Goal: Information Seeking & Learning: Learn about a topic

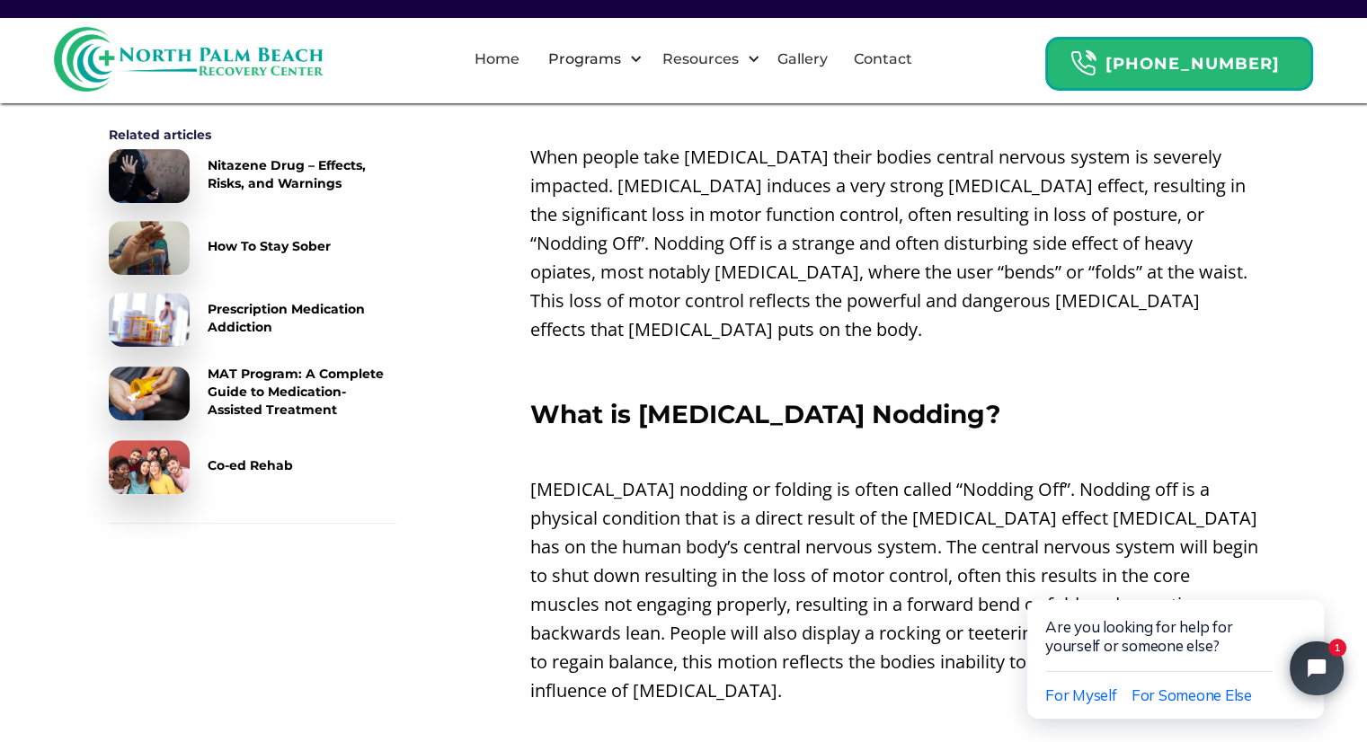
scroll to position [719, 0]
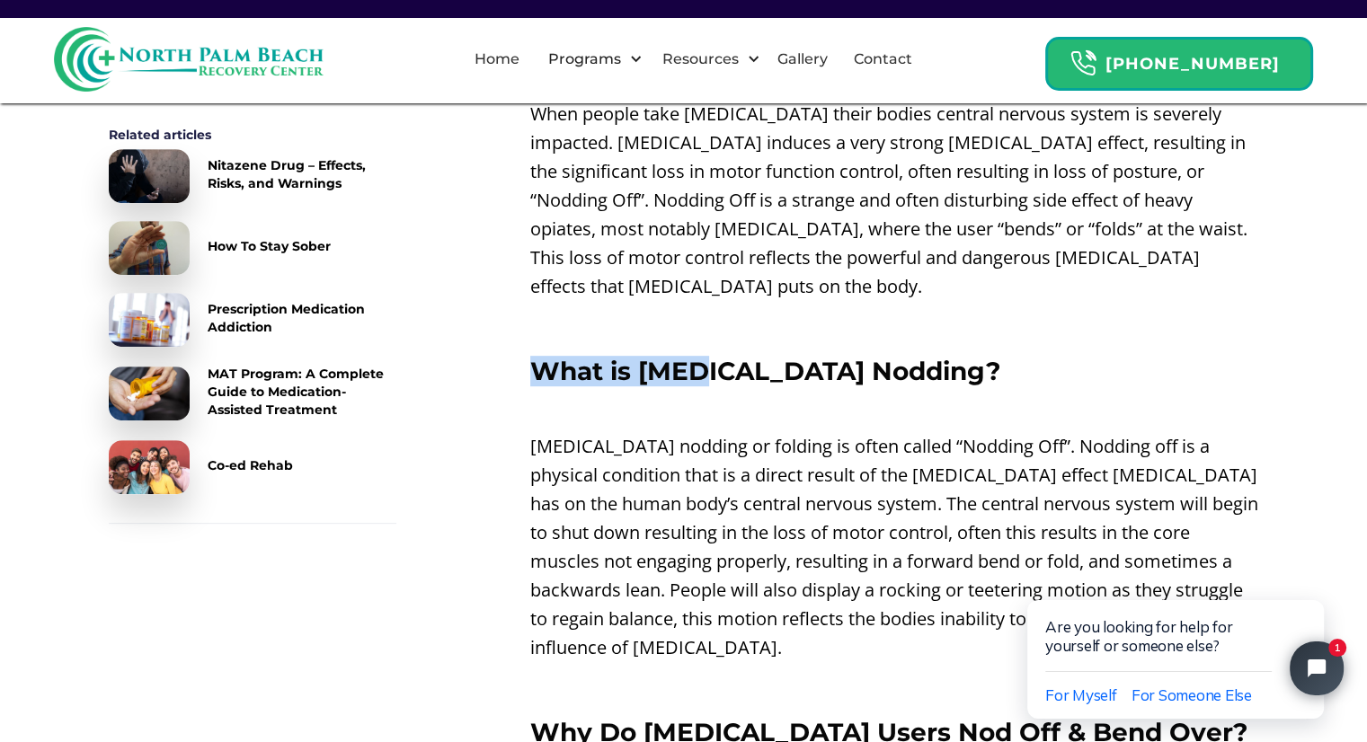
drag, startPoint x: 611, startPoint y: 345, endPoint x: 742, endPoint y: 365, distance: 131.8
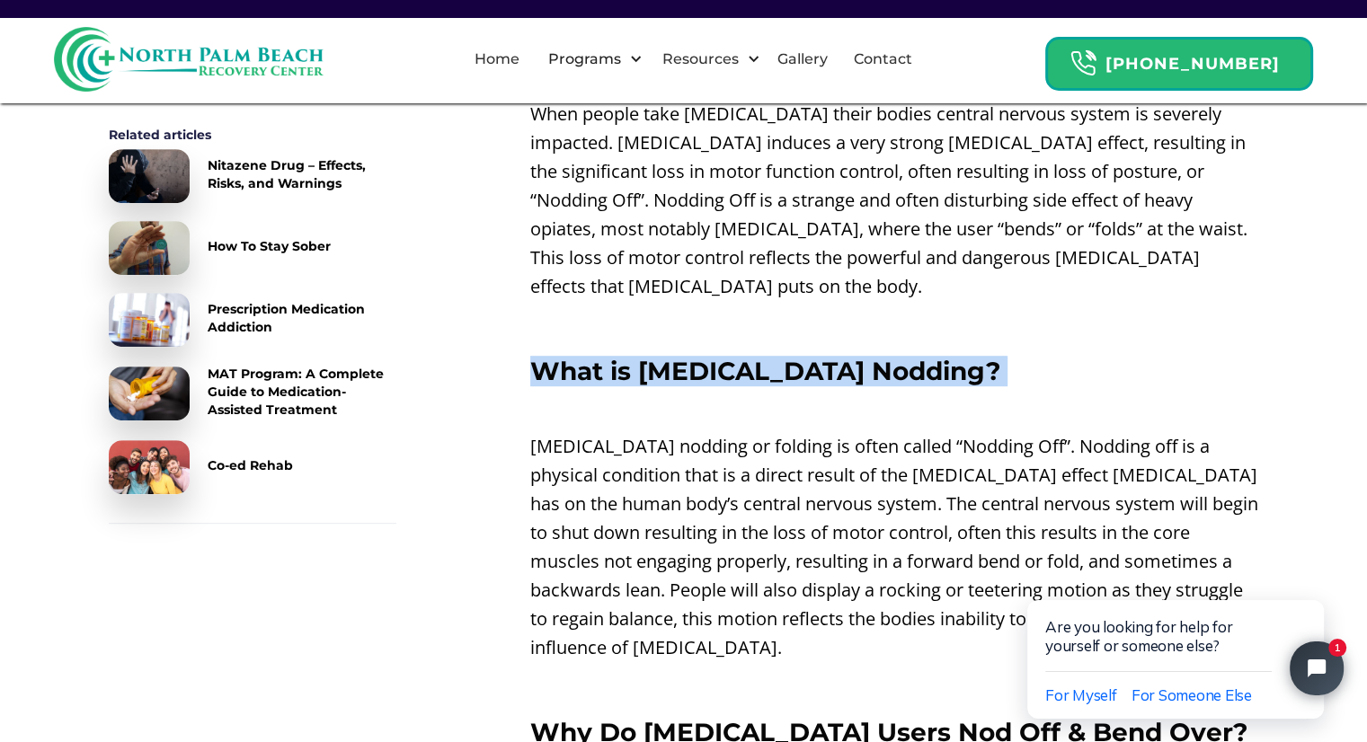
click at [772, 395] on p "‍" at bounding box center [894, 409] width 729 height 29
click at [891, 357] on h3 "What is [MEDICAL_DATA] Nodding?" at bounding box center [894, 371] width 729 height 29
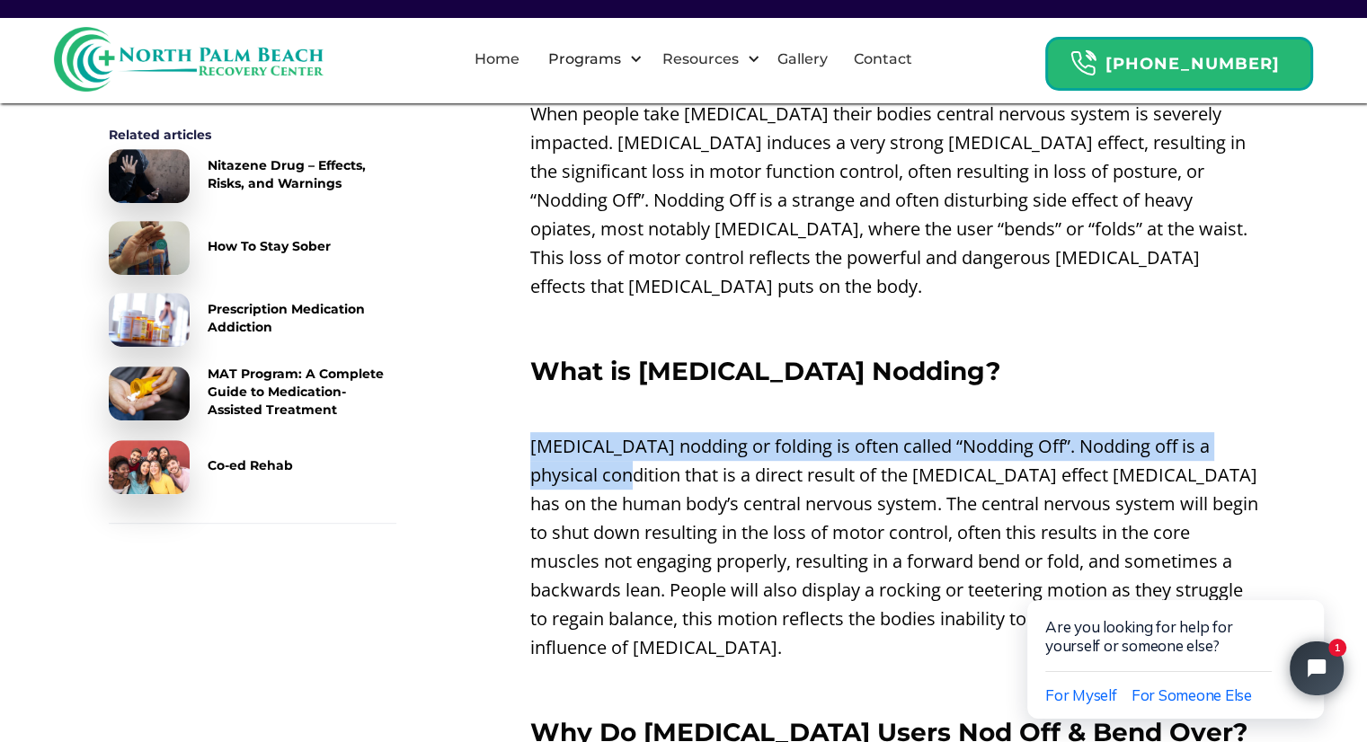
drag, startPoint x: 550, startPoint y: 430, endPoint x: 738, endPoint y: 511, distance: 204.5
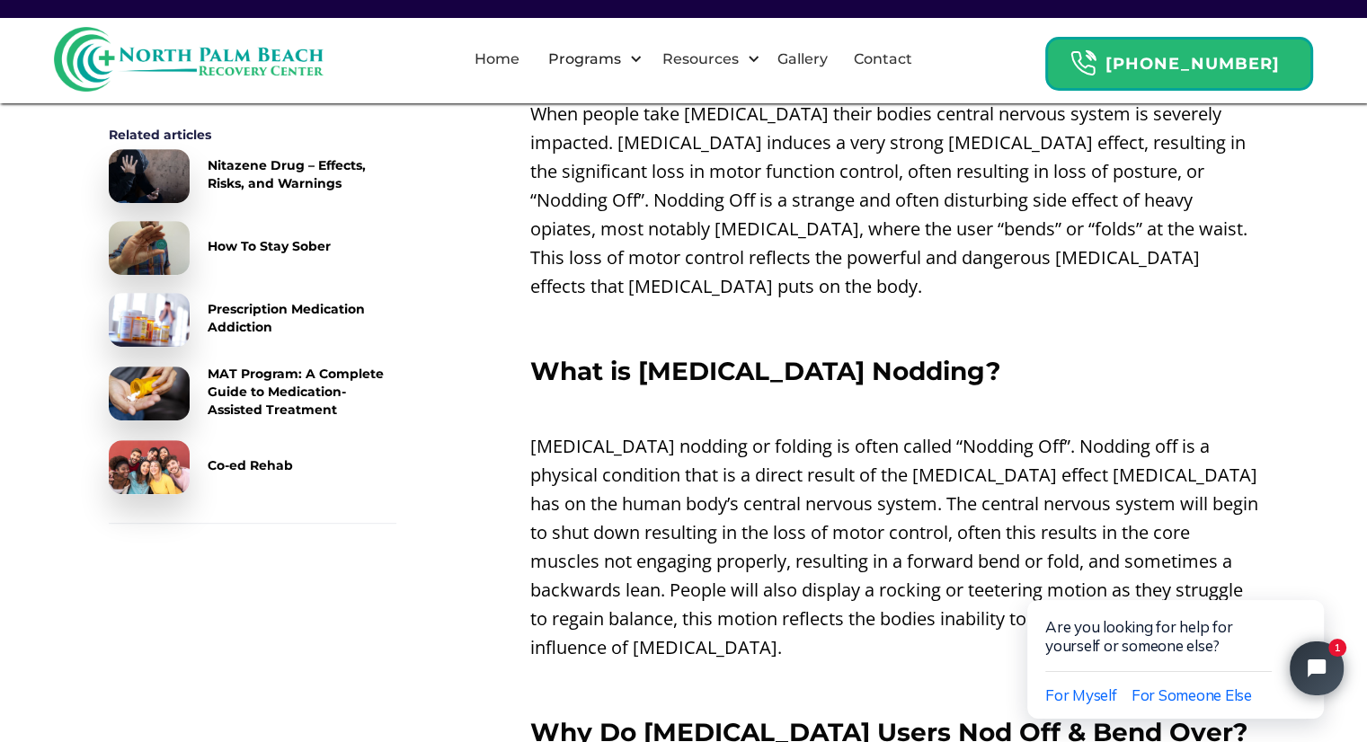
click at [734, 527] on p "[MEDICAL_DATA] nodding or folding is often called “Nodding Off”. Nodding off is…" at bounding box center [894, 547] width 729 height 230
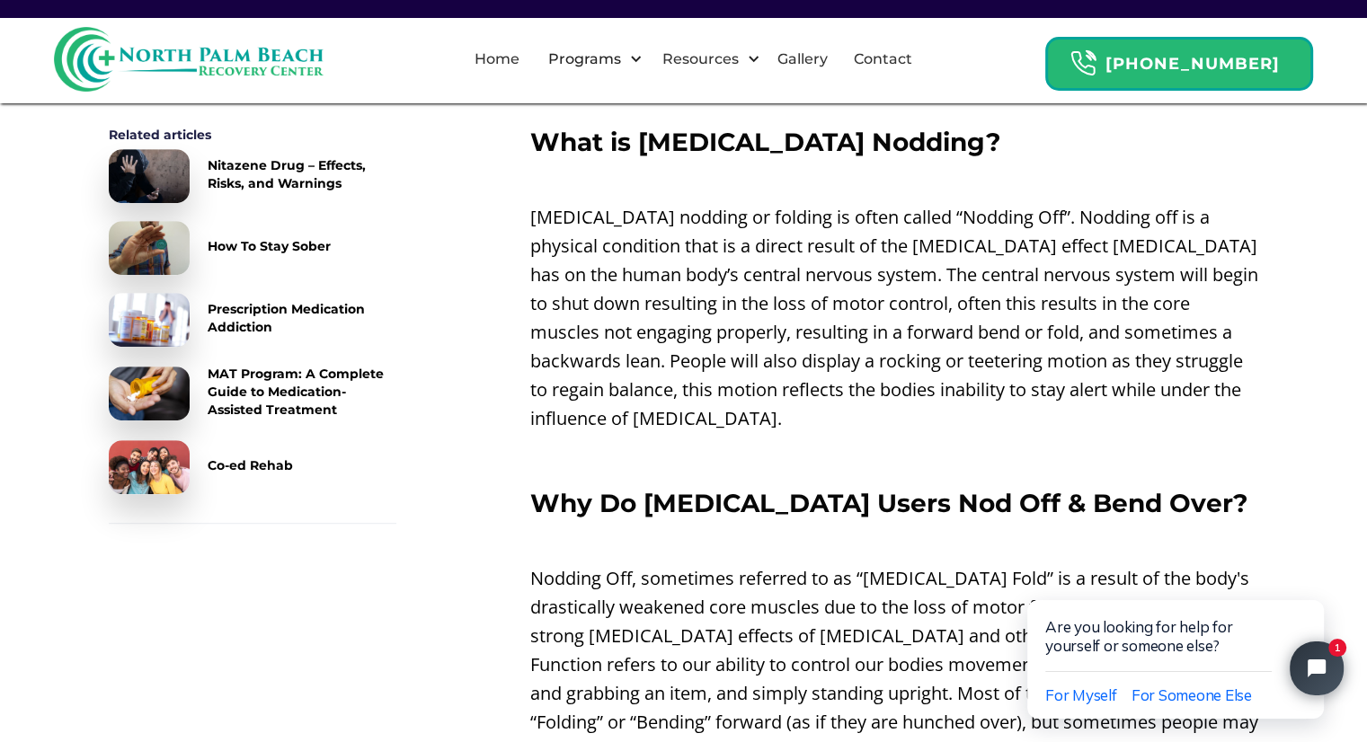
scroll to position [1079, 0]
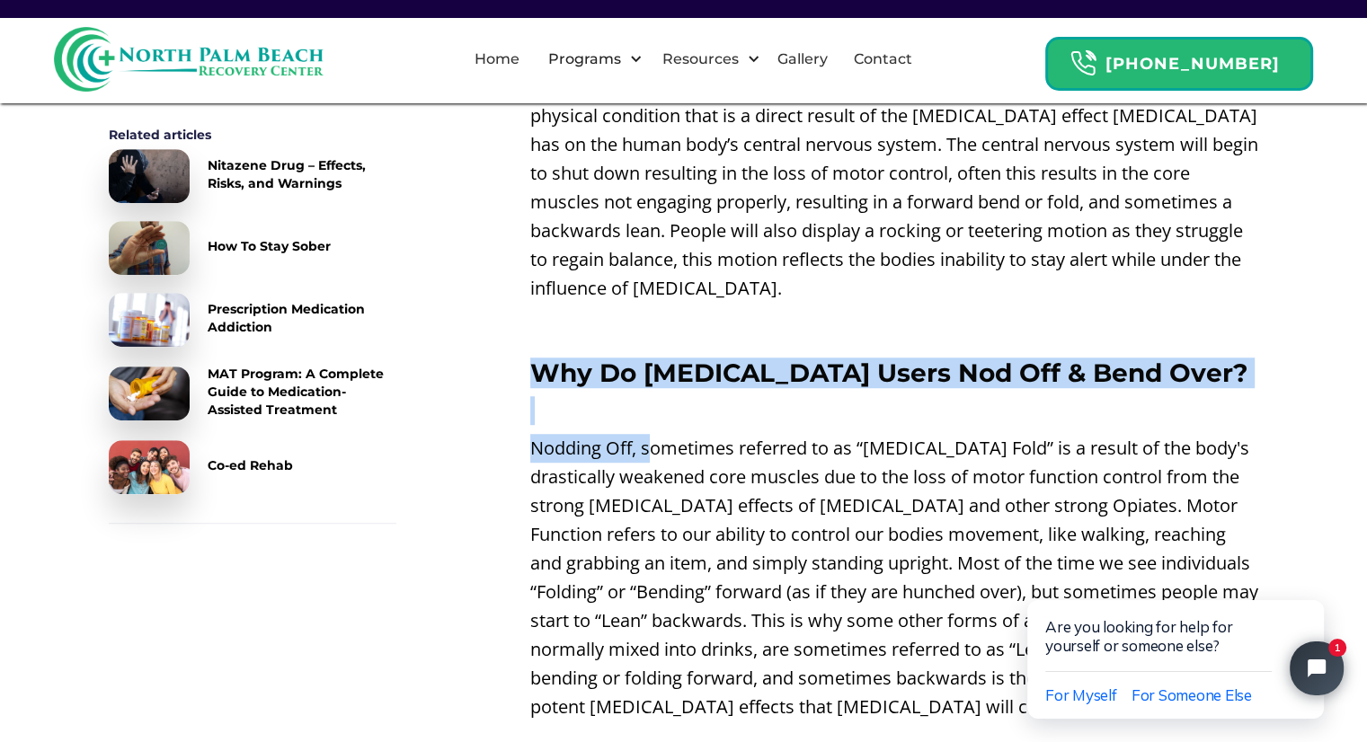
drag, startPoint x: 586, startPoint y: 383, endPoint x: 687, endPoint y: 464, distance: 129.2
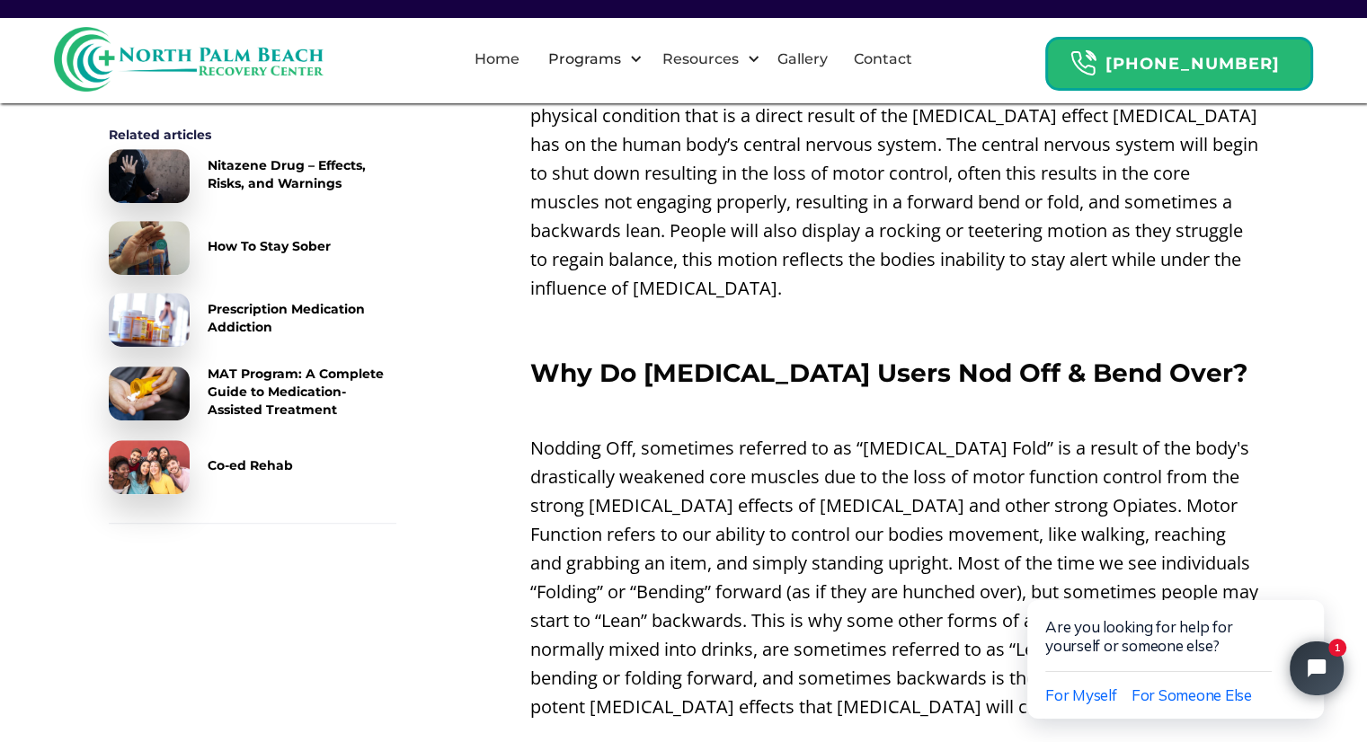
click at [684, 489] on p "Nodding Off, sometimes referred to as “[MEDICAL_DATA] Fold” is a result of the …" at bounding box center [894, 578] width 729 height 288
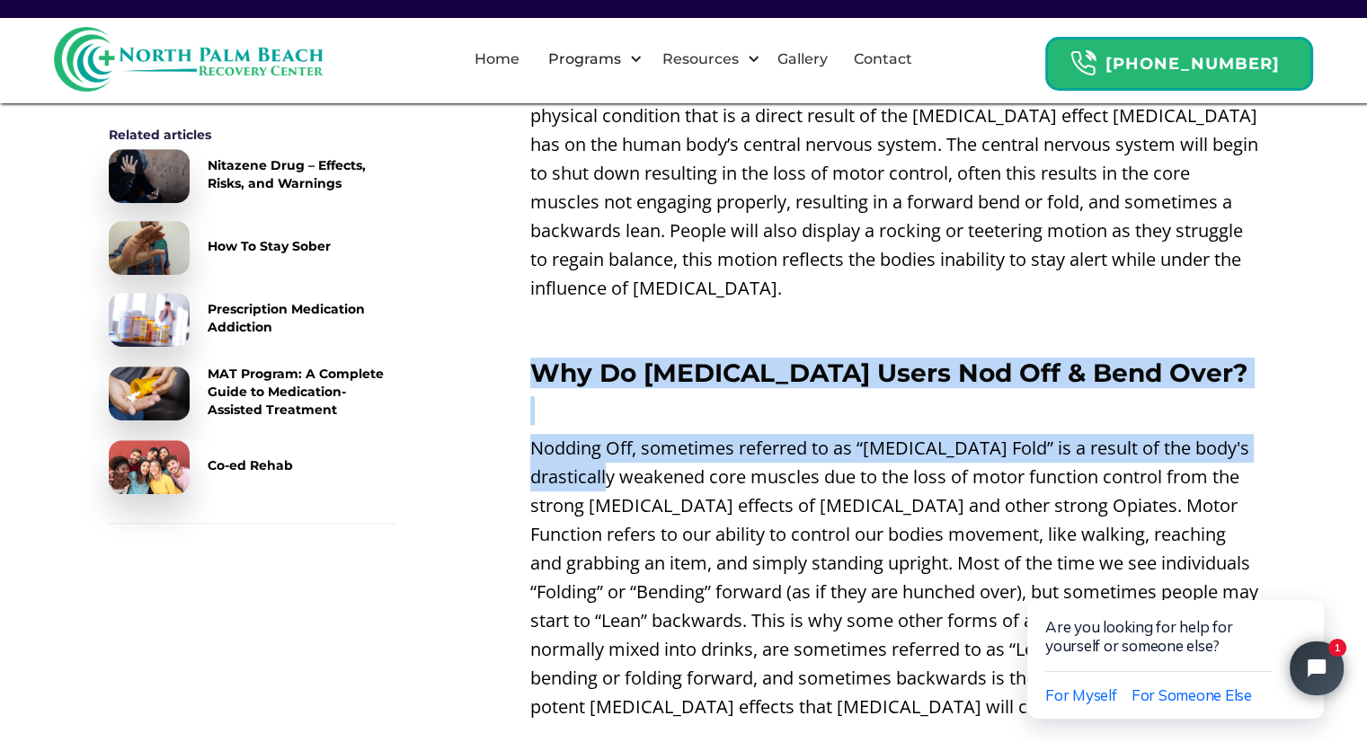
drag, startPoint x: 543, startPoint y: 346, endPoint x: 696, endPoint y: 479, distance: 202.6
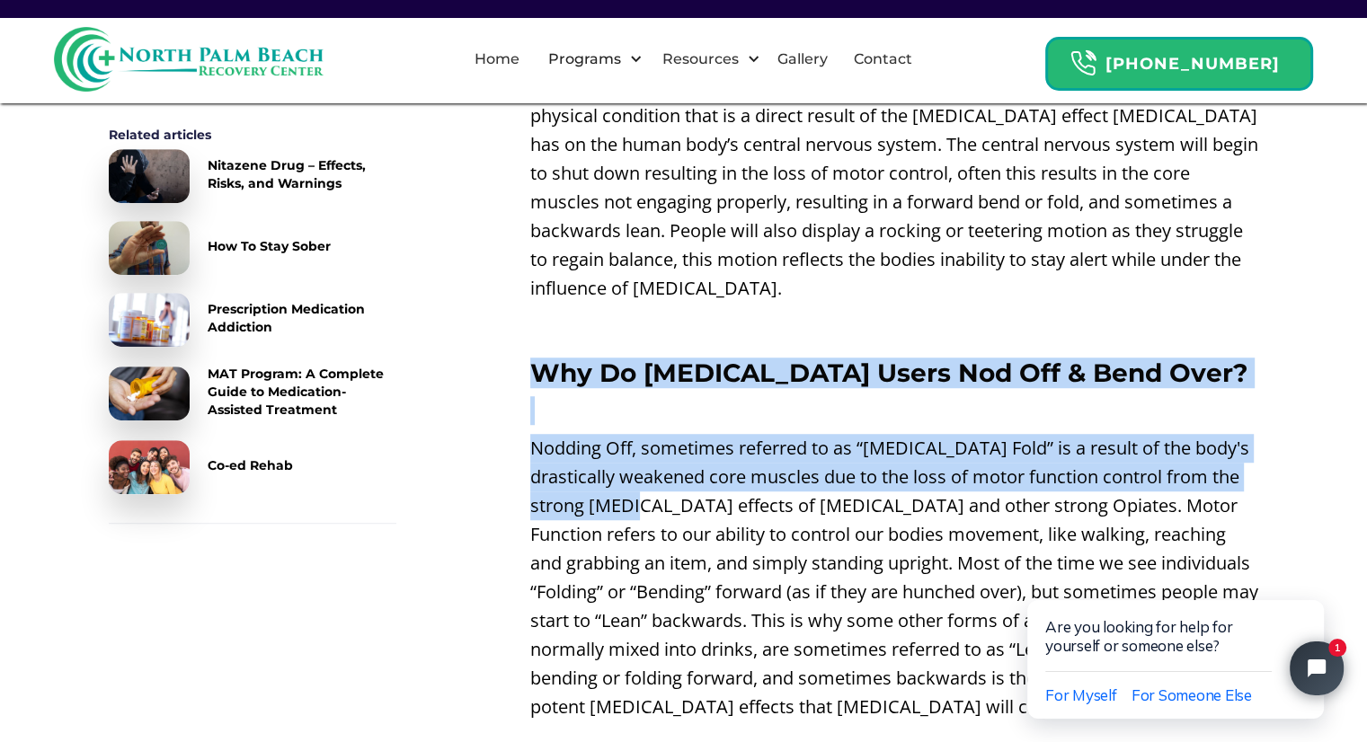
click at [683, 485] on p "Nodding Off, sometimes referred to as “[MEDICAL_DATA] Fold” is a result of the …" at bounding box center [894, 578] width 729 height 288
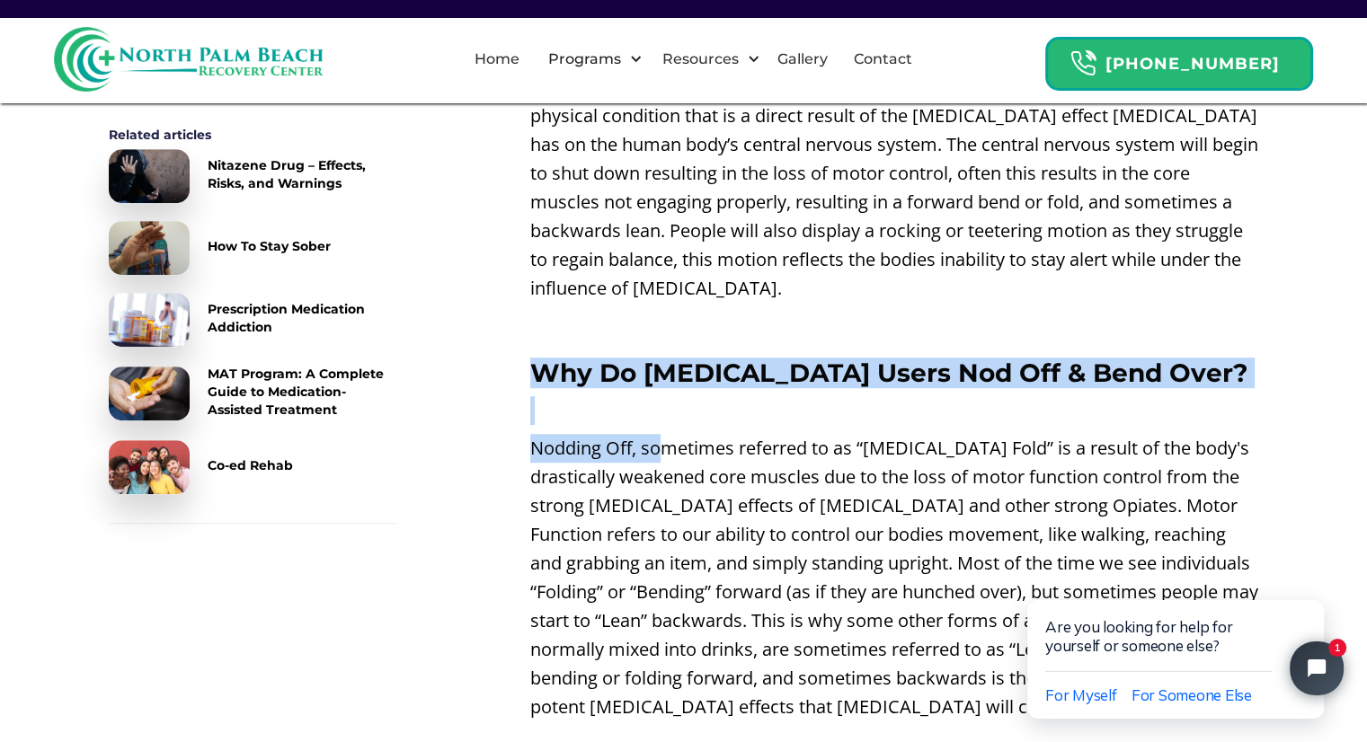
drag, startPoint x: 590, startPoint y: 384, endPoint x: 711, endPoint y: 472, distance: 150.0
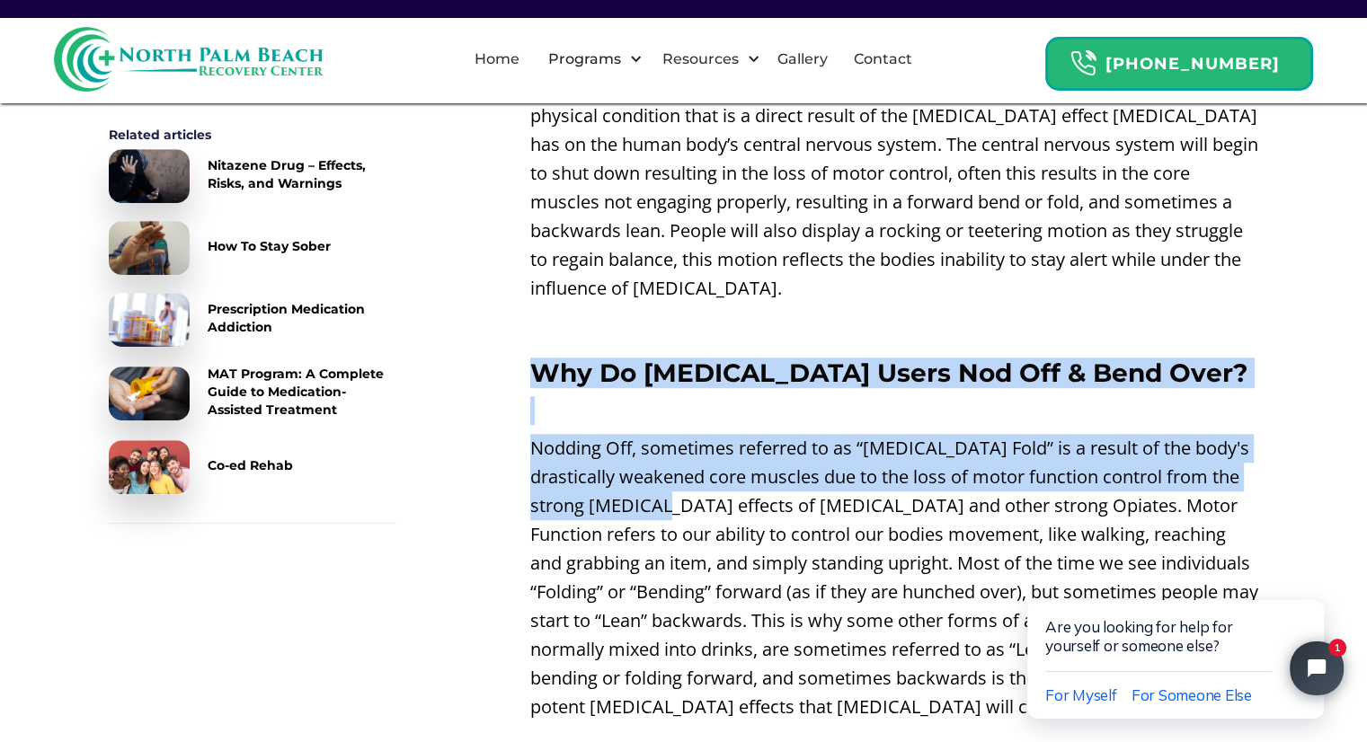
click at [611, 443] on p "Nodding Off, sometimes referred to as “[MEDICAL_DATA] Fold” is a result of the …" at bounding box center [894, 578] width 729 height 288
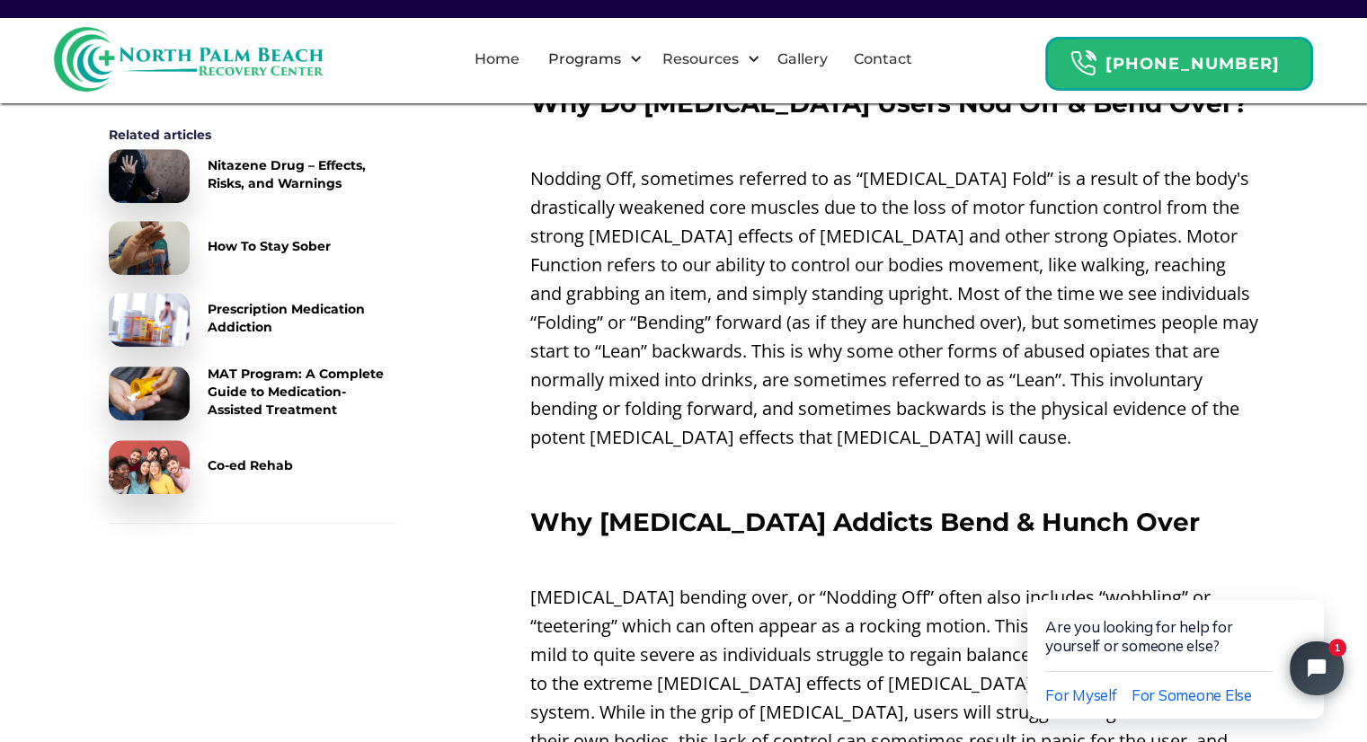
click at [706, 461] on p "‍" at bounding box center [894, 475] width 729 height 29
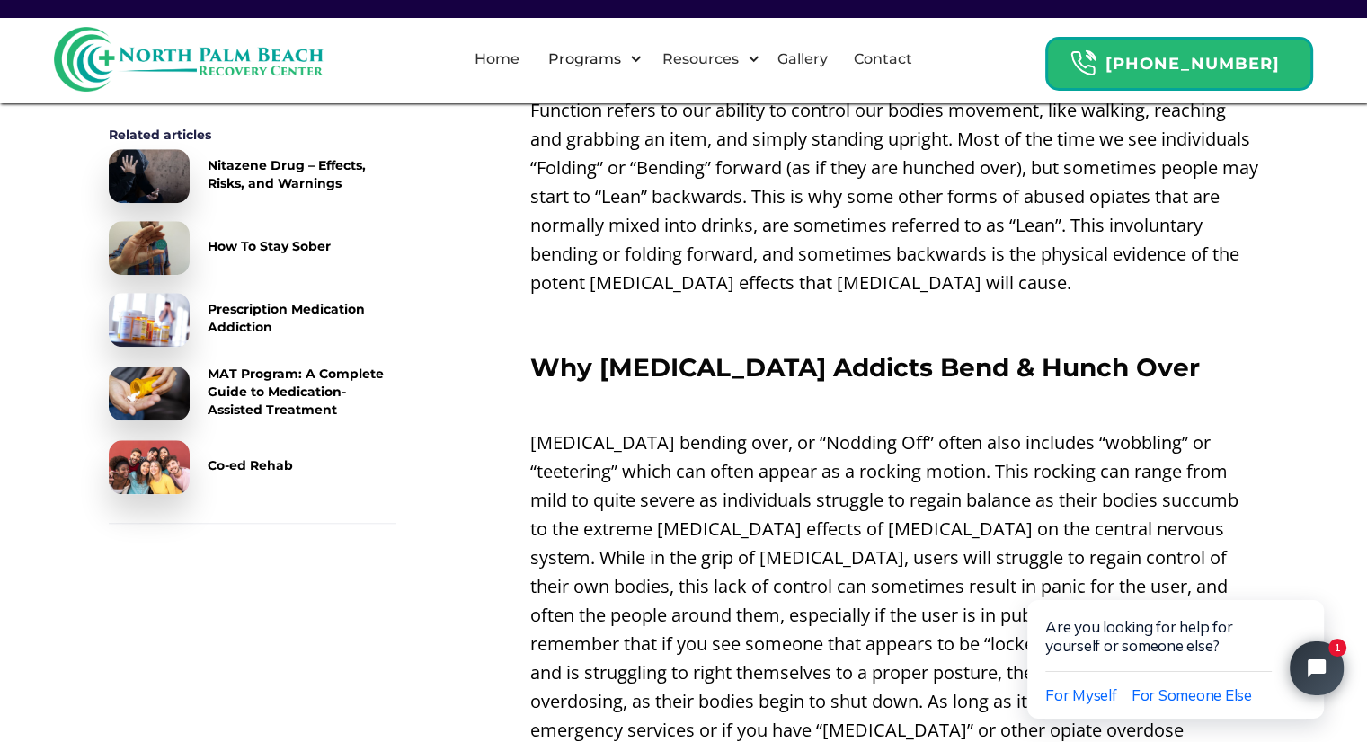
scroll to position [1528, 0]
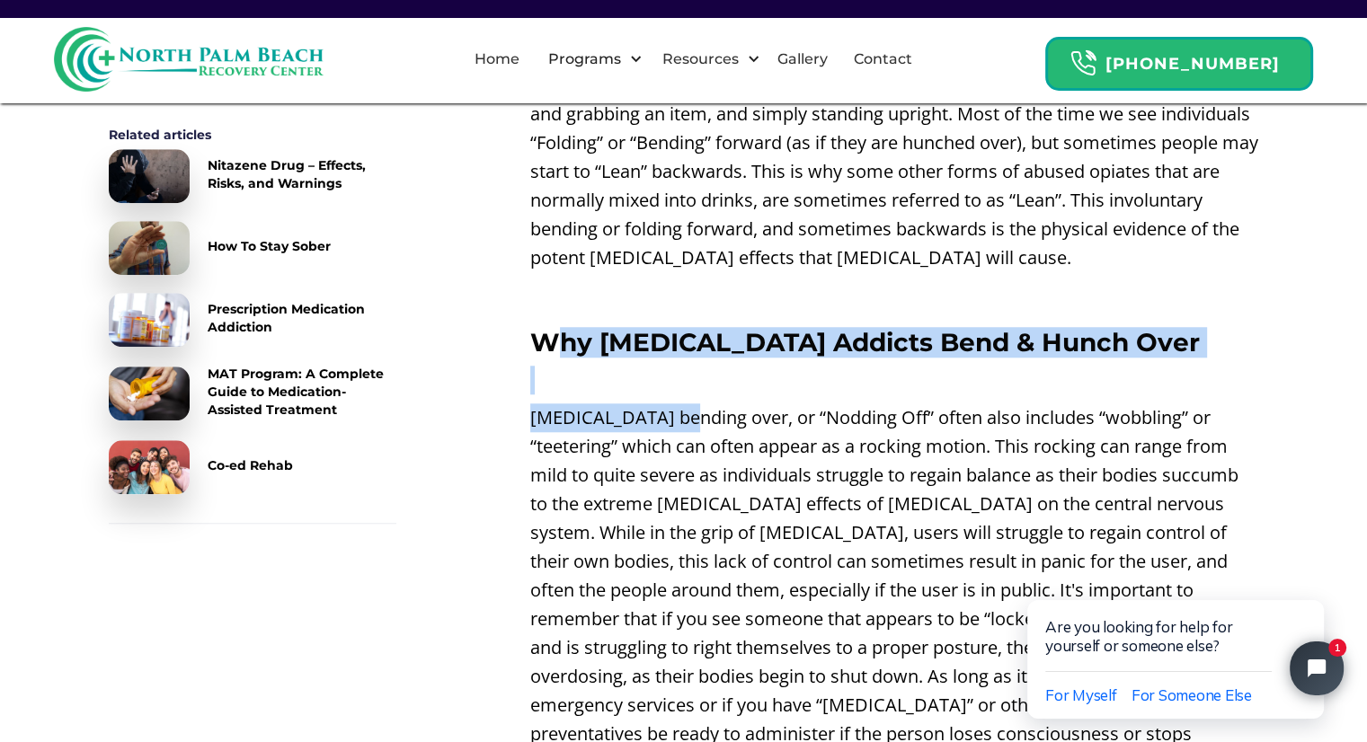
drag, startPoint x: 549, startPoint y: 313, endPoint x: 788, endPoint y: 434, distance: 268.1
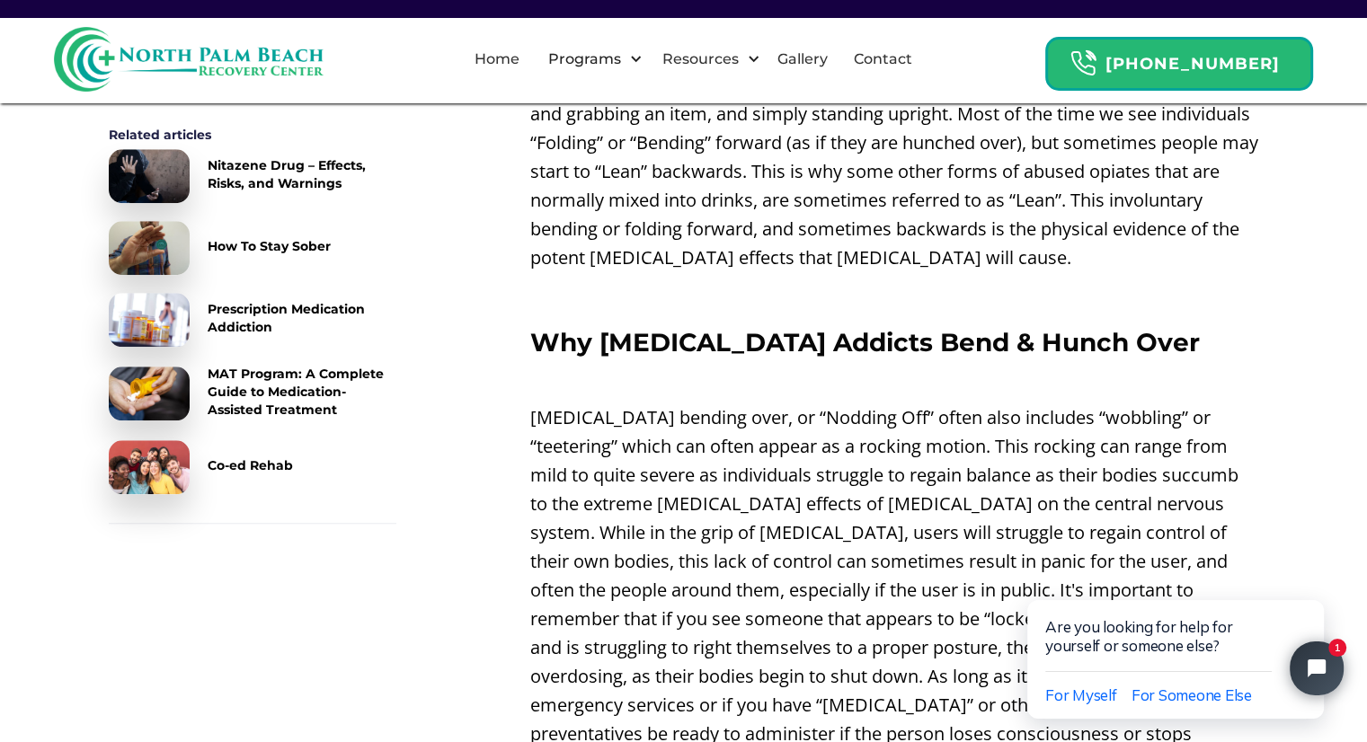
click at [783, 479] on p "[MEDICAL_DATA] bending over, or “Nodding Off” often also includes “wobbling” or…" at bounding box center [894, 591] width 729 height 374
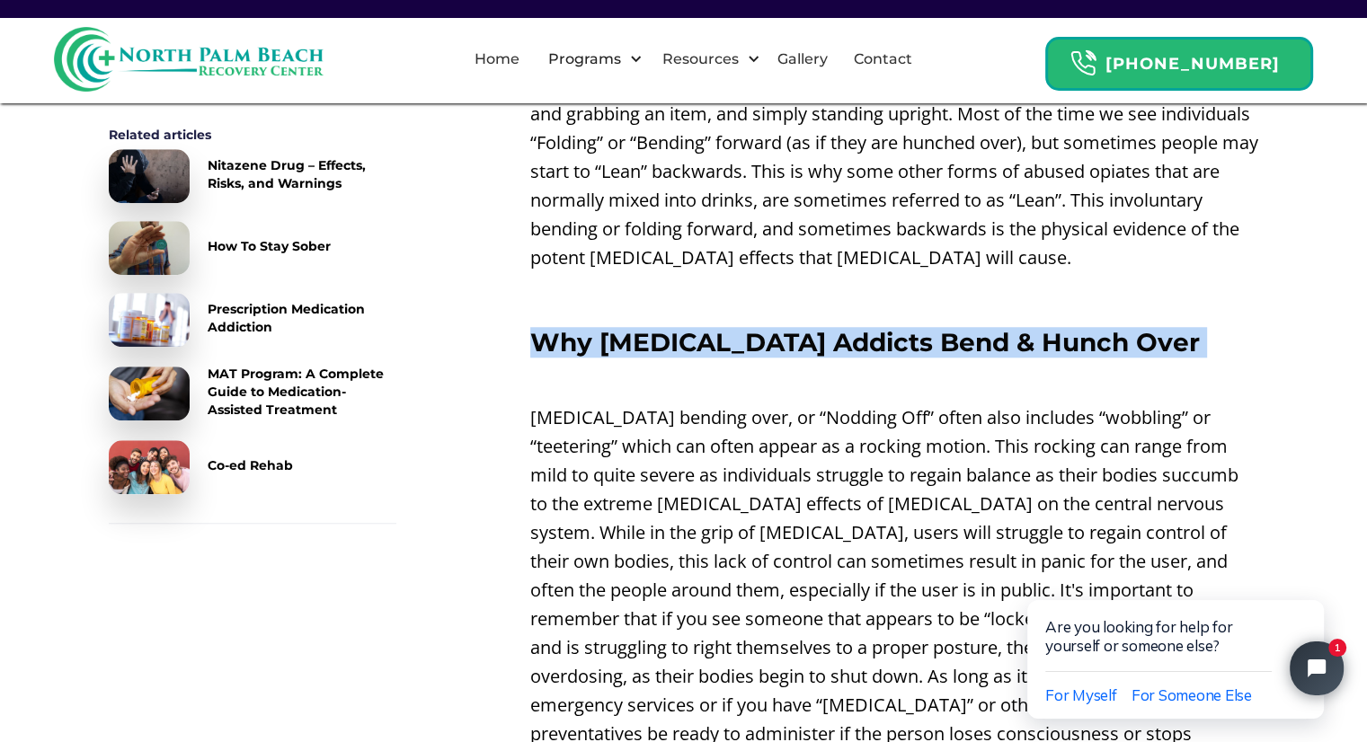
drag, startPoint x: 530, startPoint y: 303, endPoint x: 714, endPoint y: 424, distance: 219.9
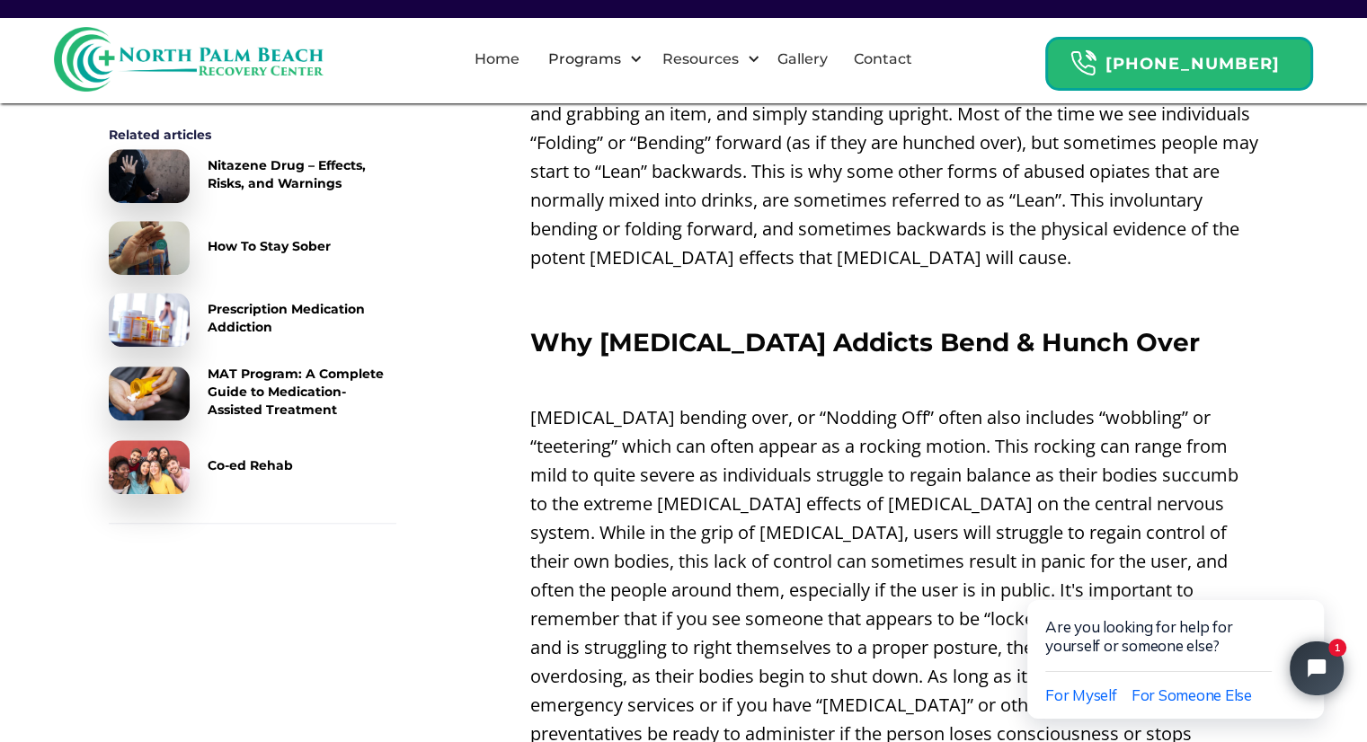
click at [710, 443] on p "[MEDICAL_DATA] bending over, or “Nodding Off” often also includes “wobbling” or…" at bounding box center [894, 591] width 729 height 374
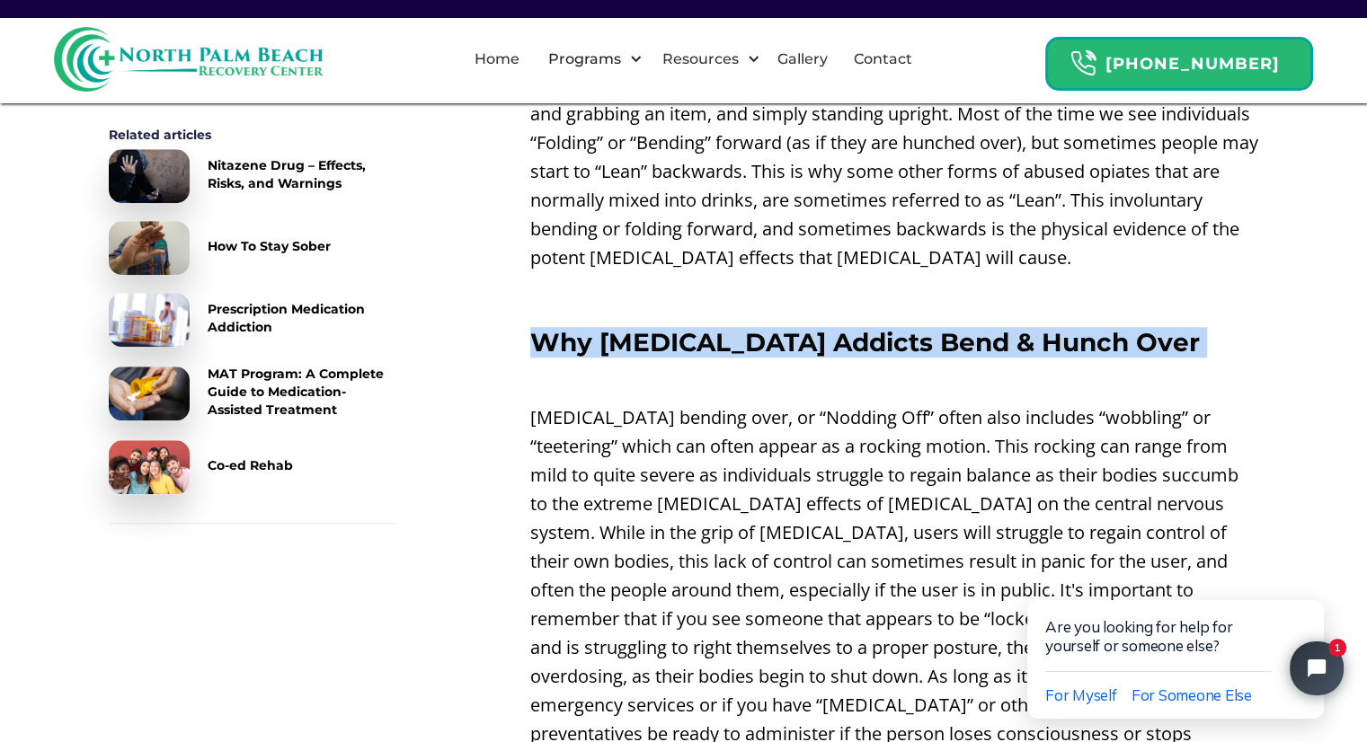
drag, startPoint x: 525, startPoint y: 303, endPoint x: 708, endPoint y: 386, distance: 201.2
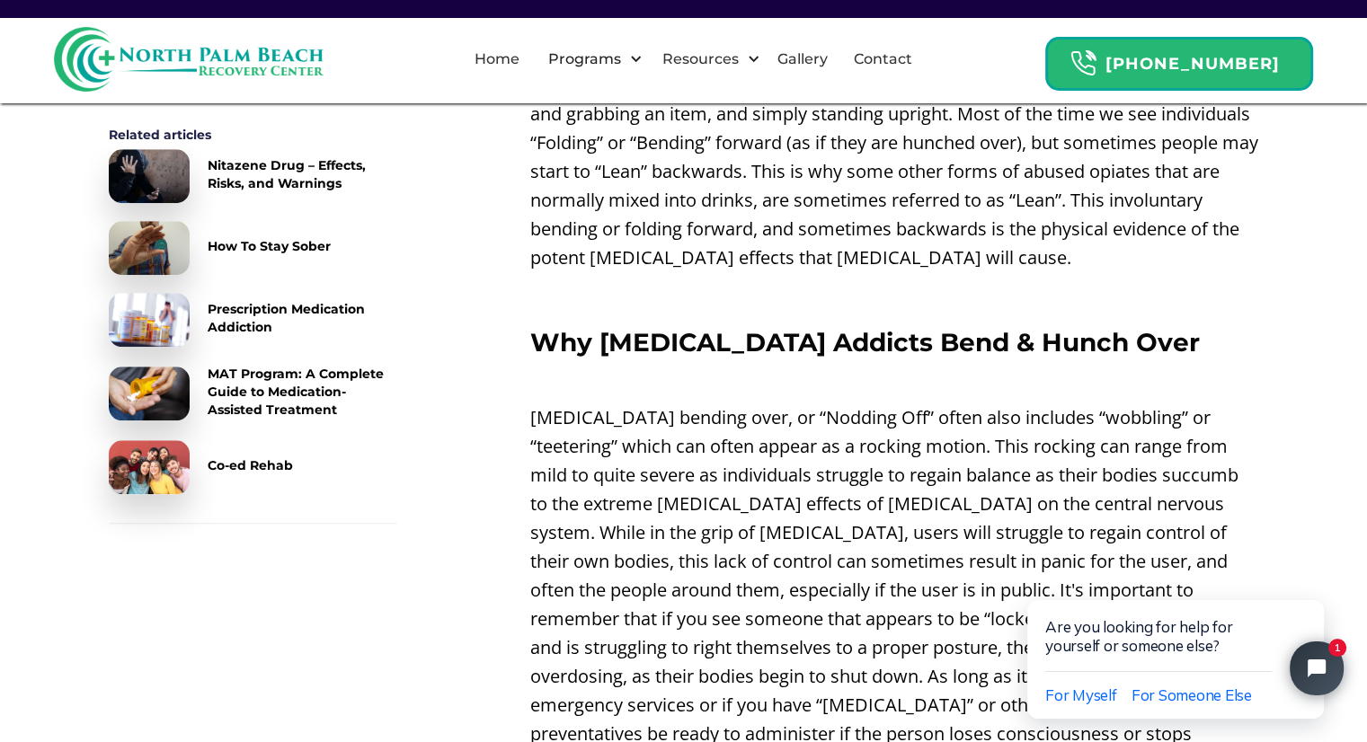
click at [845, 508] on p "[MEDICAL_DATA] bending over, or “Nodding Off” often also includes “wobbling” or…" at bounding box center [894, 591] width 729 height 374
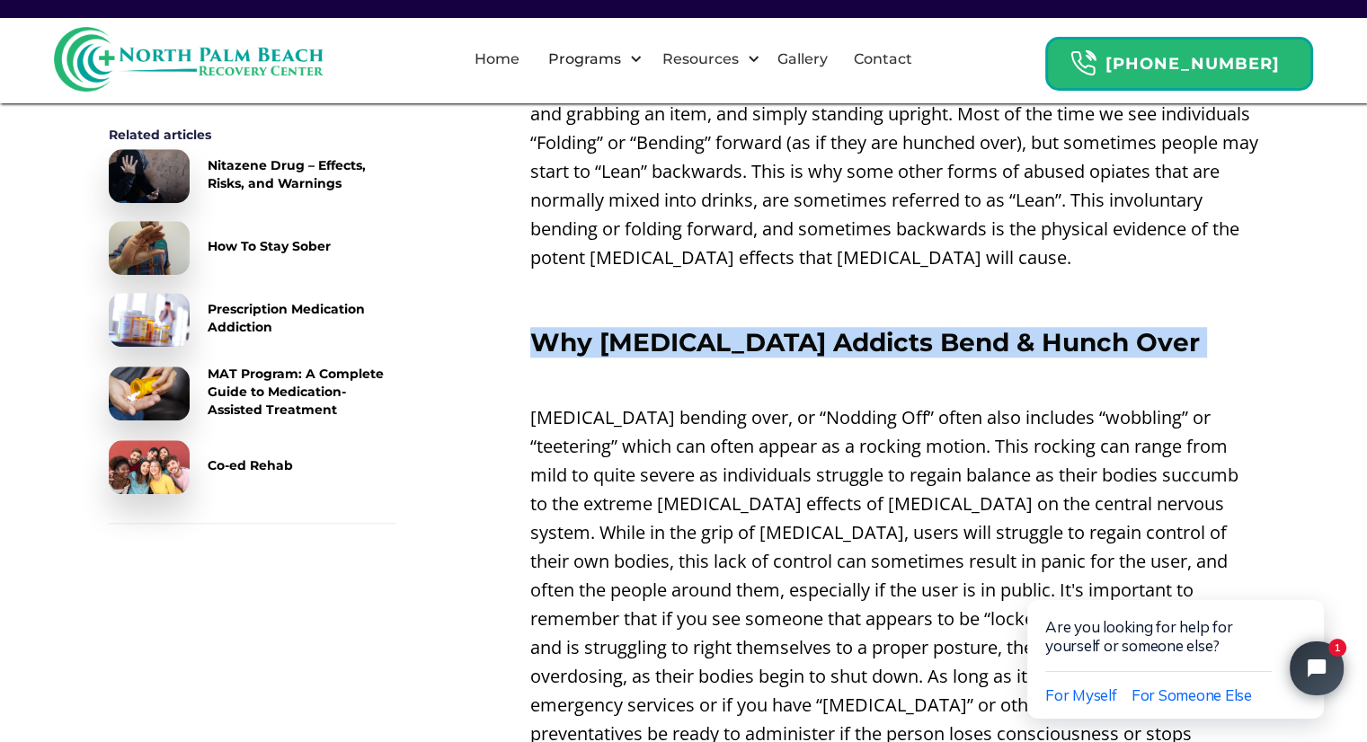
drag, startPoint x: 523, startPoint y: 315, endPoint x: 661, endPoint y: 396, distance: 160.0
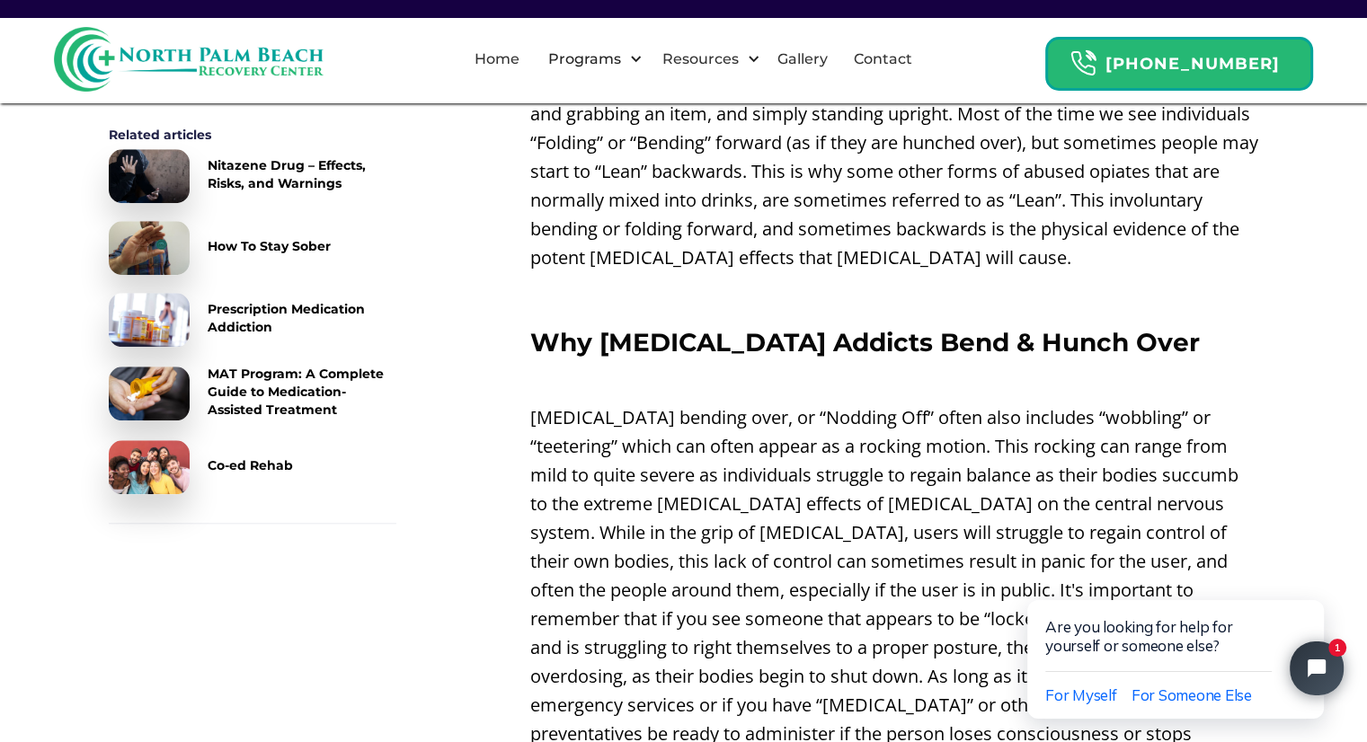
click at [683, 447] on p "[MEDICAL_DATA] bending over, or “Nodding Off” often also includes “wobbling” or…" at bounding box center [894, 591] width 729 height 374
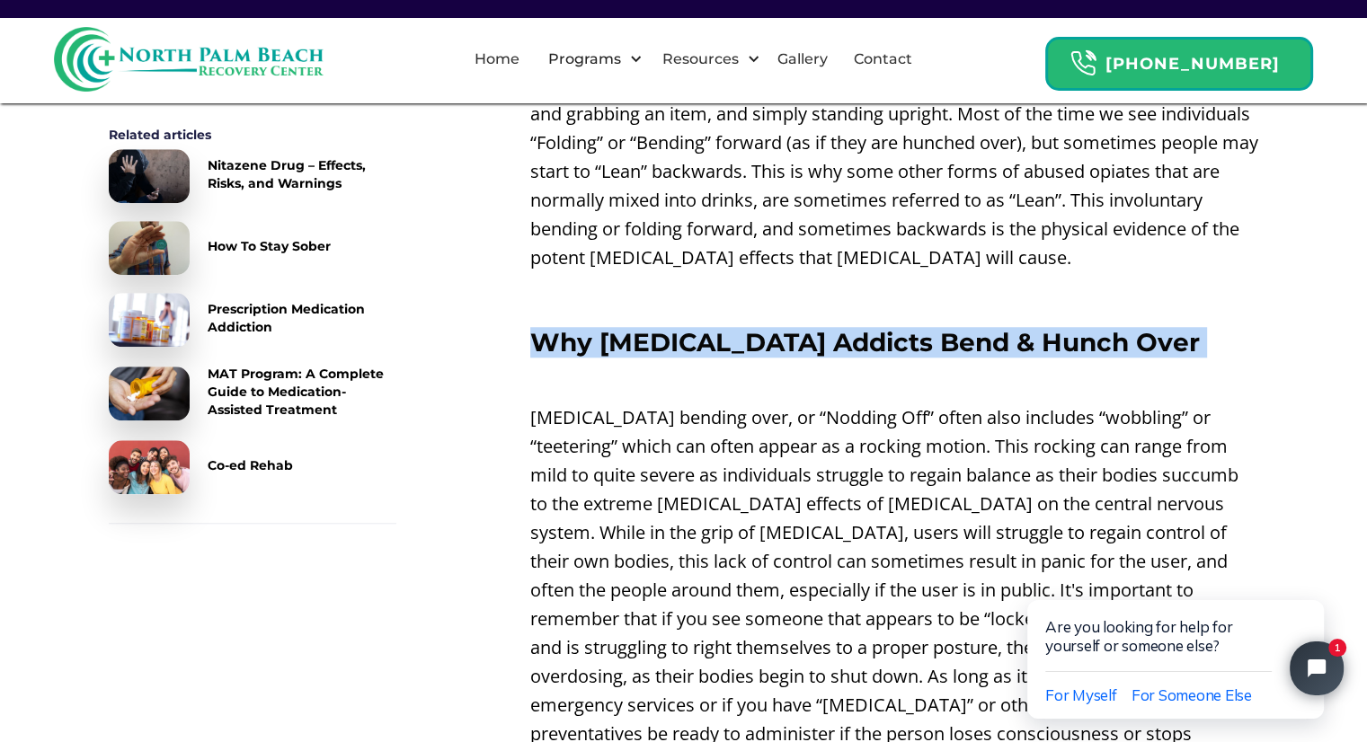
drag, startPoint x: 536, startPoint y: 307, endPoint x: 731, endPoint y: 401, distance: 216.3
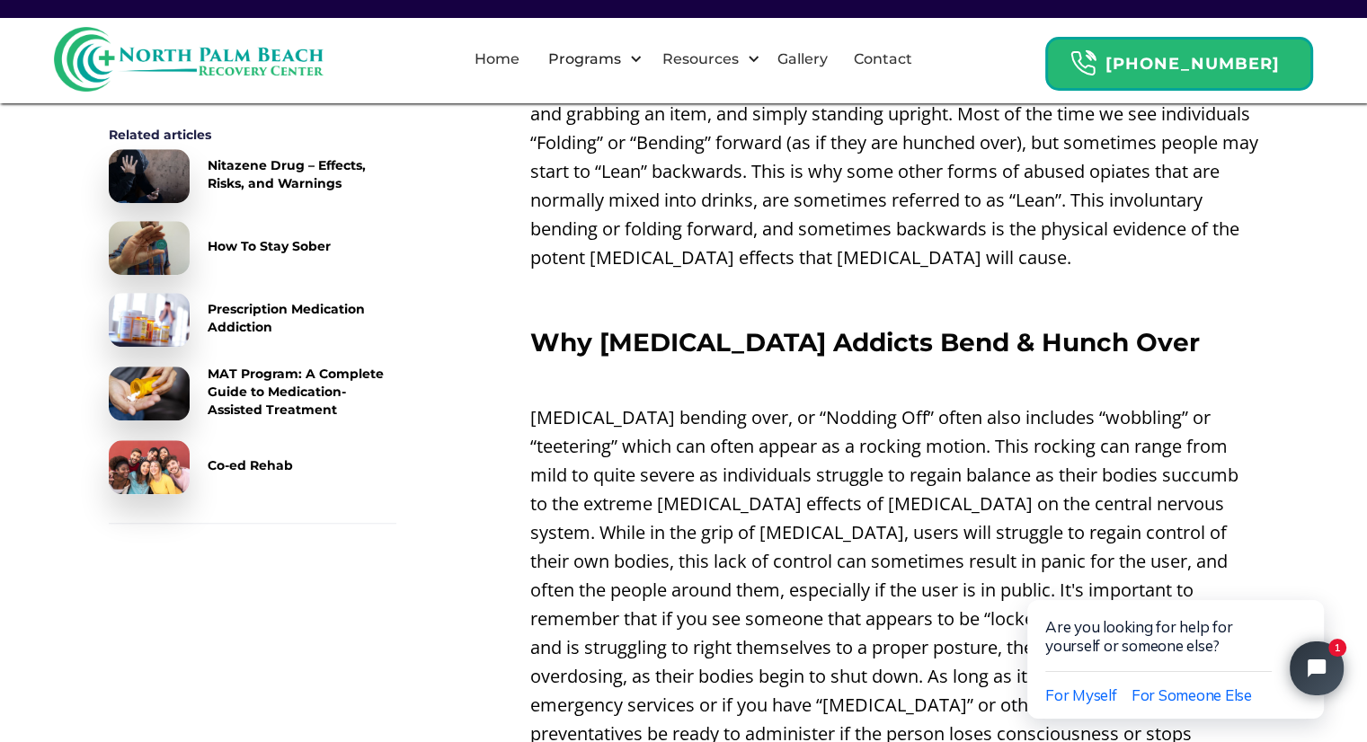
click at [748, 431] on p "[MEDICAL_DATA] bending over, or “Nodding Off” often also includes “wobbling” or…" at bounding box center [894, 591] width 729 height 374
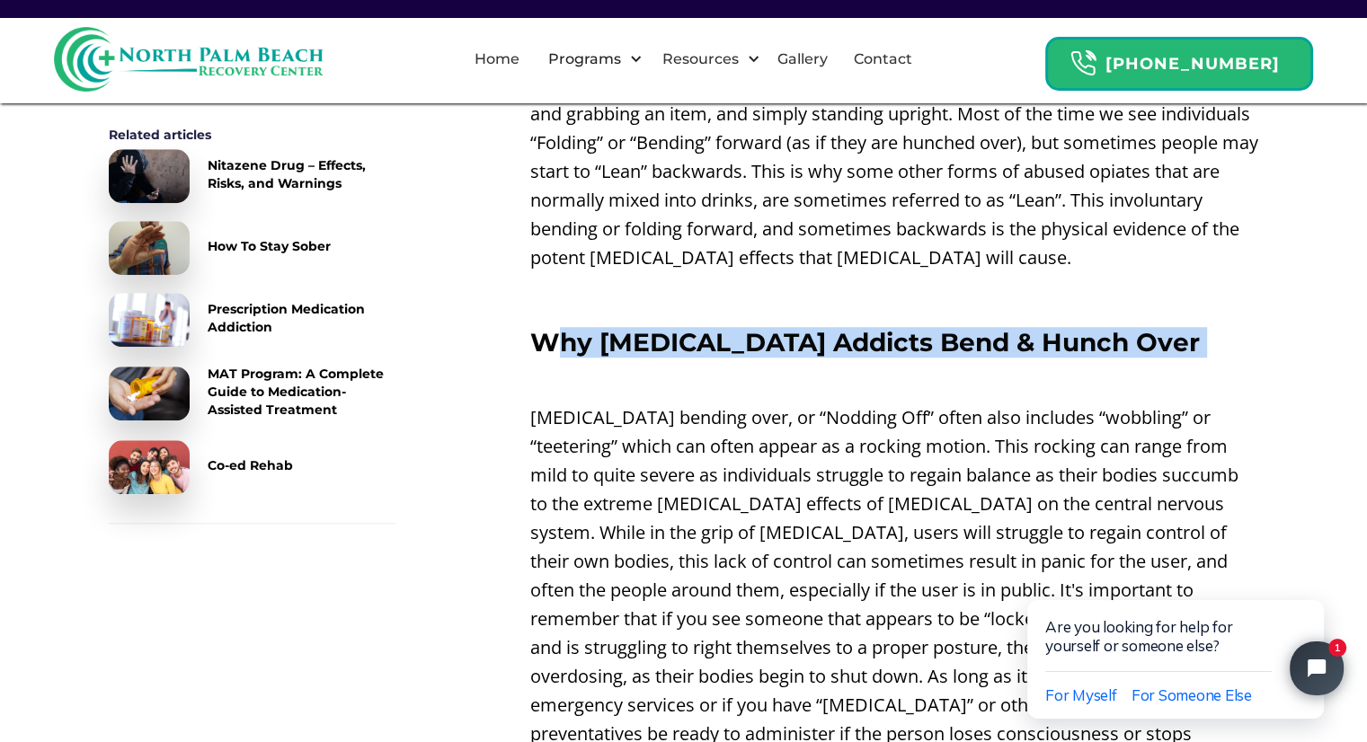
drag, startPoint x: 545, startPoint y: 315, endPoint x: 703, endPoint y: 401, distance: 180.2
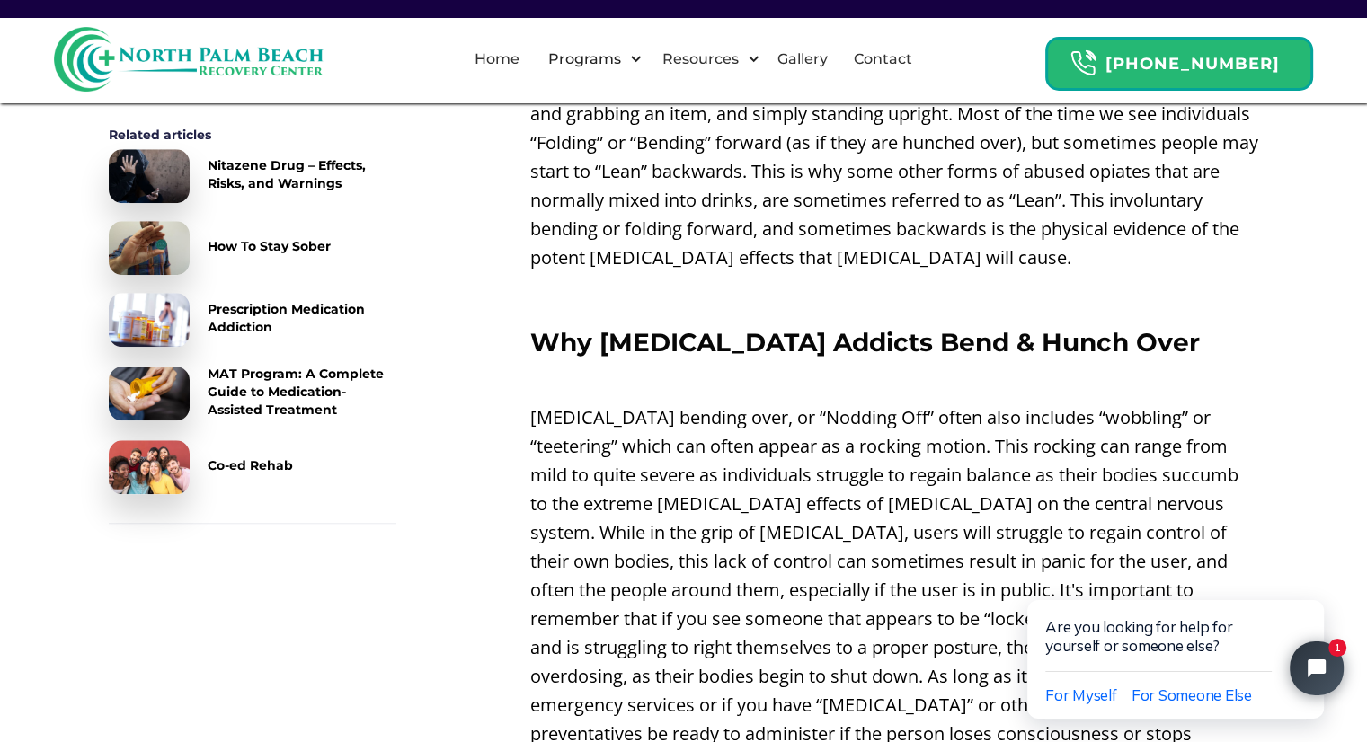
click at [696, 421] on p "[MEDICAL_DATA] bending over, or “Nodding Off” often also includes “wobbling” or…" at bounding box center [894, 591] width 729 height 374
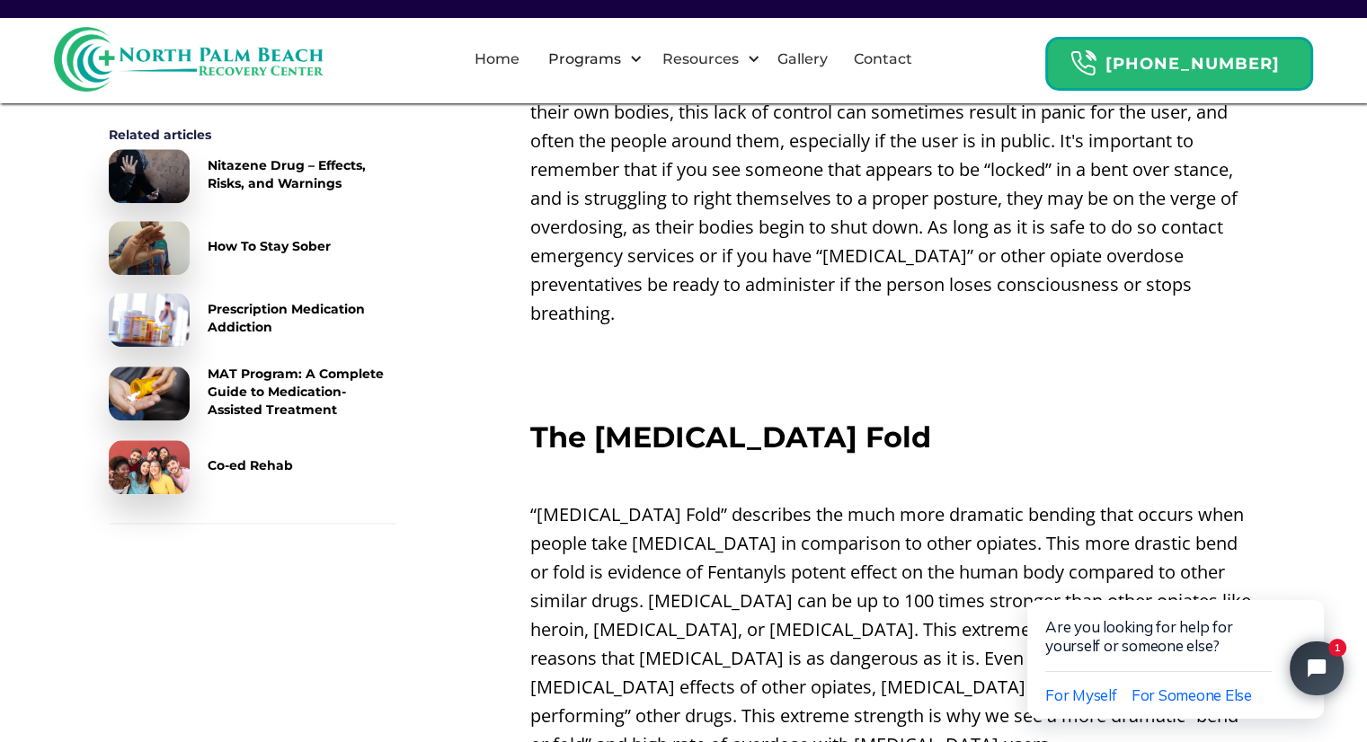
scroll to position [1888, 0]
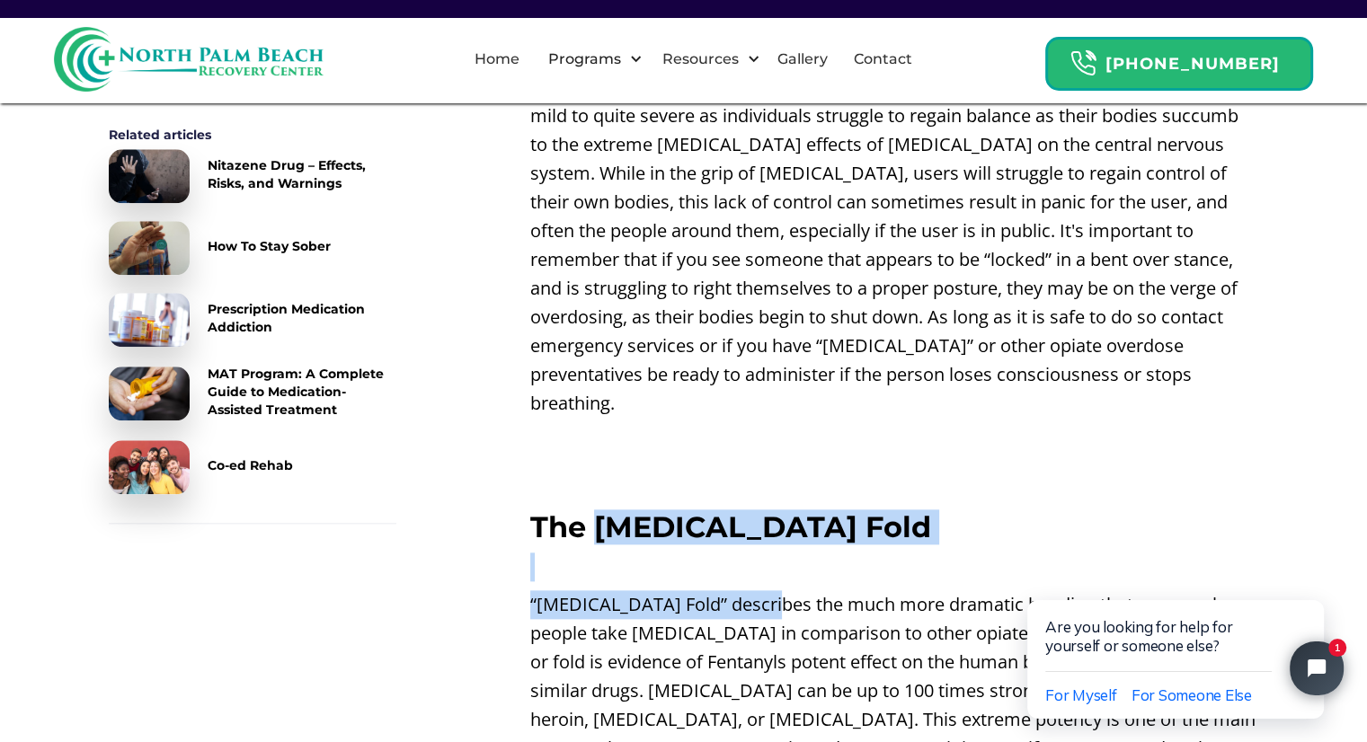
drag, startPoint x: 595, startPoint y: 479, endPoint x: 903, endPoint y: 580, distance: 324.3
click at [901, 578] on div "Nodding Off On [MEDICAL_DATA] ‍ When people take [MEDICAL_DATA] their bodies ce…" at bounding box center [894, 724] width 729 height 3781
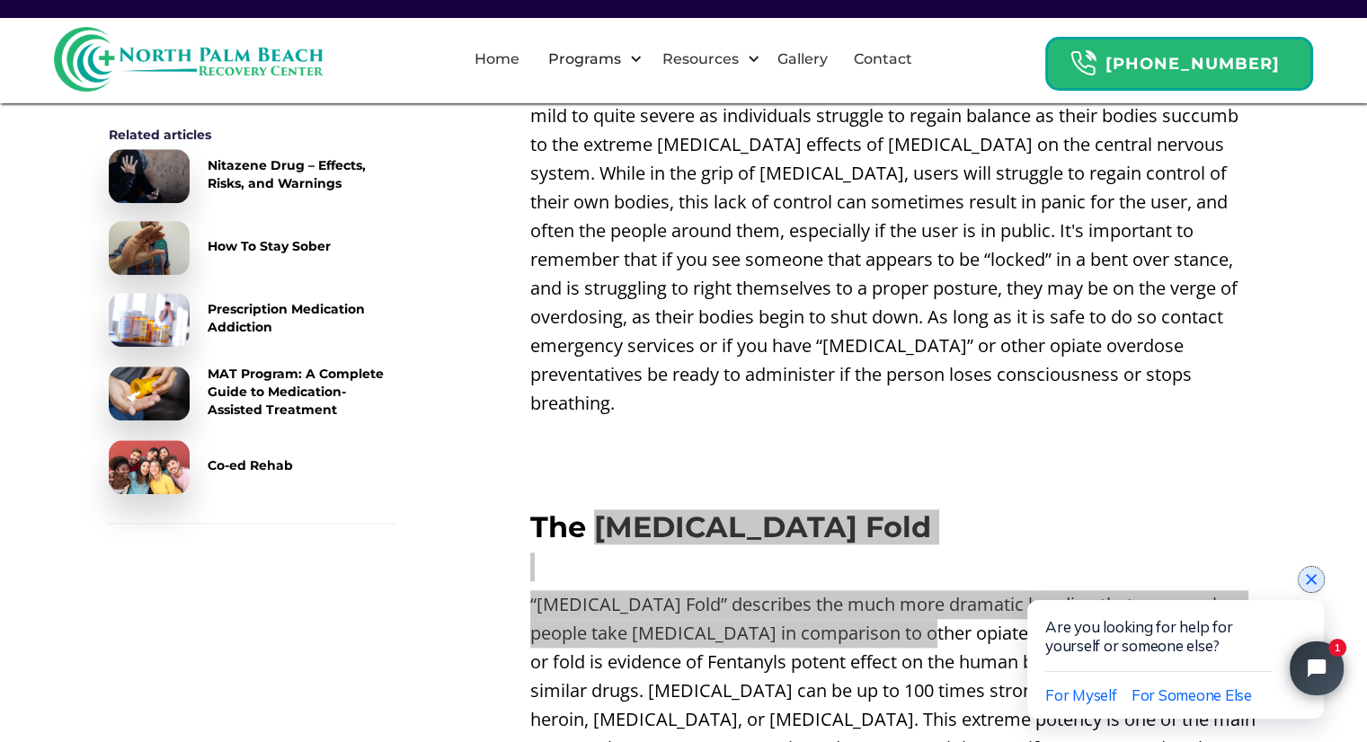
click at [1308, 582] on icon "Close chat widget" at bounding box center [1311, 579] width 11 height 11
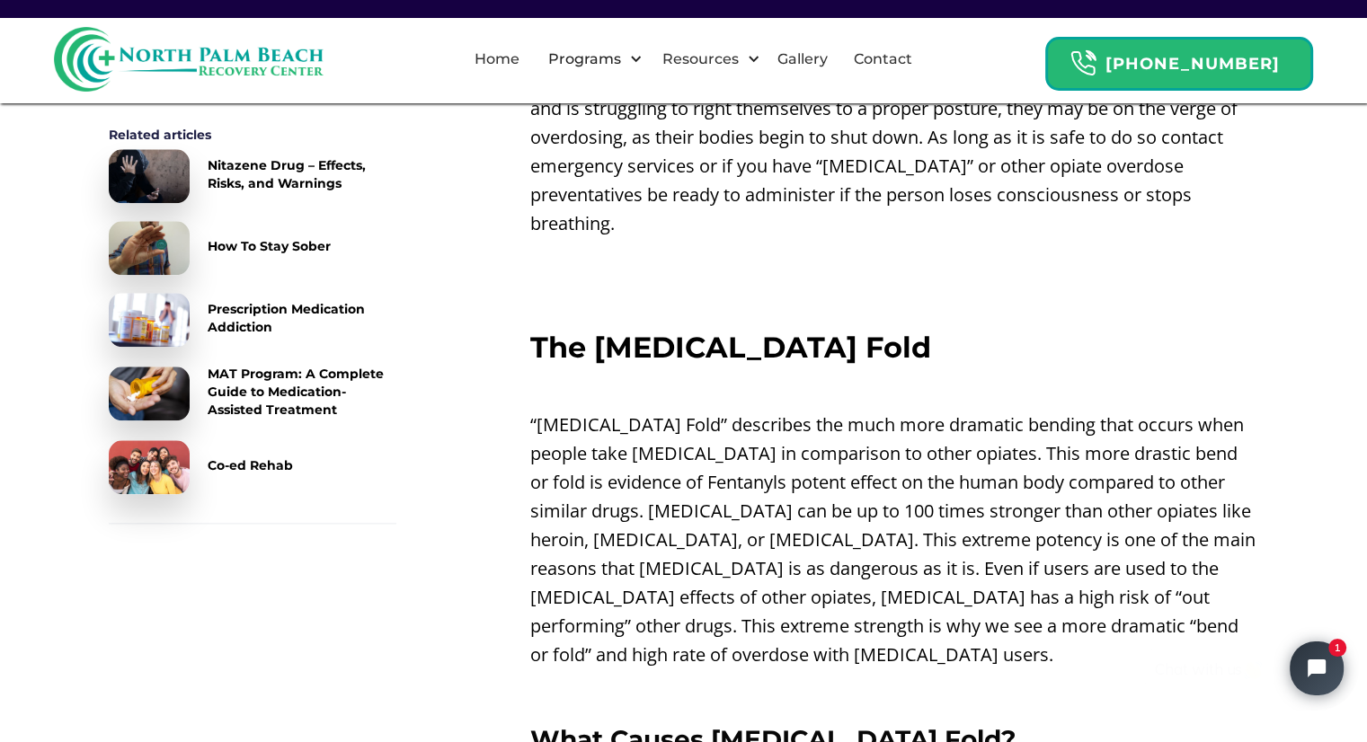
click at [909, 432] on p "“[MEDICAL_DATA] Fold” describes the much more dramatic bending that occurs when…" at bounding box center [894, 540] width 729 height 259
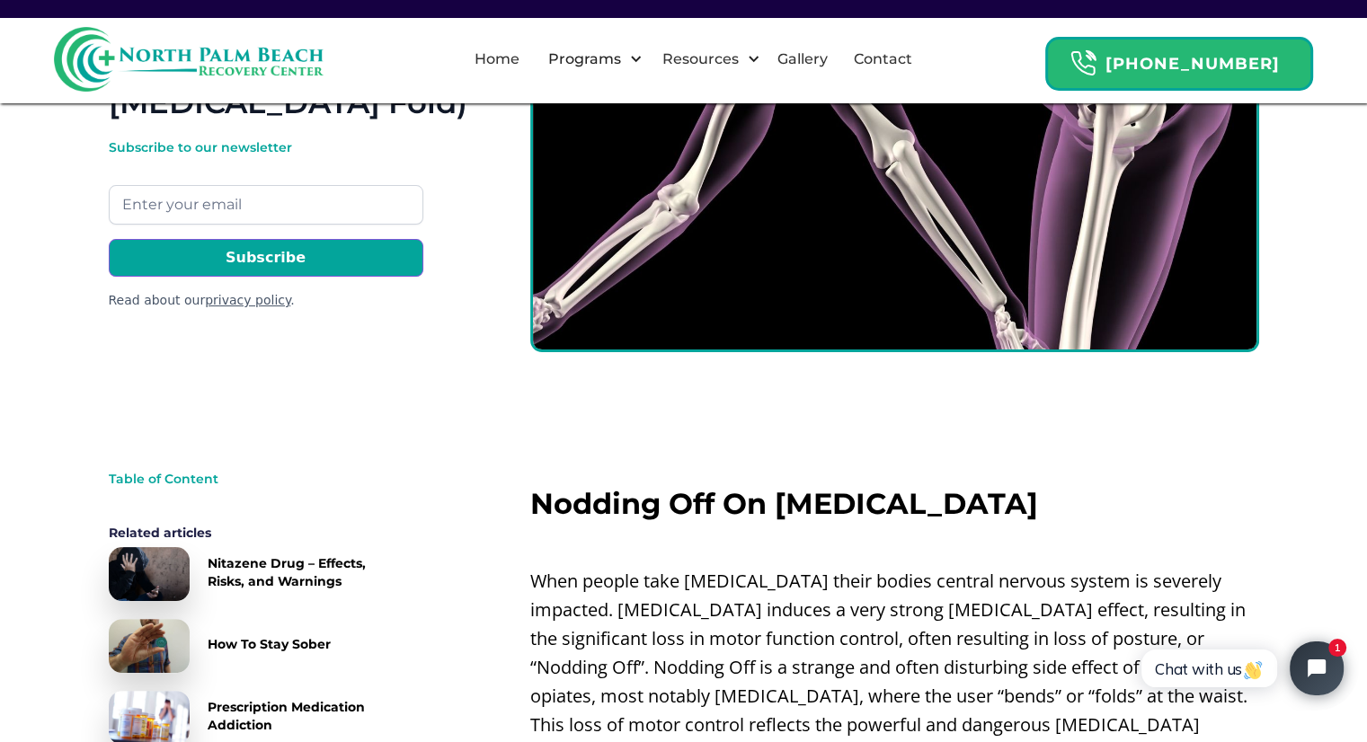
scroll to position [466, 0]
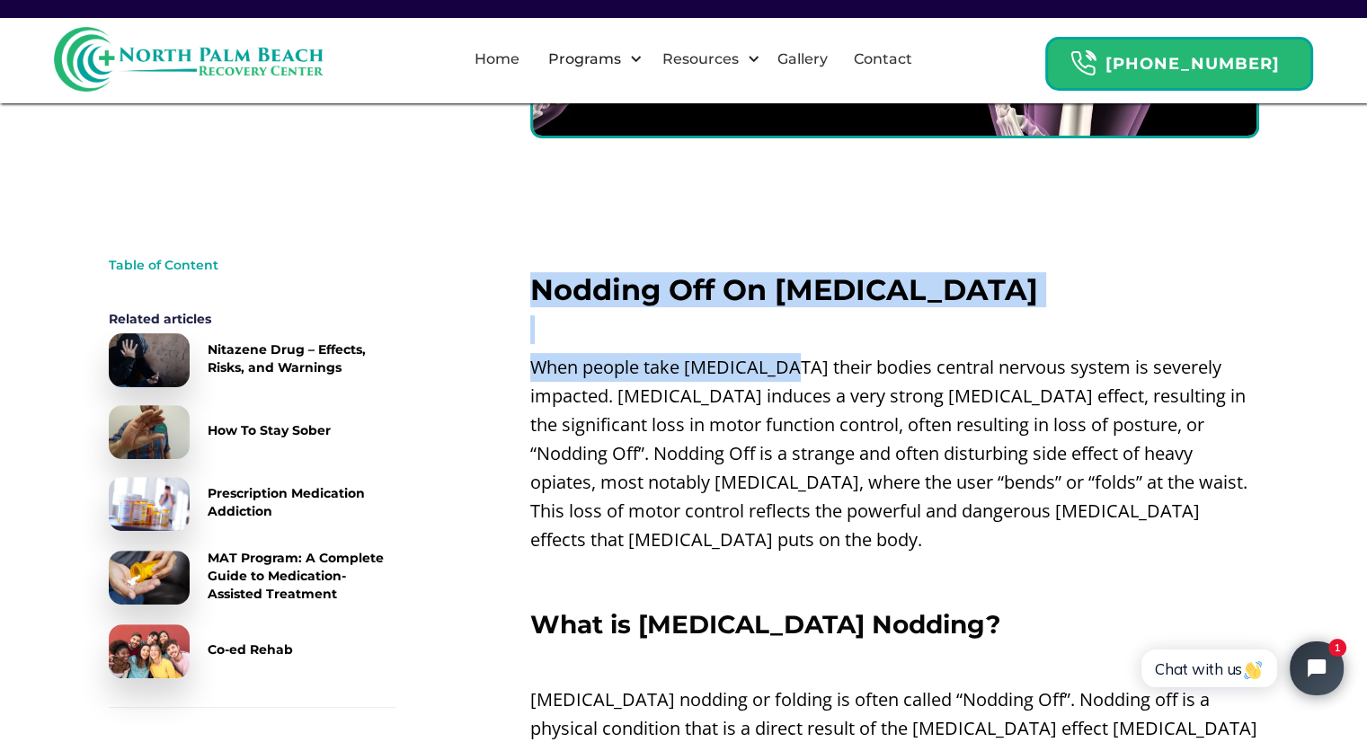
drag, startPoint x: 538, startPoint y: 284, endPoint x: 801, endPoint y: 400, distance: 287.0
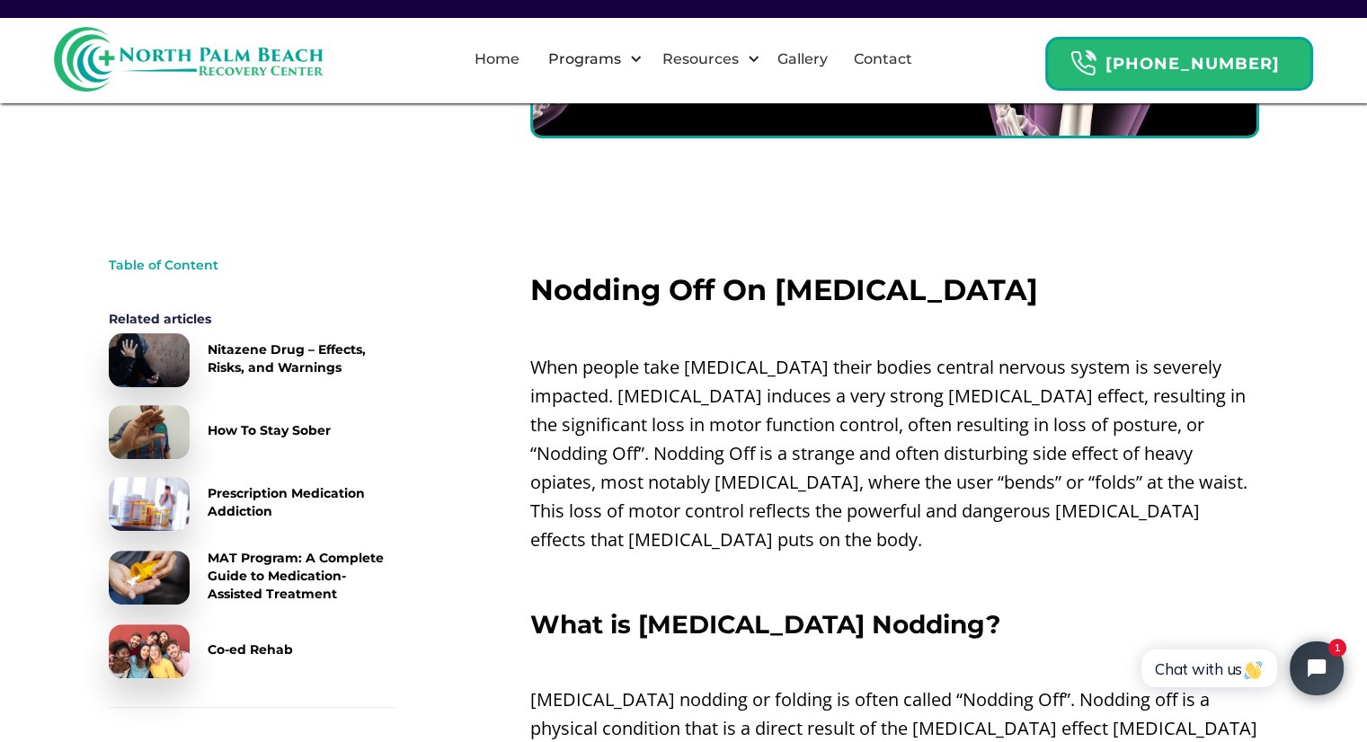
click at [806, 446] on p "When people take [MEDICAL_DATA] their bodies central nervous system is severely…" at bounding box center [894, 453] width 729 height 201
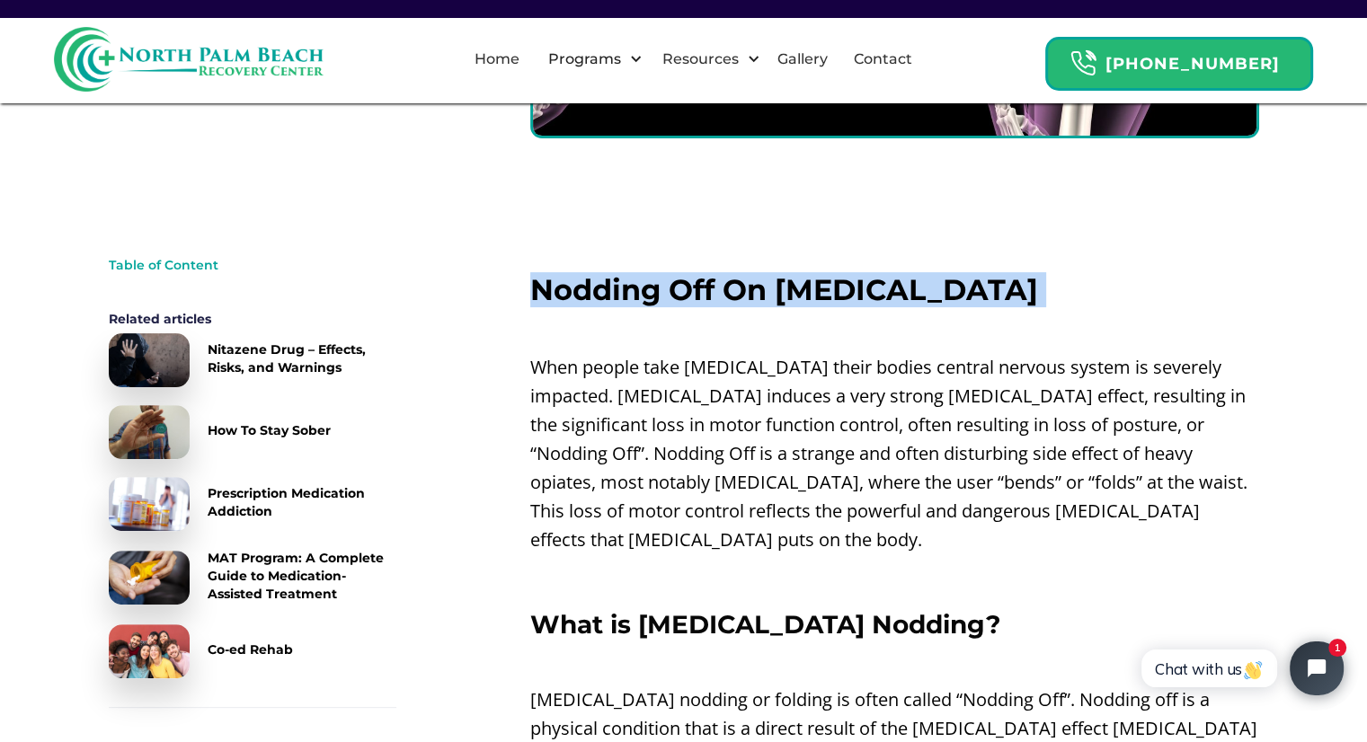
drag, startPoint x: 539, startPoint y: 280, endPoint x: 934, endPoint y: 447, distance: 428.2
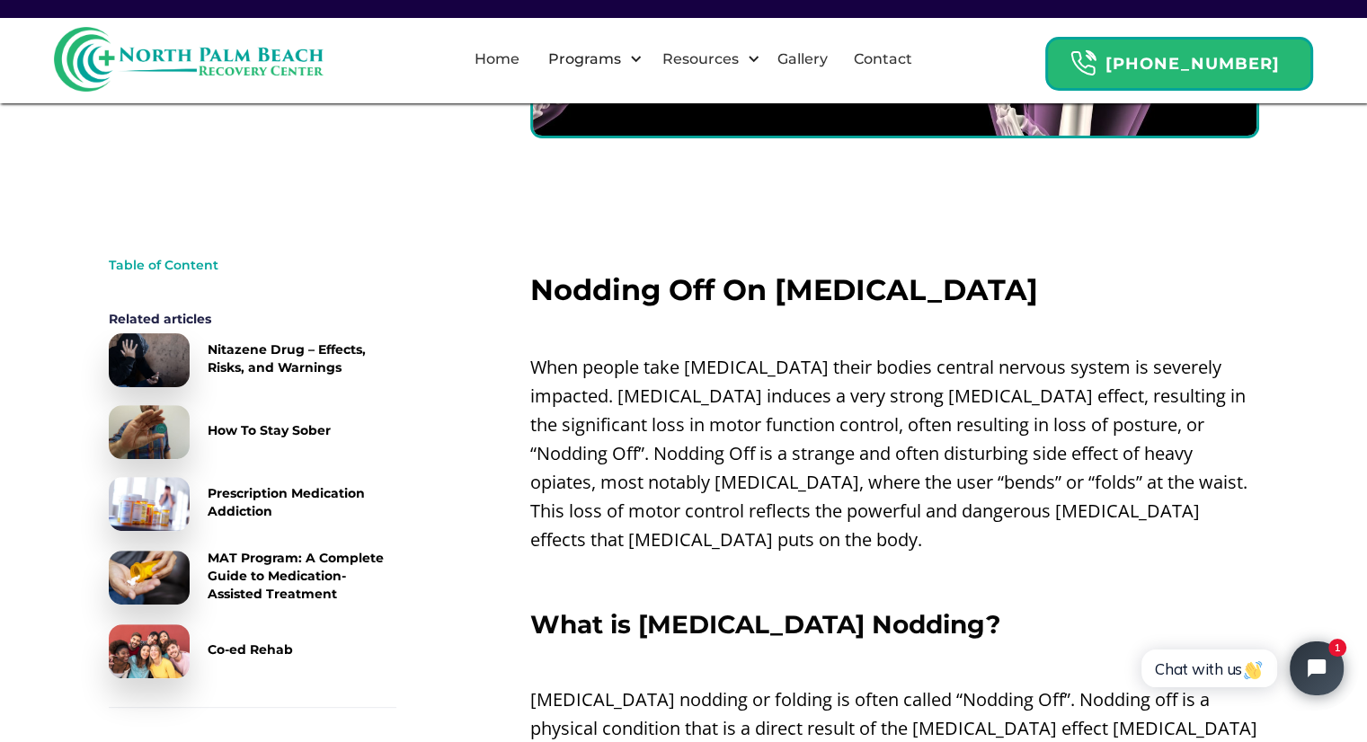
click at [962, 506] on p "When people take [MEDICAL_DATA] their bodies central nervous system is severely…" at bounding box center [894, 453] width 729 height 201
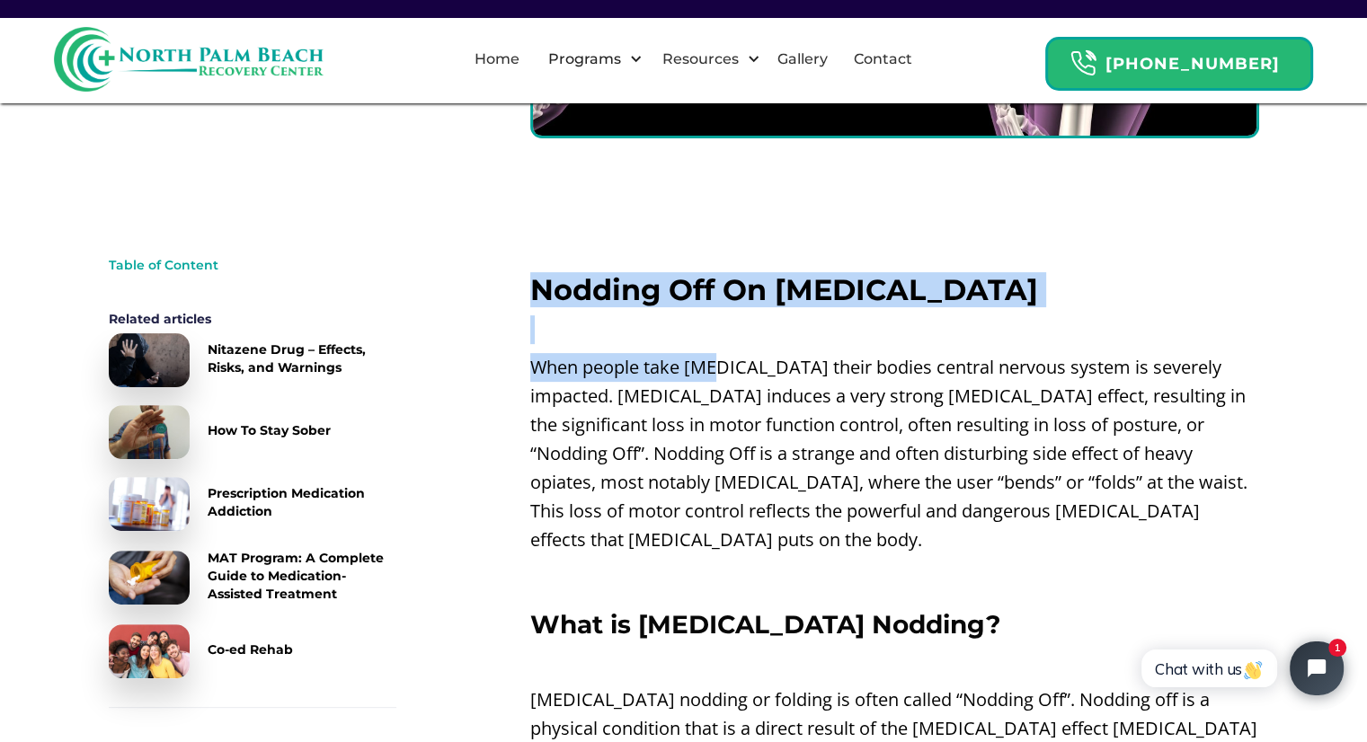
drag, startPoint x: 515, startPoint y: 276, endPoint x: 809, endPoint y: 385, distance: 313.4
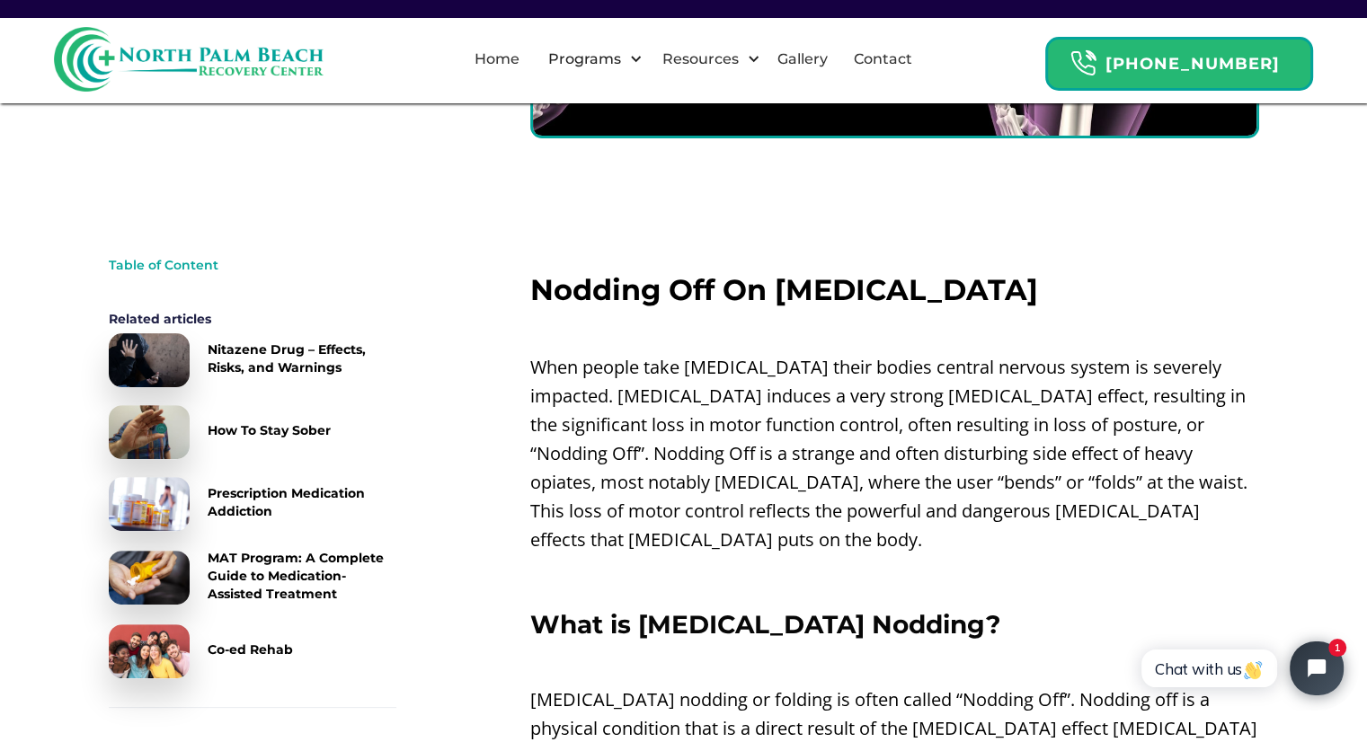
click at [689, 426] on p "When people take [MEDICAL_DATA] their bodies central nervous system is severely…" at bounding box center [894, 453] width 729 height 201
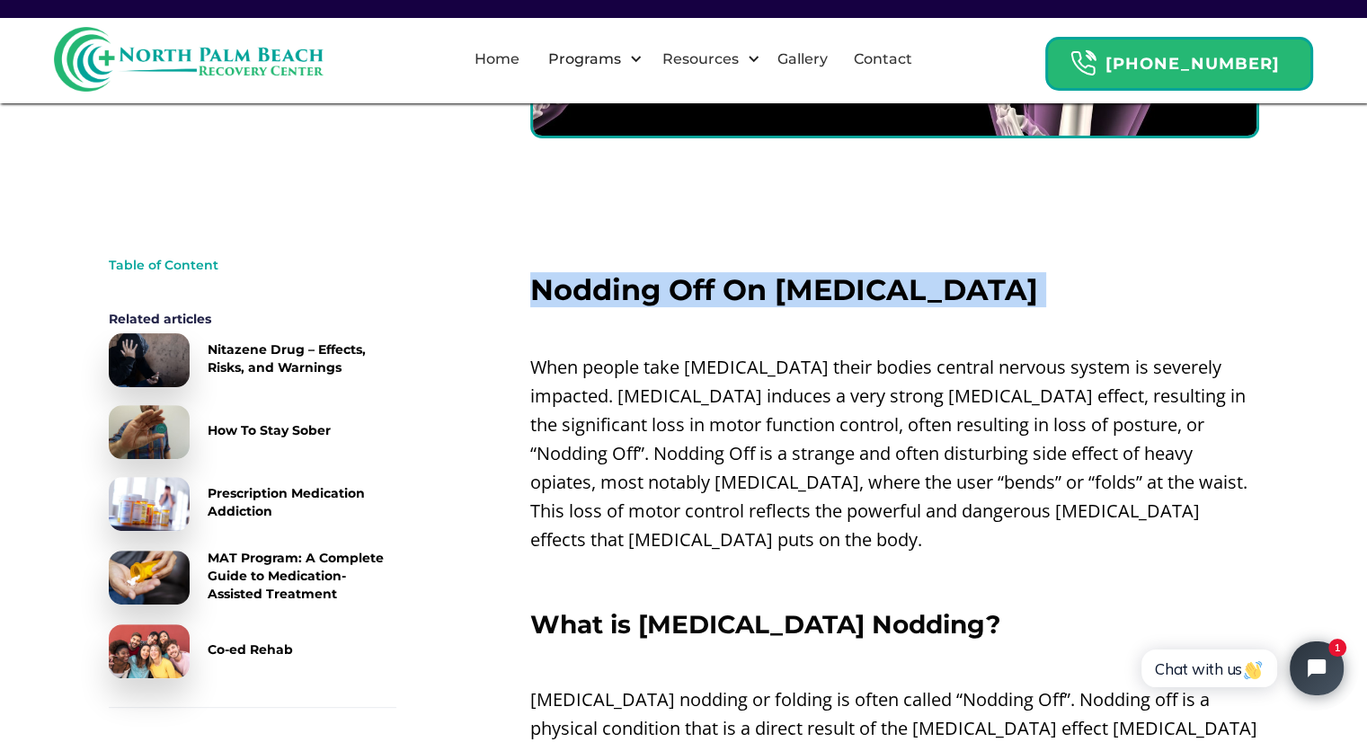
drag, startPoint x: 534, startPoint y: 281, endPoint x: 779, endPoint y: 420, distance: 281.8
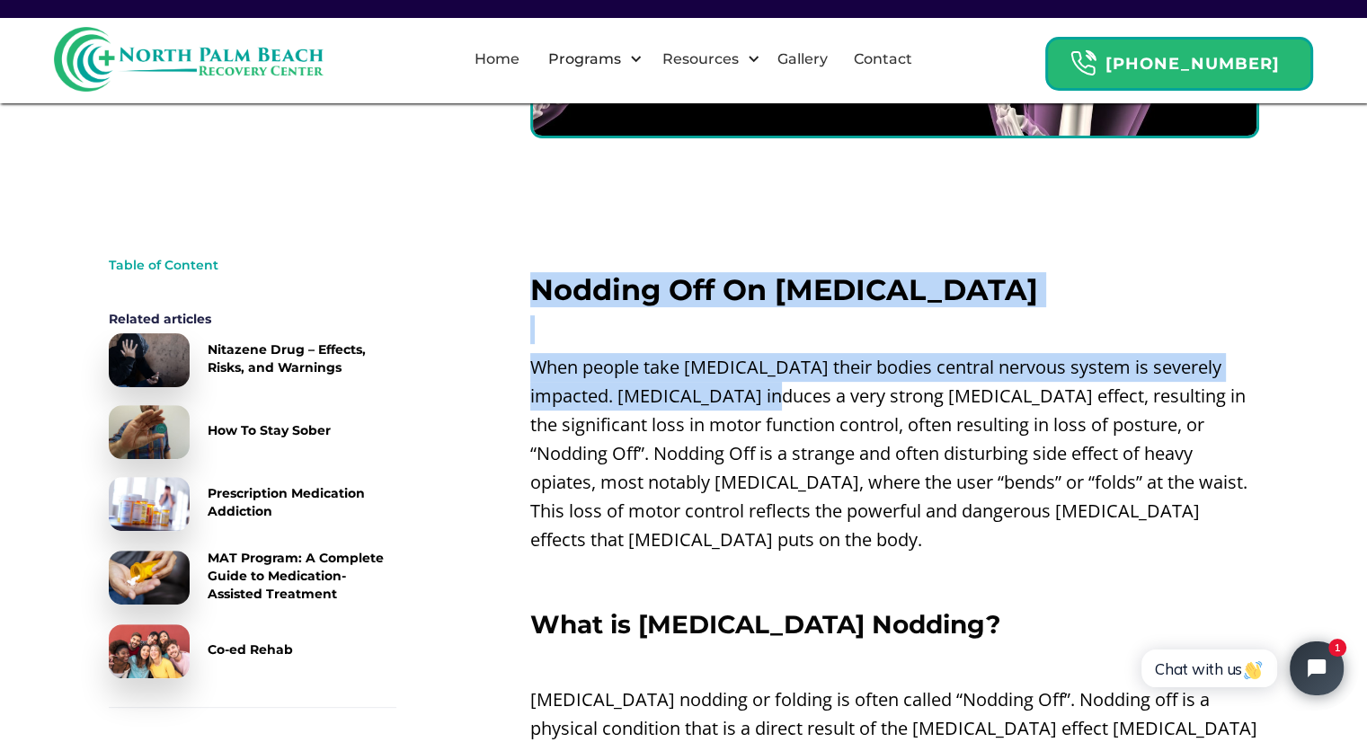
click at [693, 333] on p "‍" at bounding box center [894, 330] width 729 height 29
drag, startPoint x: 589, startPoint y: 336, endPoint x: 944, endPoint y: 552, distance: 415.5
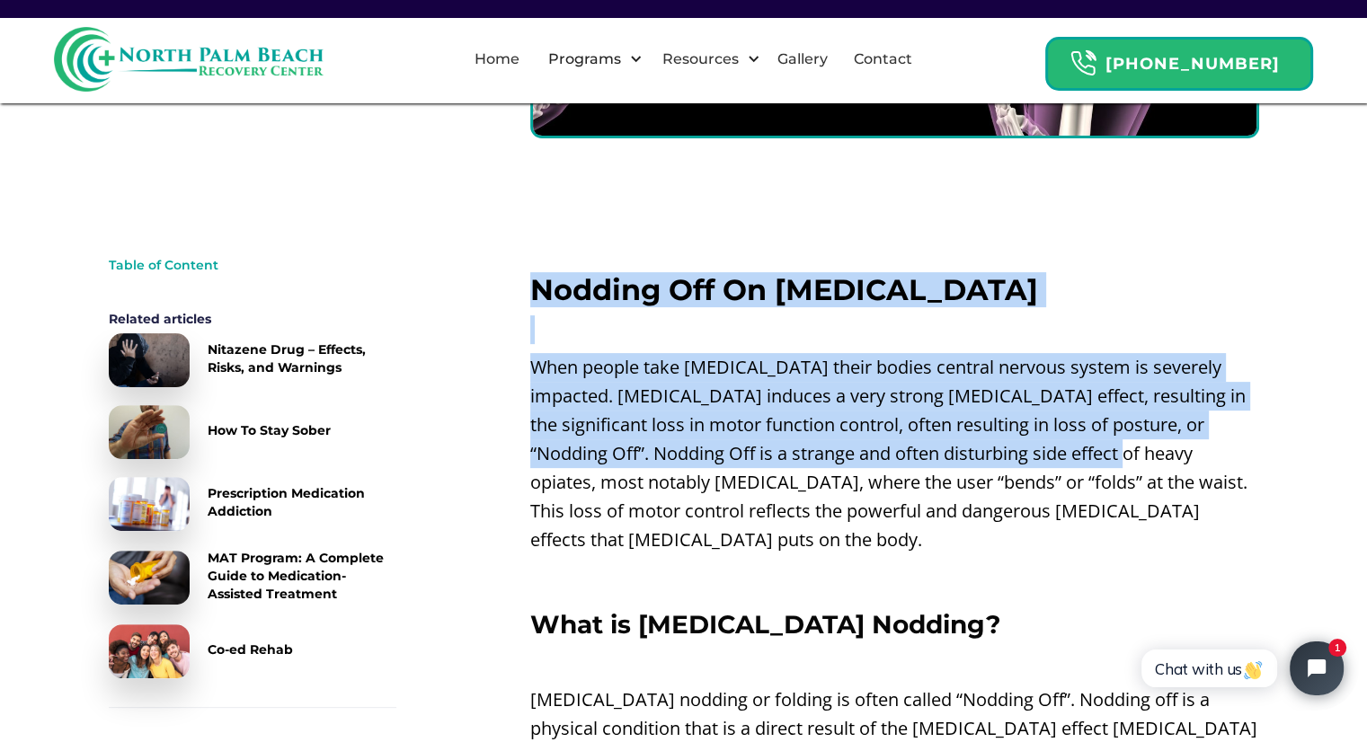
drag, startPoint x: 529, startPoint y: 297, endPoint x: 1092, endPoint y: 530, distance: 610.1
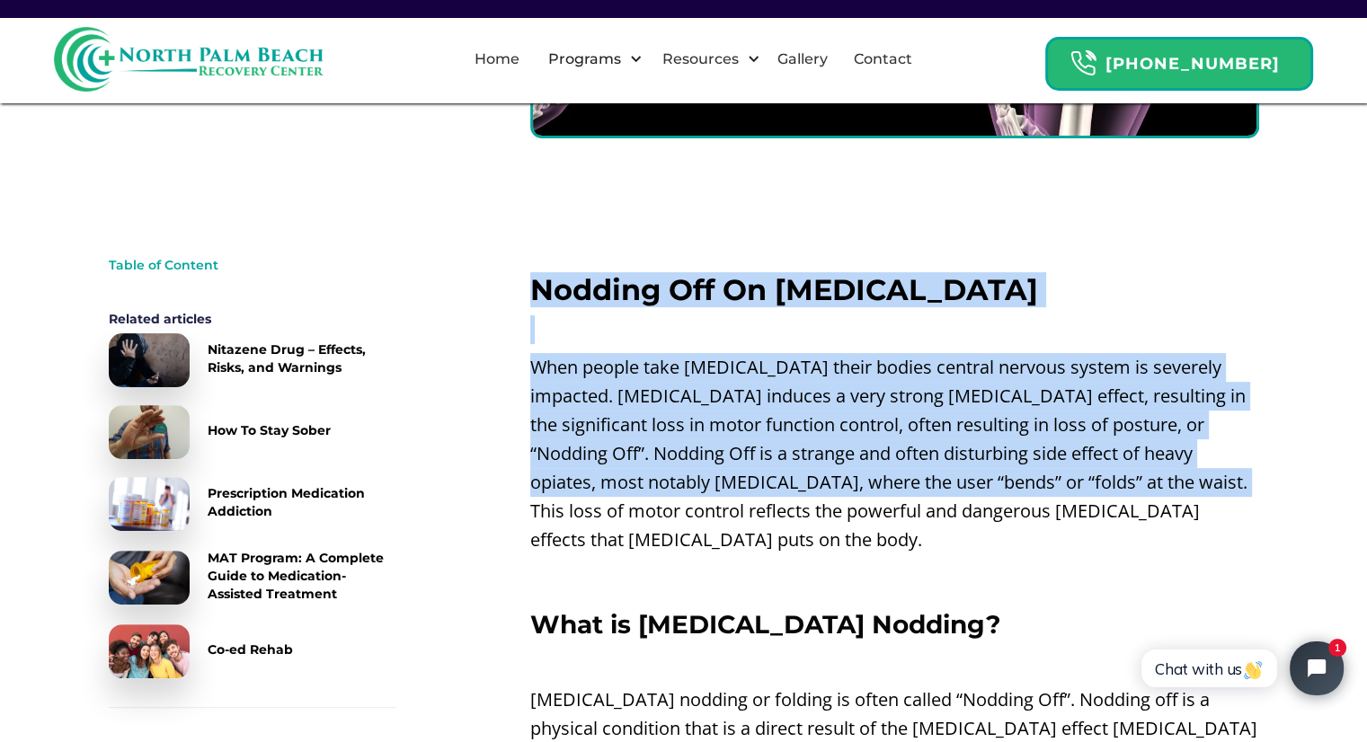
click at [982, 458] on p "When people take [MEDICAL_DATA] their bodies central nervous system is severely…" at bounding box center [894, 453] width 729 height 201
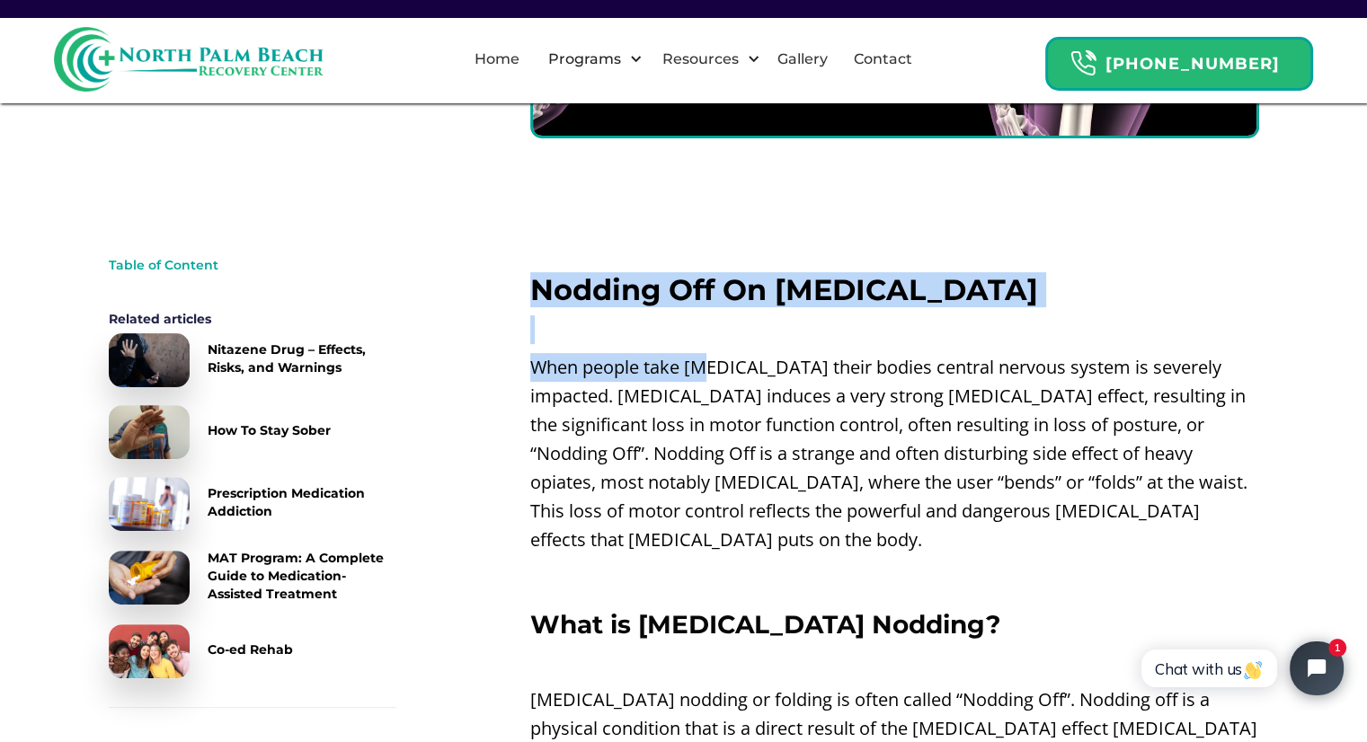
drag, startPoint x: 541, startPoint y: 286, endPoint x: 881, endPoint y: 398, distance: 357.9
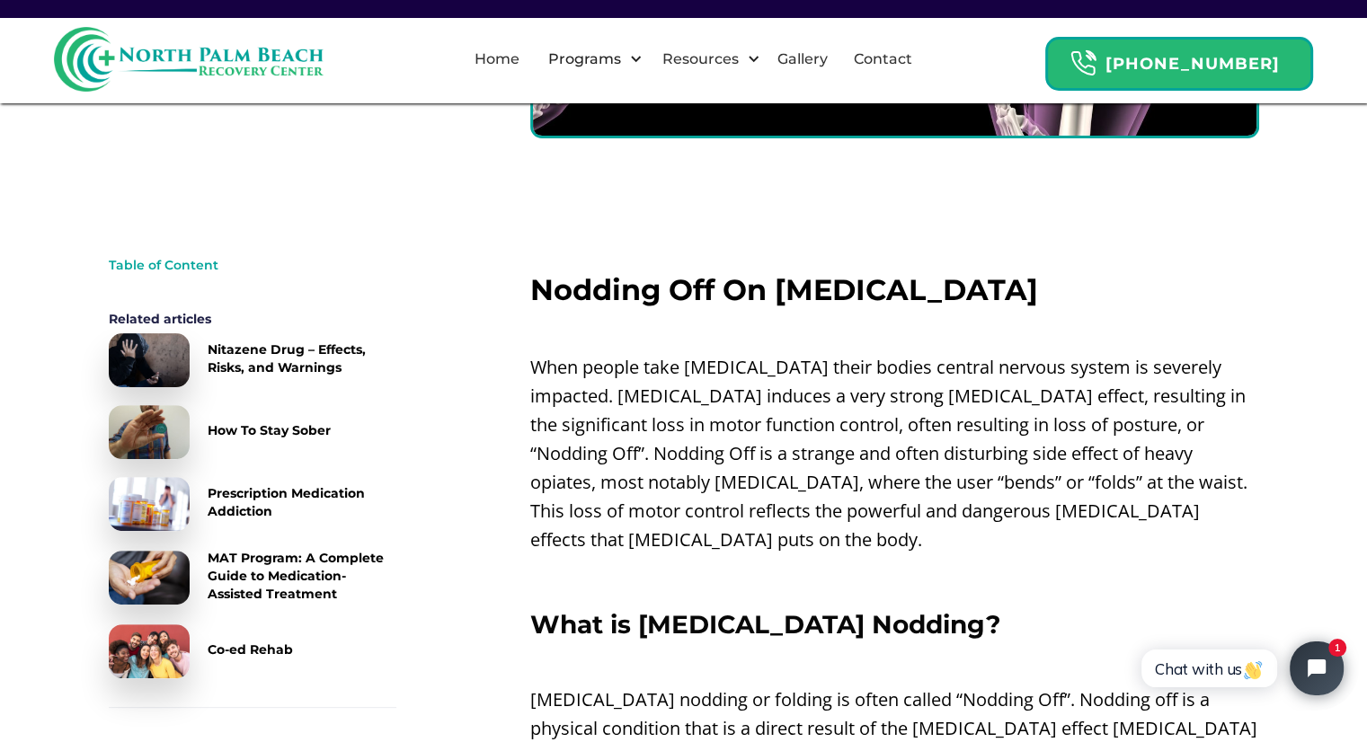
click at [900, 450] on p "When people take [MEDICAL_DATA] their bodies central nervous system is severely…" at bounding box center [894, 453] width 729 height 201
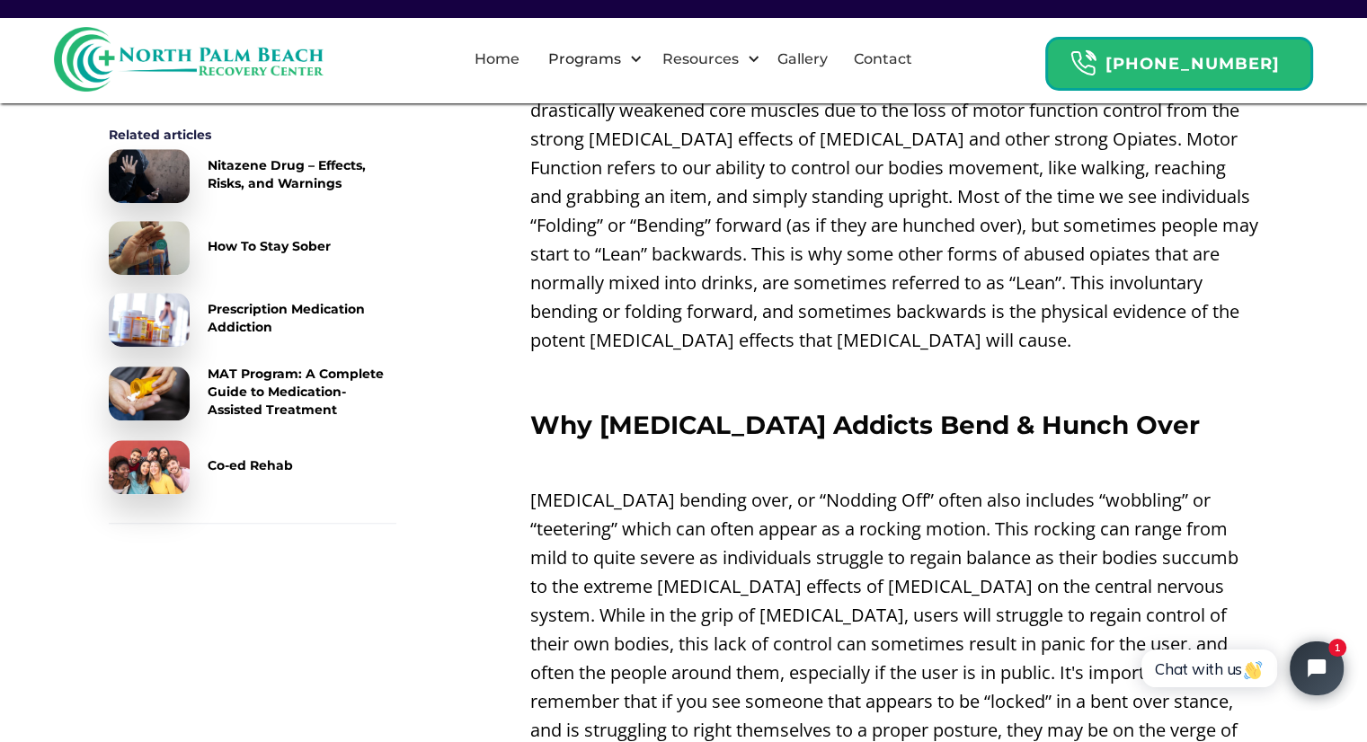
scroll to position [1634, 0]
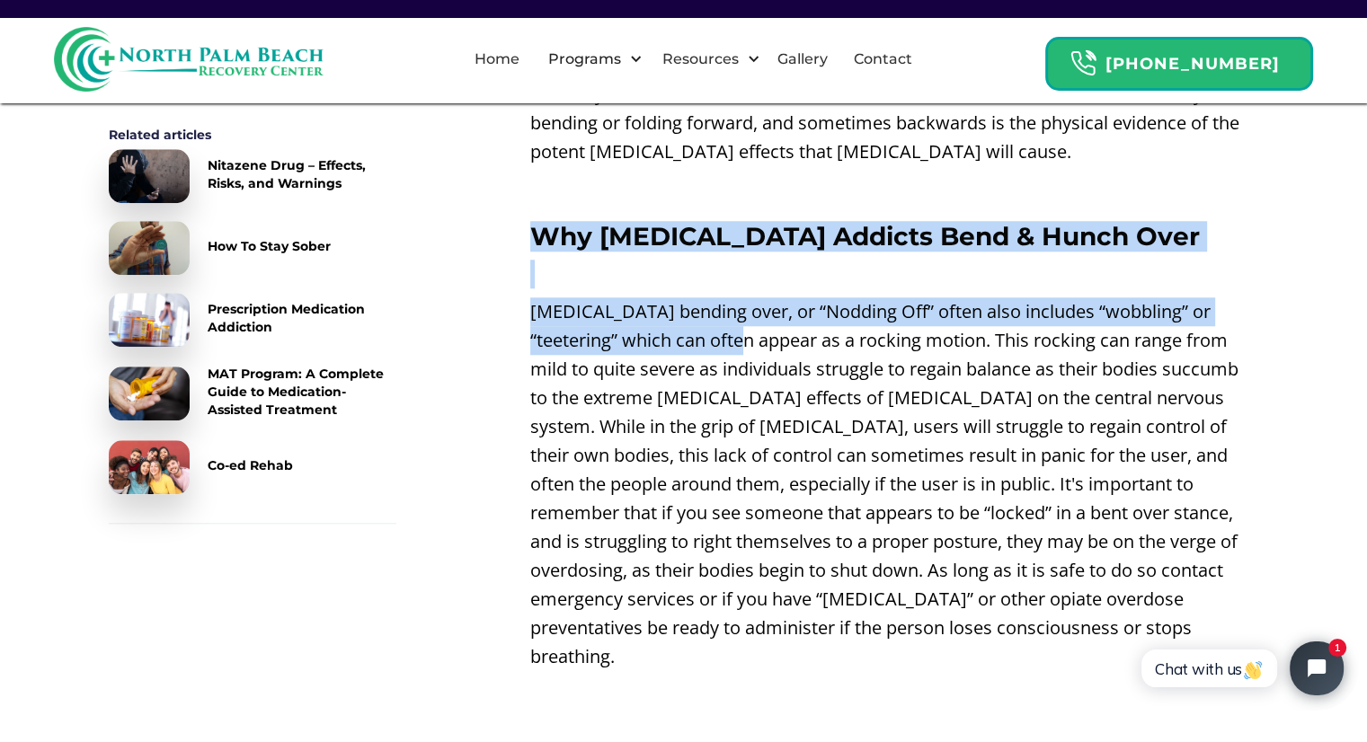
drag, startPoint x: 656, startPoint y: 277, endPoint x: 795, endPoint y: 339, distance: 151.7
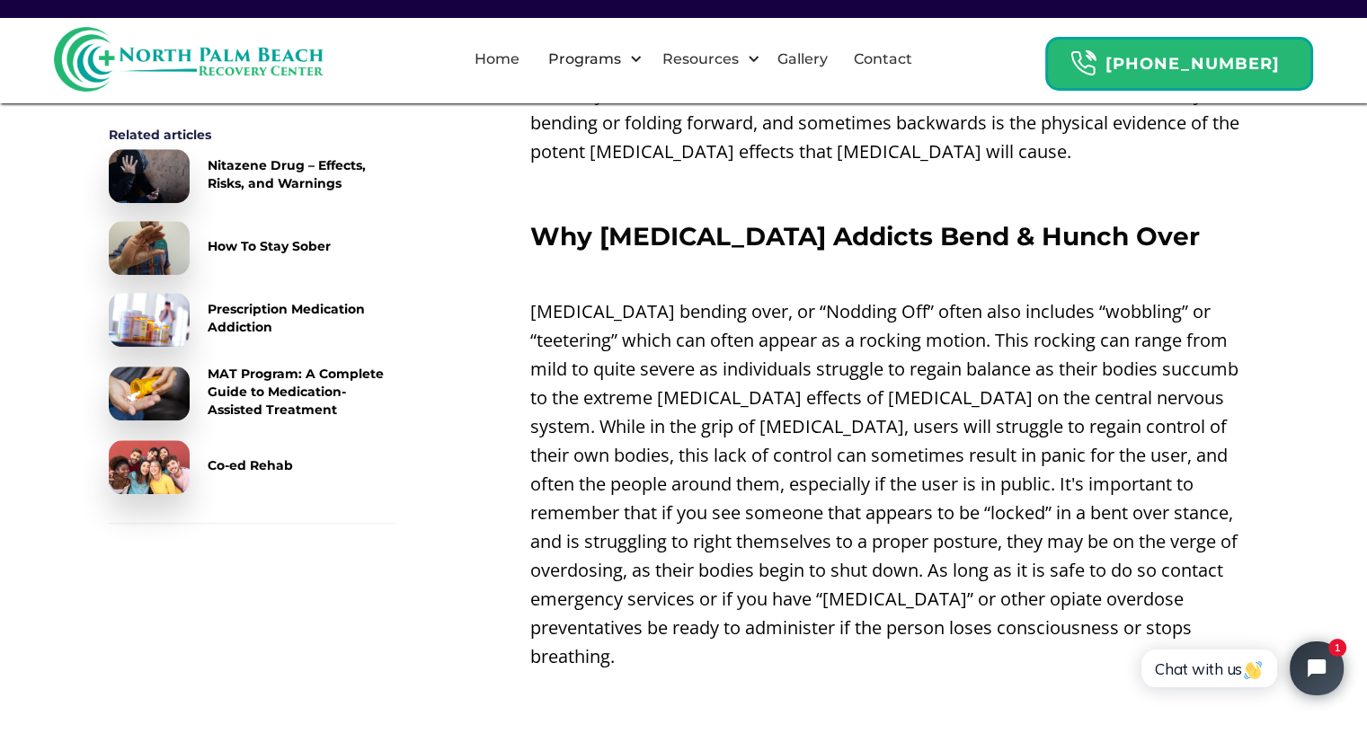
click at [863, 387] on p "[MEDICAL_DATA] bending over, or “Nodding Off” often also includes “wobbling” or…" at bounding box center [894, 485] width 729 height 374
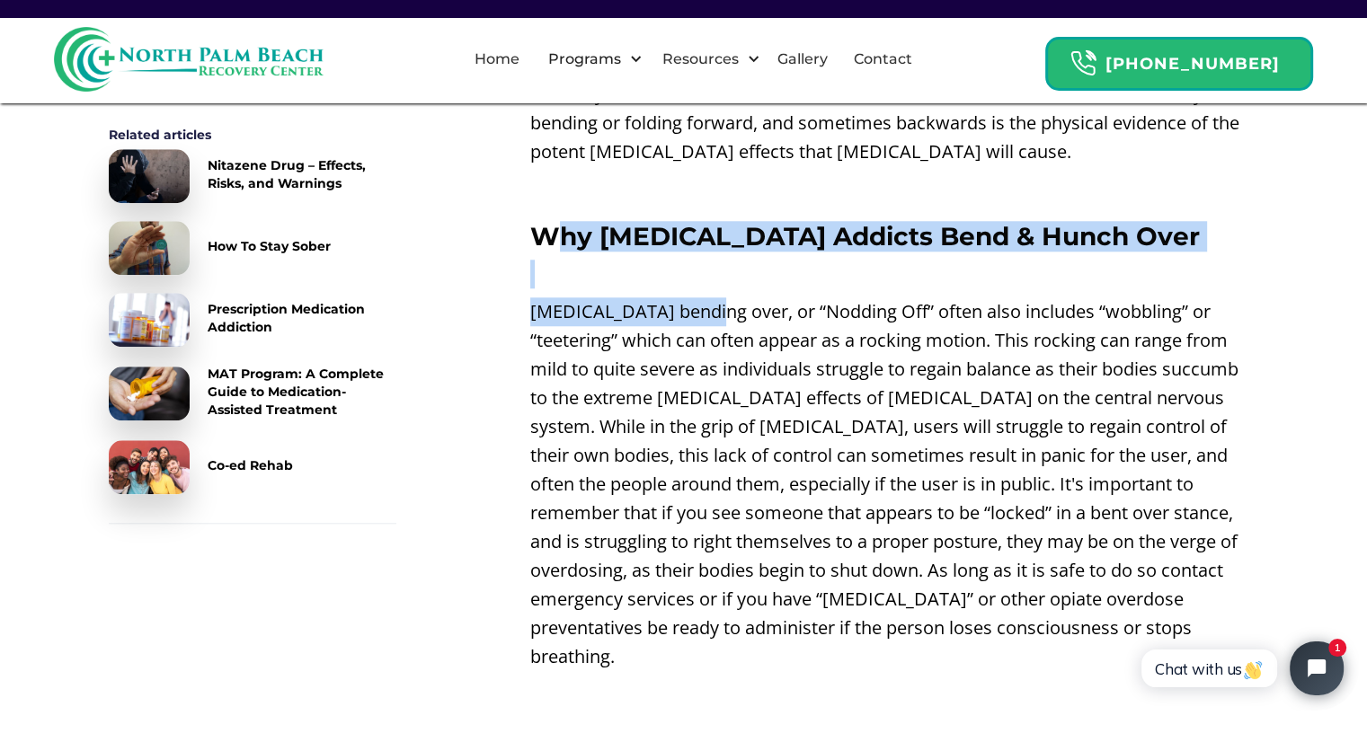
drag, startPoint x: 552, startPoint y: 207, endPoint x: 893, endPoint y: 353, distance: 370.9
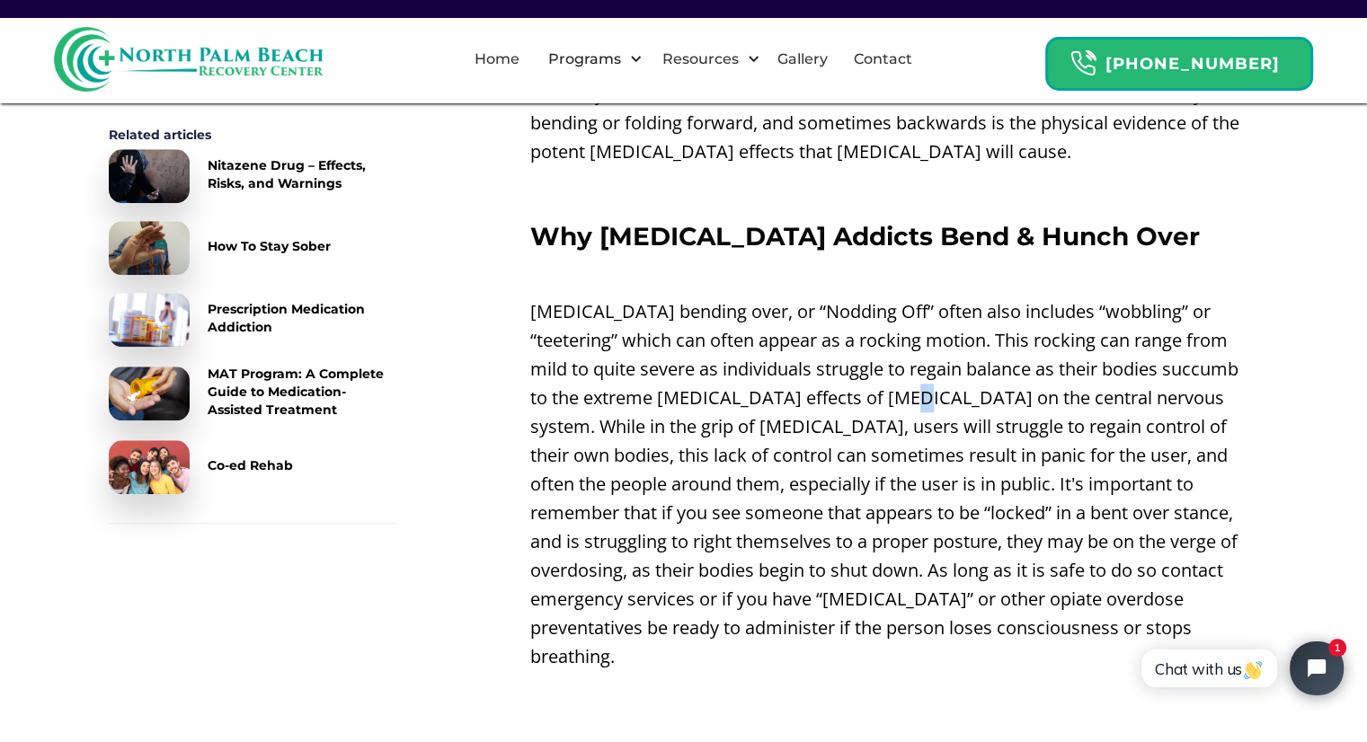
click at [894, 373] on p "[MEDICAL_DATA] bending over, or “Nodding Off” often also includes “wobbling” or…" at bounding box center [894, 485] width 729 height 374
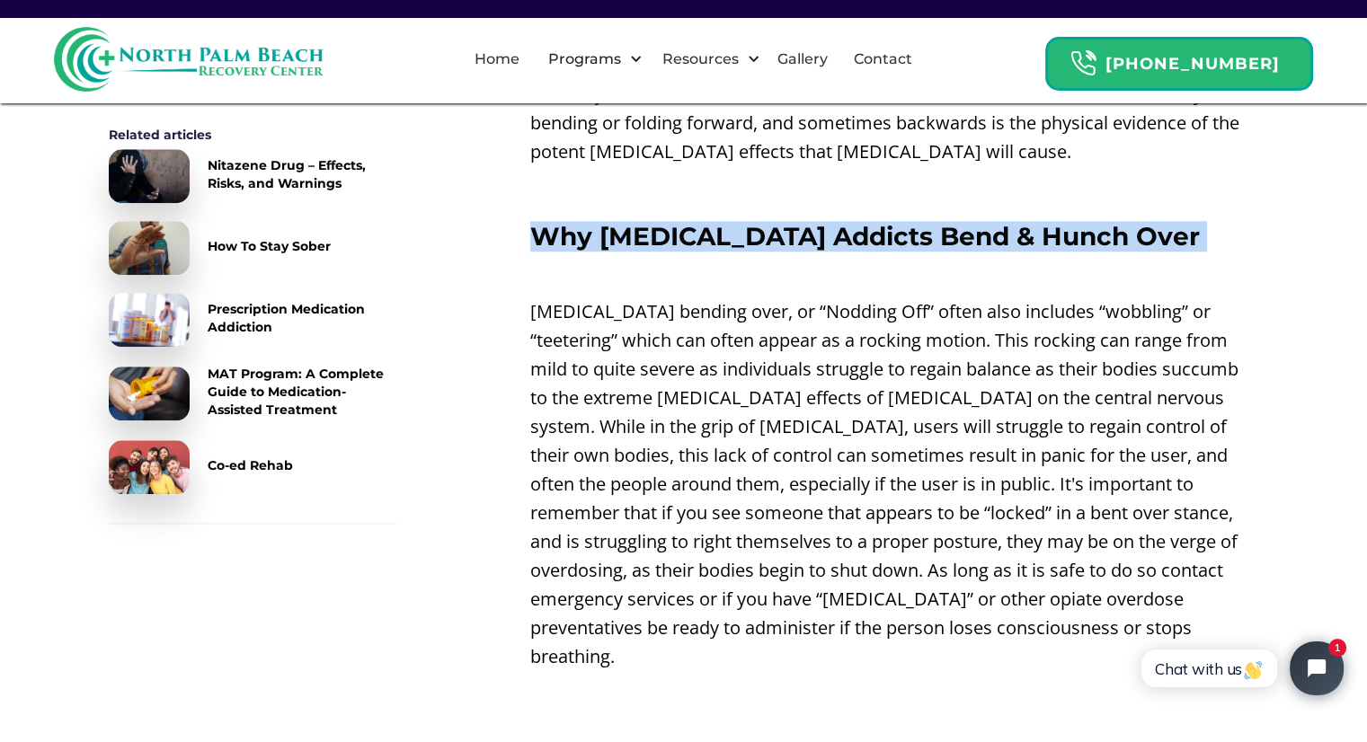
drag, startPoint x: 529, startPoint y: 199, endPoint x: 787, endPoint y: 310, distance: 281.9
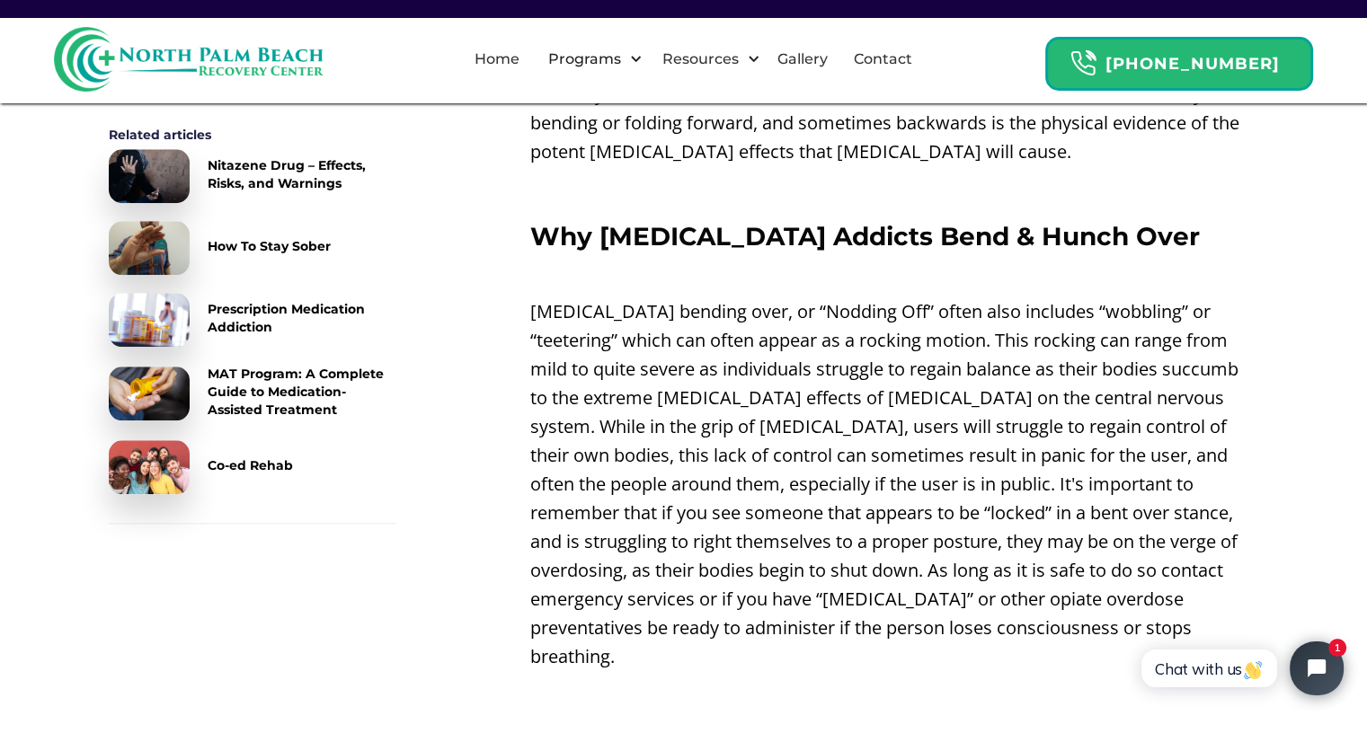
click at [846, 396] on p "[MEDICAL_DATA] bending over, or “Nodding Off” often also includes “wobbling” or…" at bounding box center [894, 485] width 729 height 374
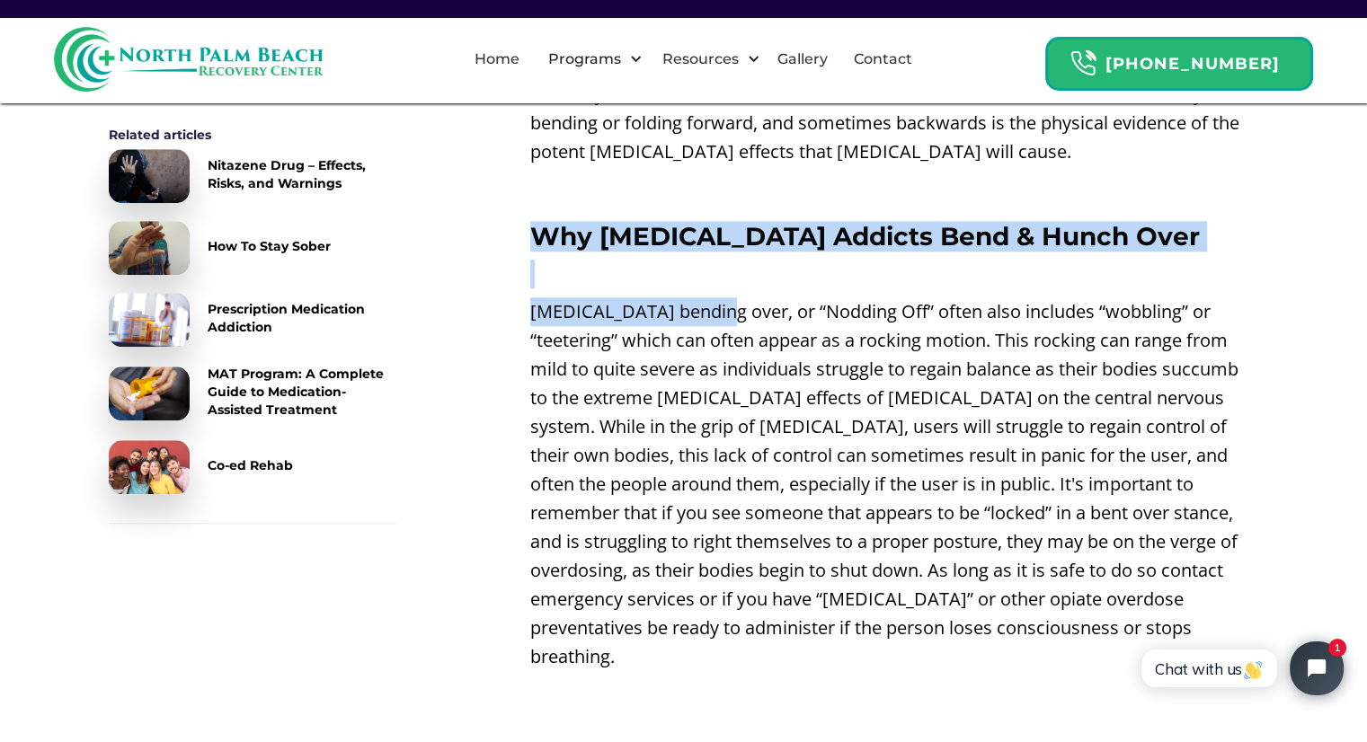
drag, startPoint x: 625, startPoint y: 262, endPoint x: 891, endPoint y: 360, distance: 283.9
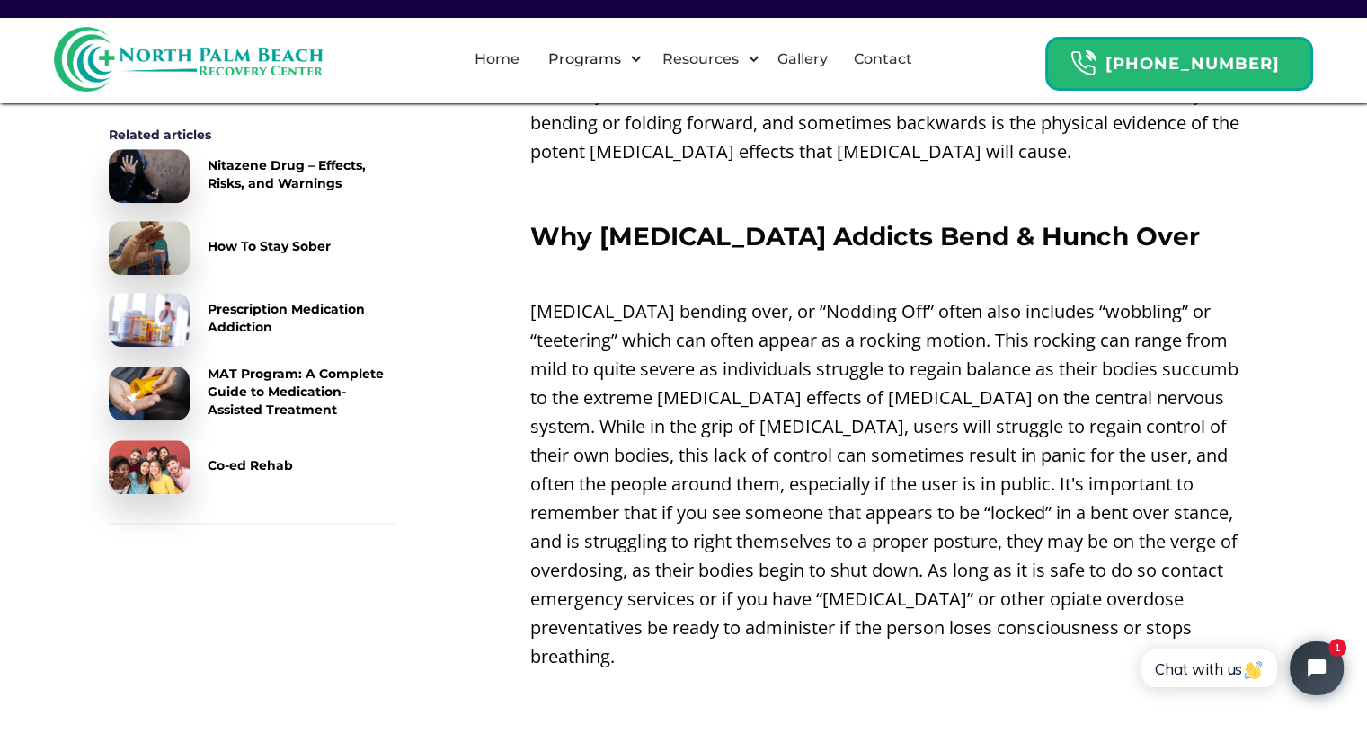
click at [878, 394] on p "[MEDICAL_DATA] bending over, or “Nodding Off” often also includes “wobbling” or…" at bounding box center [894, 485] width 729 height 374
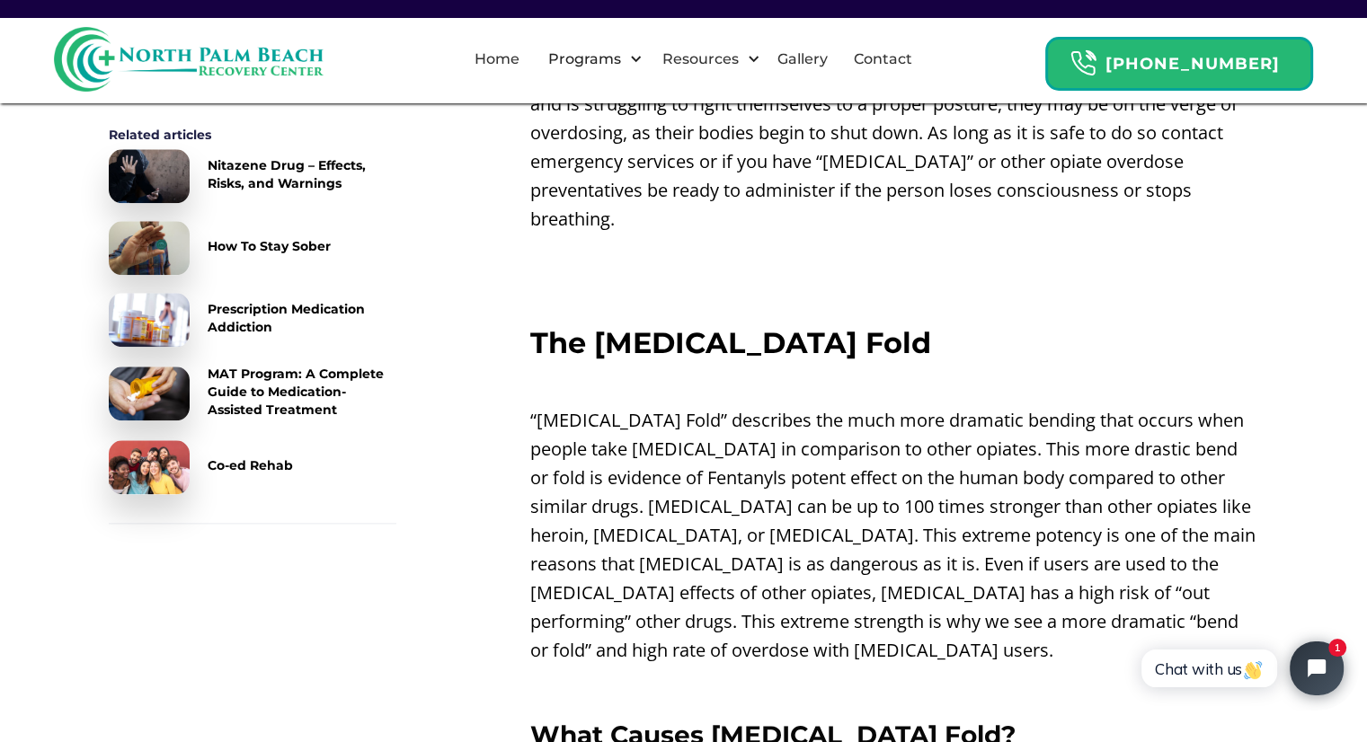
scroll to position [2084, 0]
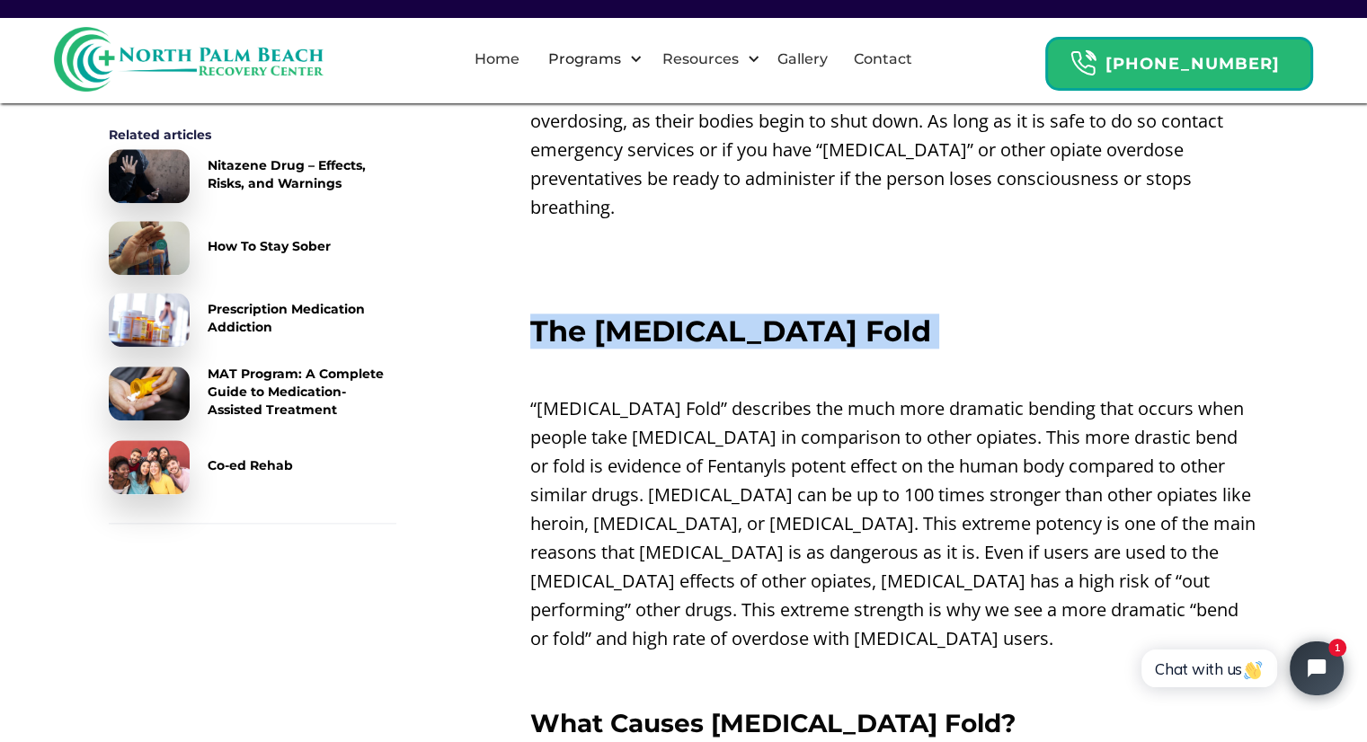
drag, startPoint x: 535, startPoint y: 272, endPoint x: 770, endPoint y: 355, distance: 249.6
click at [759, 349] on div "Nodding Off On [MEDICAL_DATA] ‍ When people take [MEDICAL_DATA] their bodies ce…" at bounding box center [894, 528] width 729 height 3781
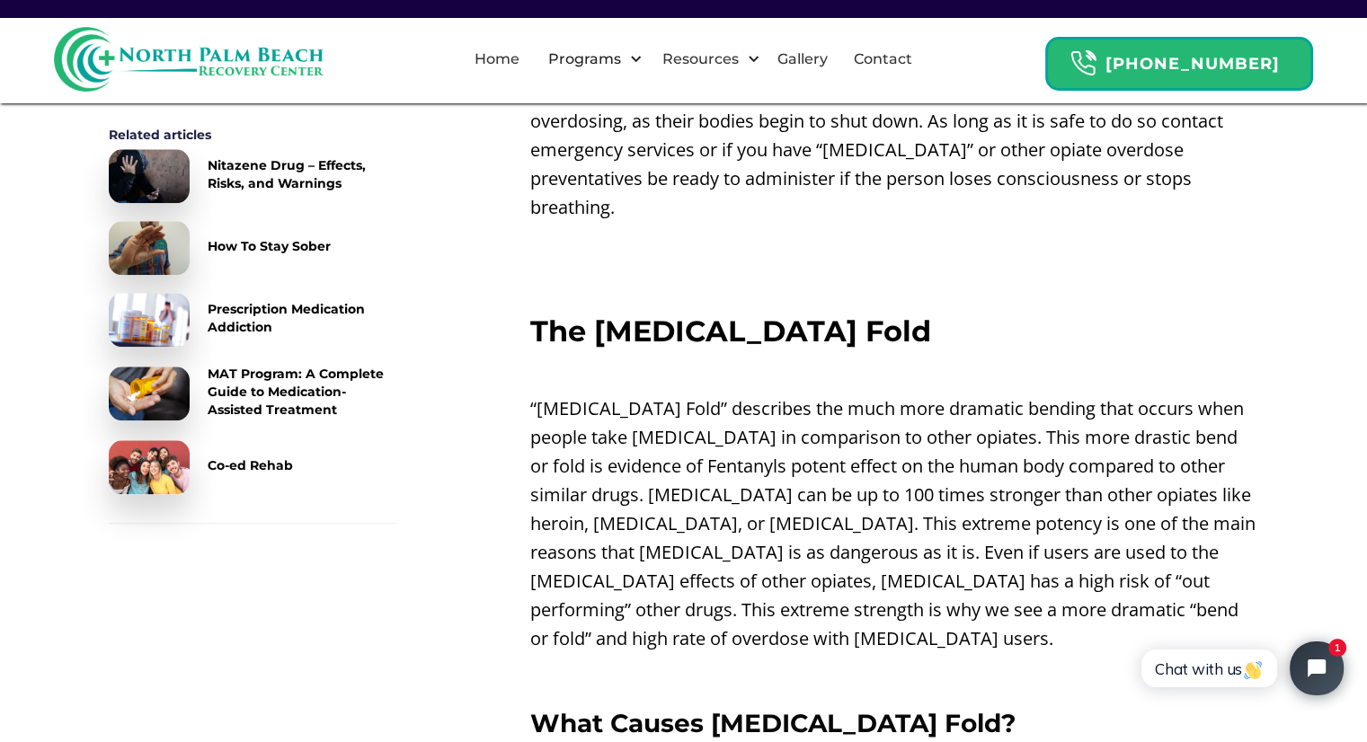
click at [798, 422] on p "“[MEDICAL_DATA] Fold” describes the much more dramatic bending that occurs when…" at bounding box center [894, 524] width 729 height 259
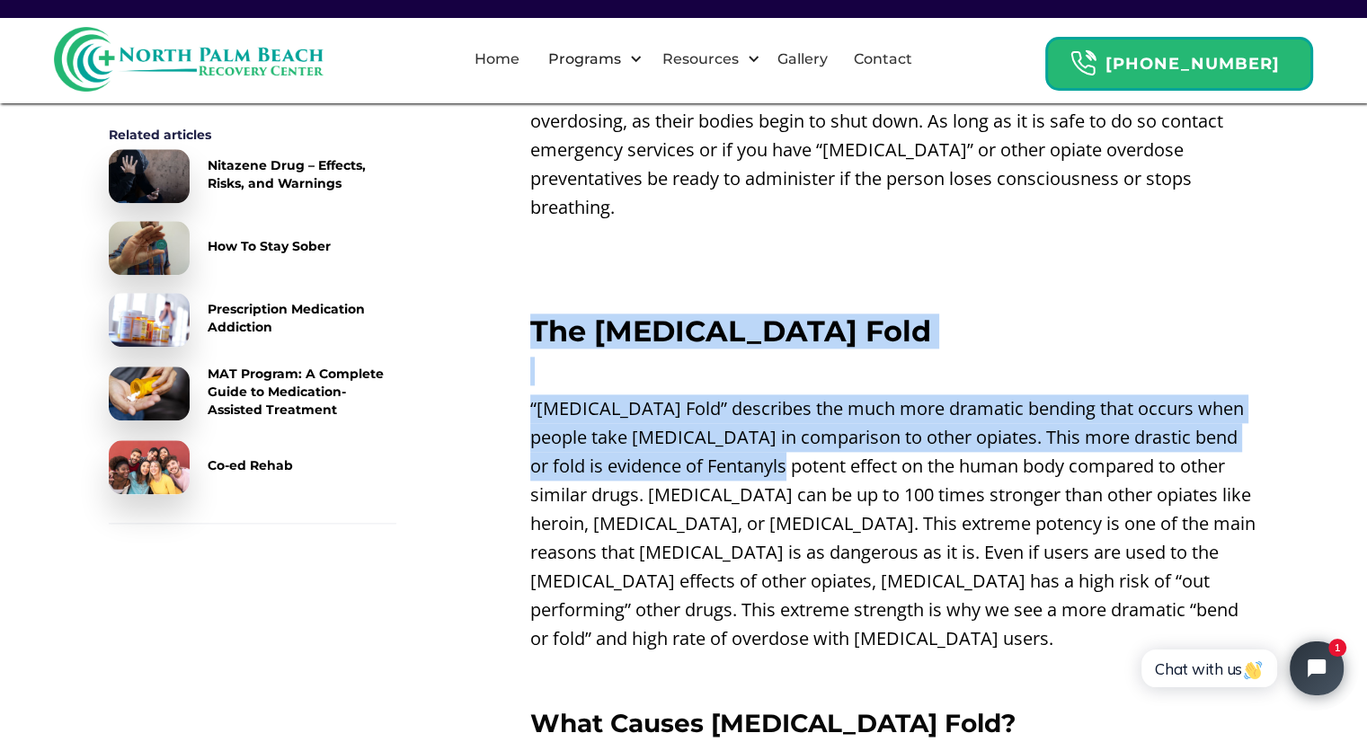
drag, startPoint x: 526, startPoint y: 271, endPoint x: 875, endPoint y: 438, distance: 386.8
click at [860, 419] on div "Table of Content Related articles Nitazene Drug – Effects, Risks, and Warnings …" at bounding box center [684, 557] width 1151 height 3838
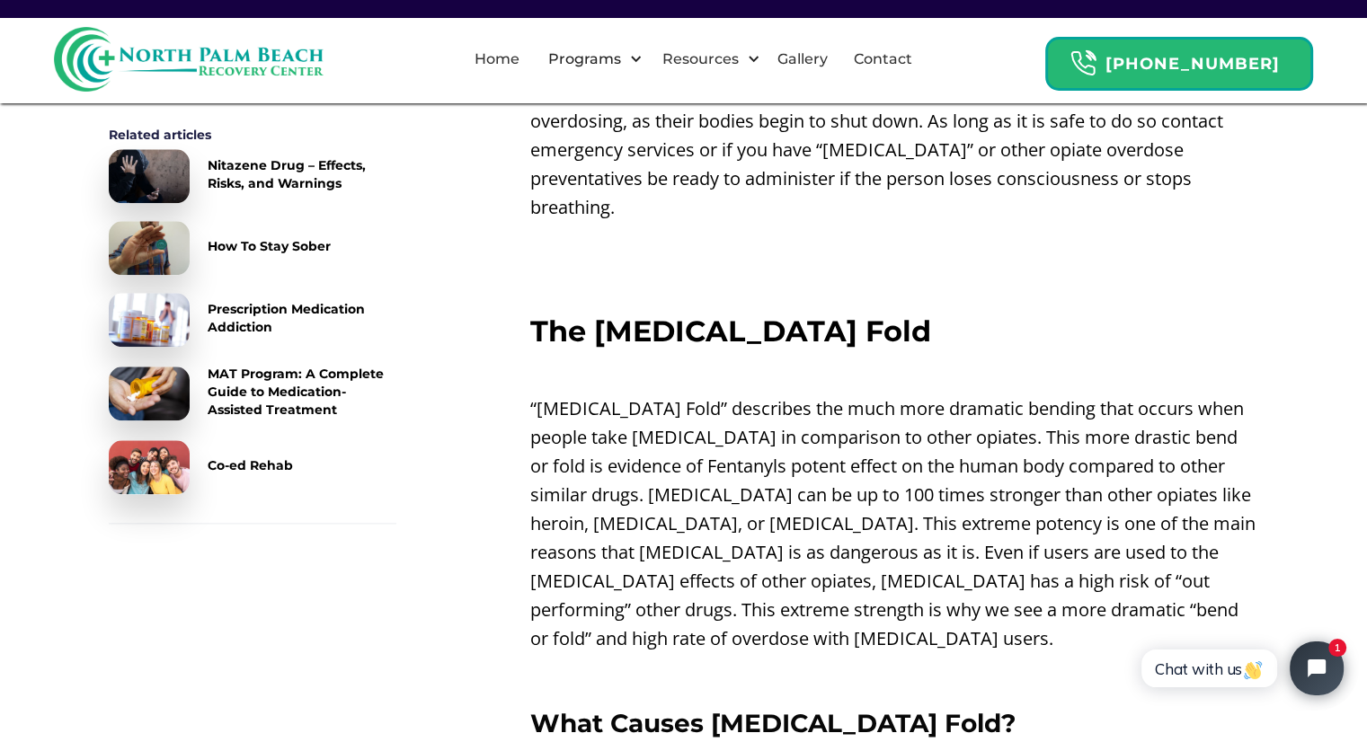
click at [873, 447] on p "“[MEDICAL_DATA] Fold” describes the much more dramatic bending that occurs when…" at bounding box center [894, 524] width 729 height 259
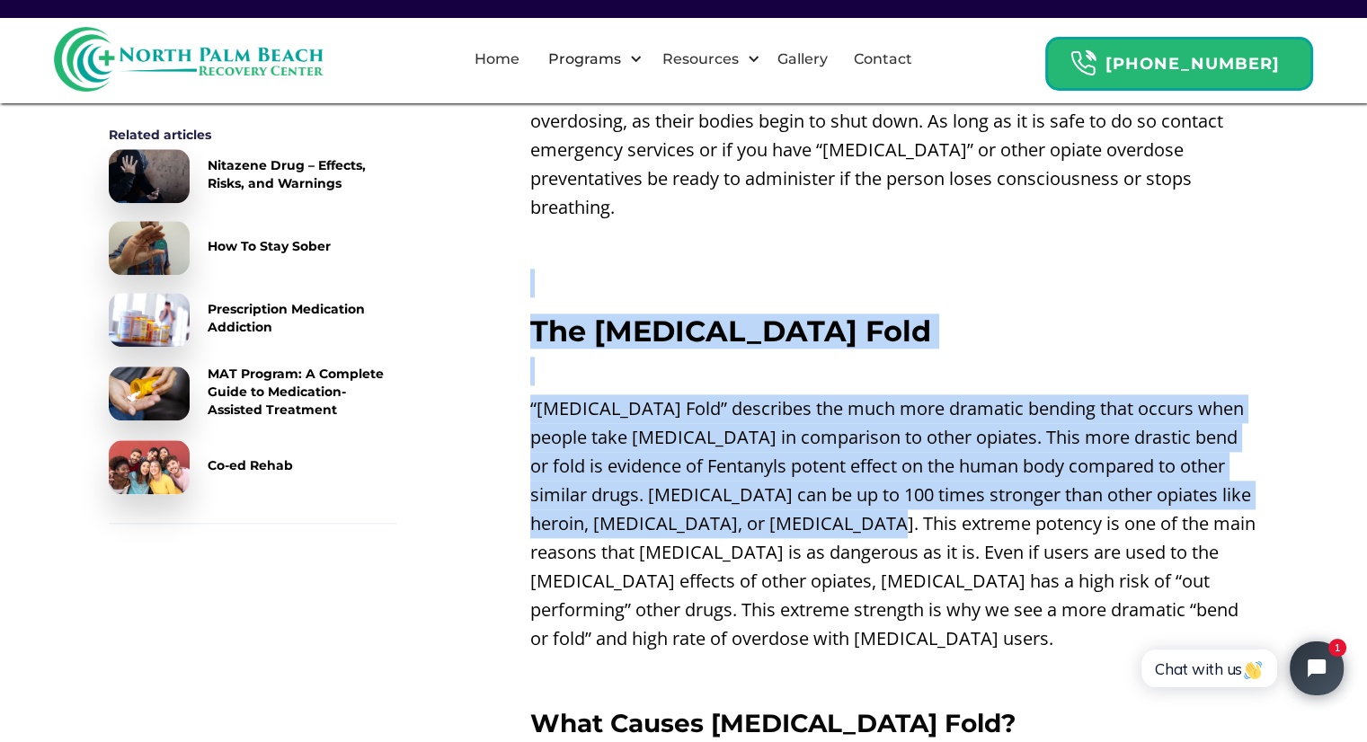
drag, startPoint x: 485, startPoint y: 210, endPoint x: 1004, endPoint y: 496, distance: 593.0
click at [979, 479] on div "Table of Content Related articles Nitazene Drug – Effects, Risks, and Warnings …" at bounding box center [684, 557] width 1151 height 3838
click at [881, 433] on p "“[MEDICAL_DATA] Fold” describes the much more dramatic bending that occurs when…" at bounding box center [894, 524] width 729 height 259
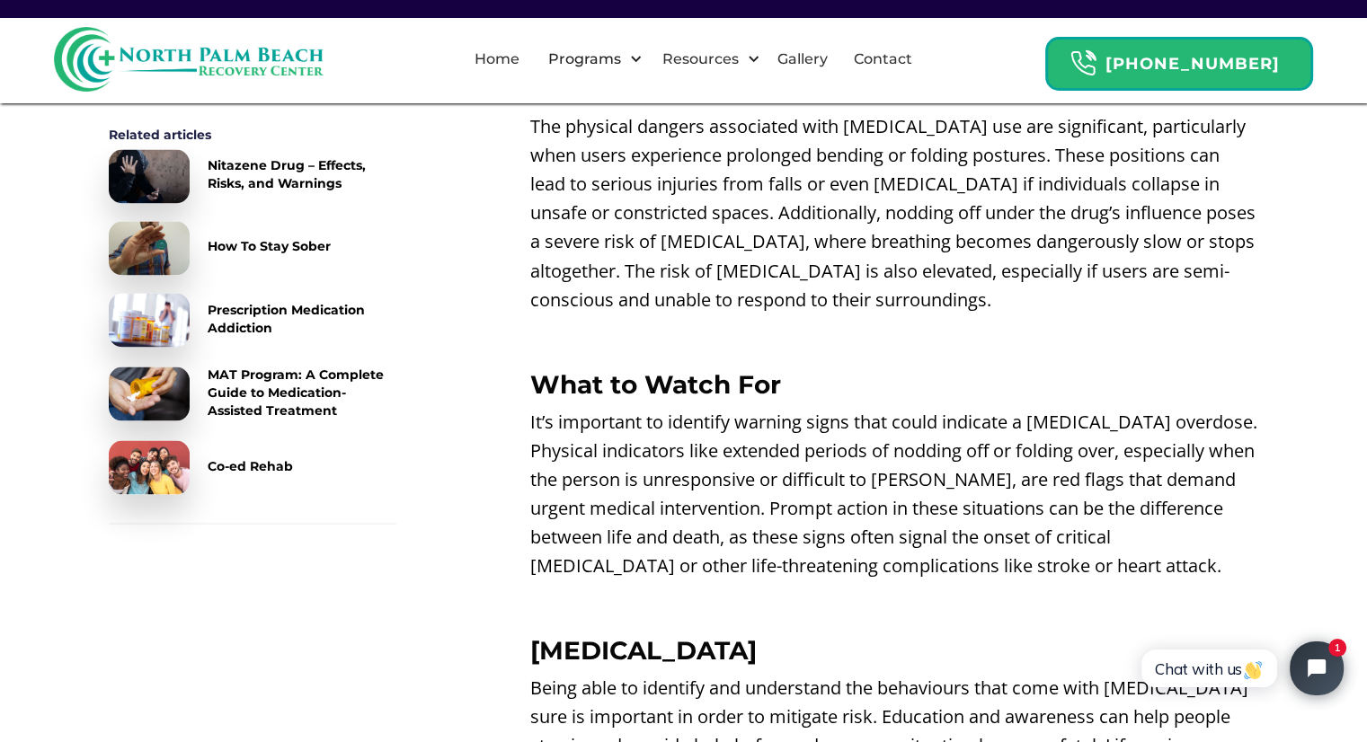
scroll to position [3522, 0]
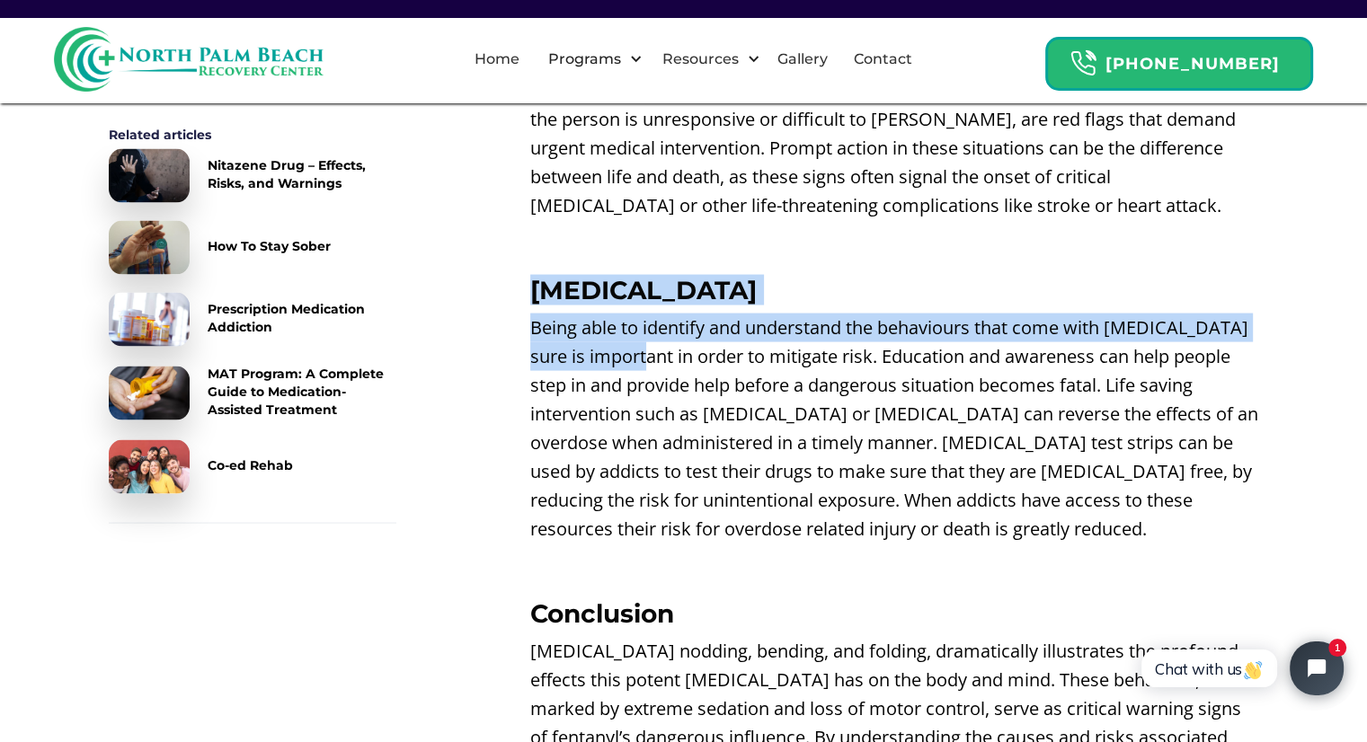
drag, startPoint x: 572, startPoint y: 225, endPoint x: 809, endPoint y: 324, distance: 257.1
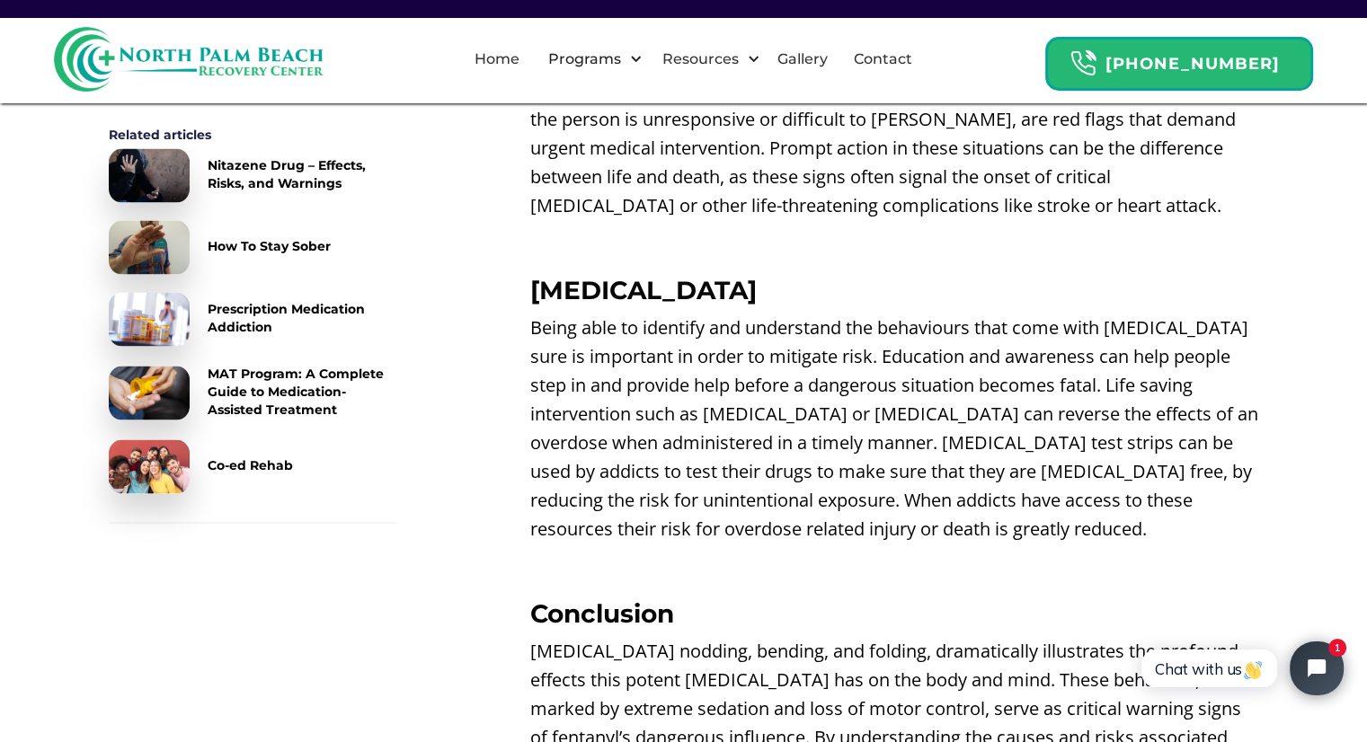
click at [829, 342] on p "Being able to identify and understand the behaviours that come with [MEDICAL_DA…" at bounding box center [894, 429] width 729 height 230
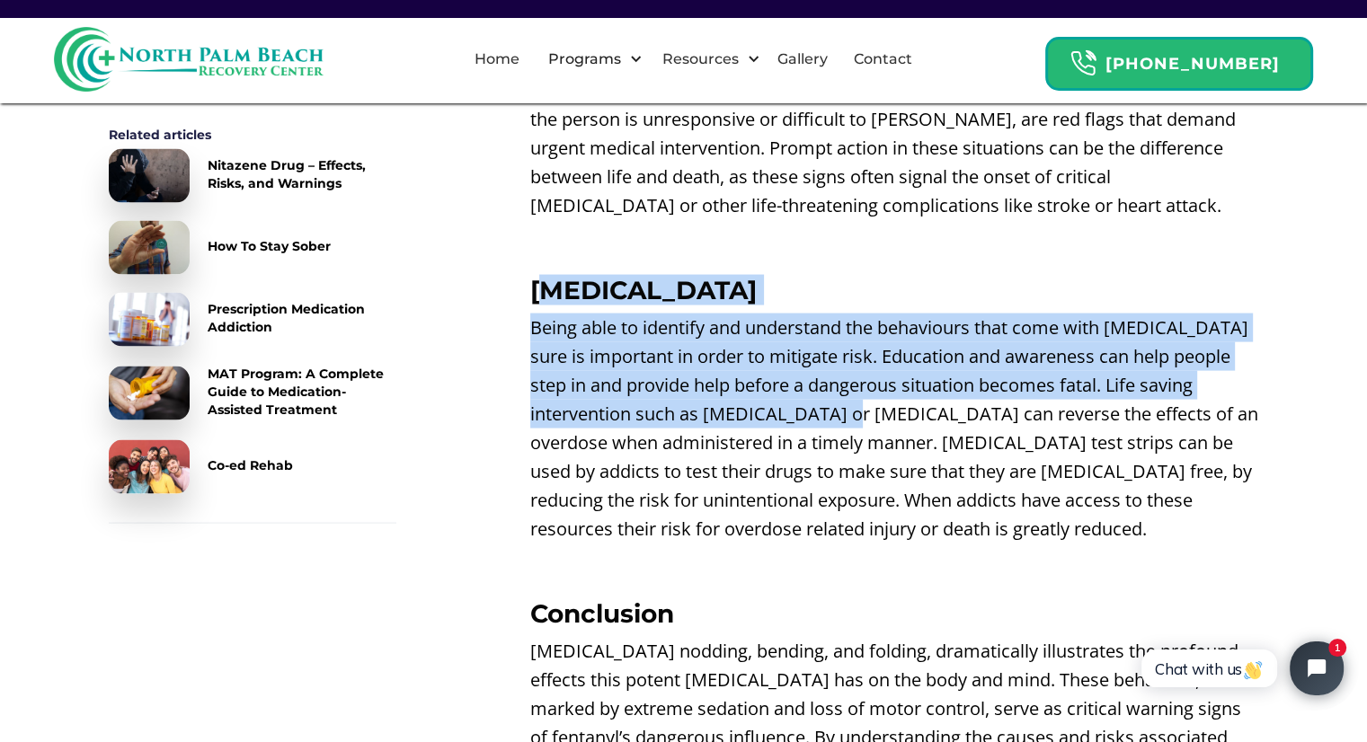
drag, startPoint x: 557, startPoint y: 198, endPoint x: 844, endPoint y: 334, distance: 317.6
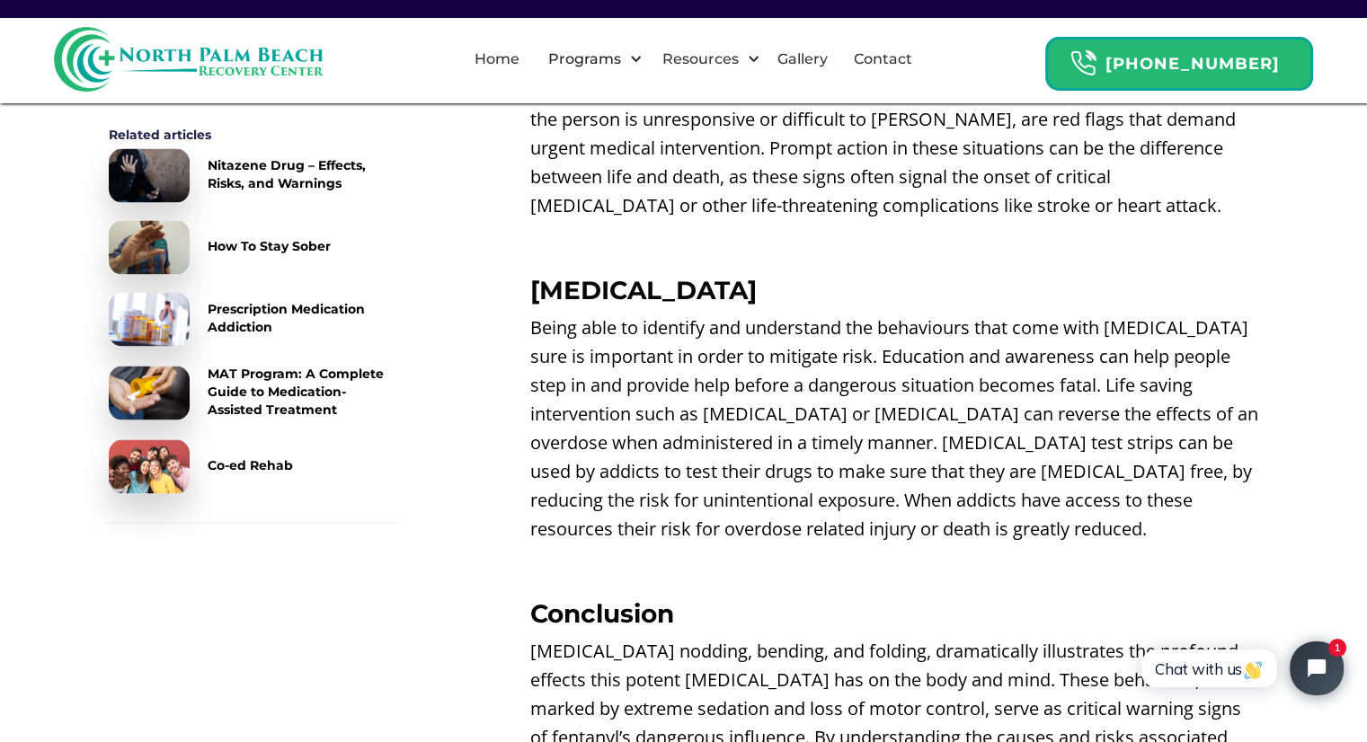
click at [841, 342] on p "Being able to identify and understand the behaviours that come with [MEDICAL_DA…" at bounding box center [894, 429] width 729 height 230
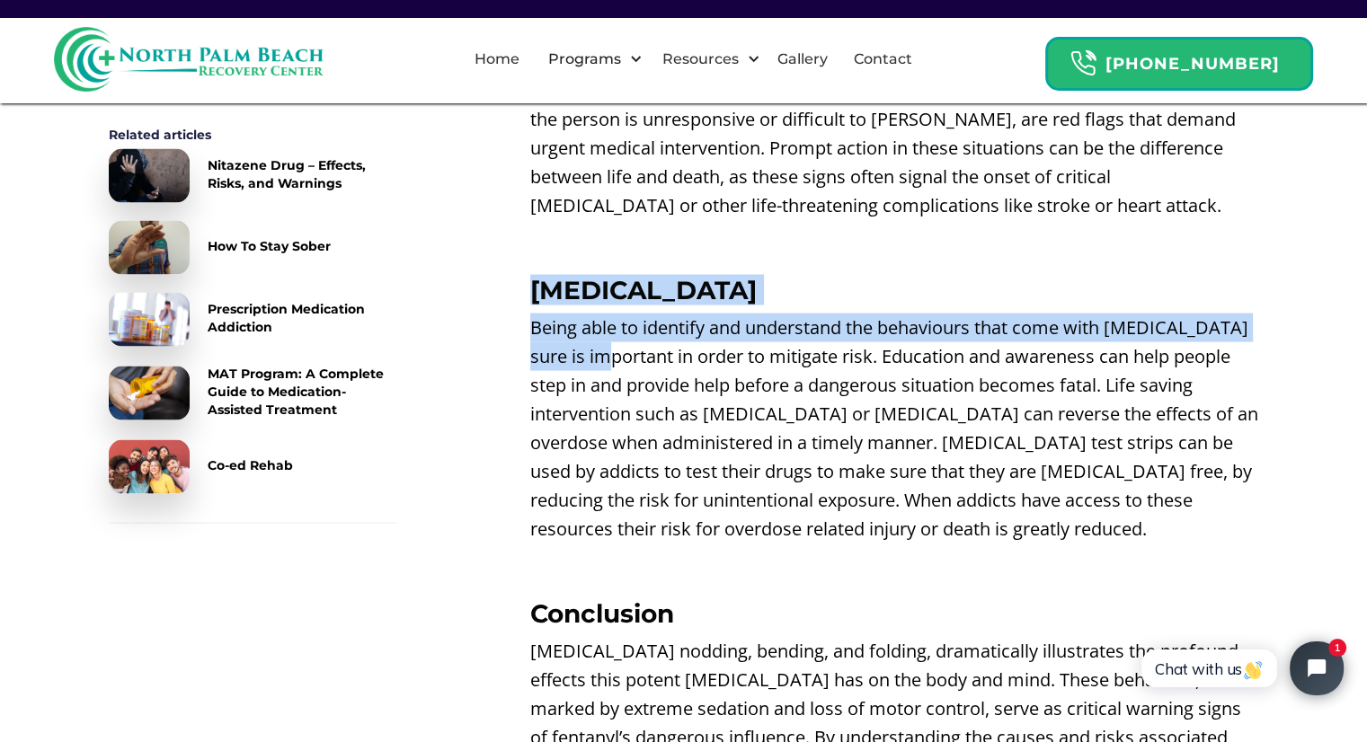
drag, startPoint x: 516, startPoint y: 201, endPoint x: 736, endPoint y: 348, distance: 264.5
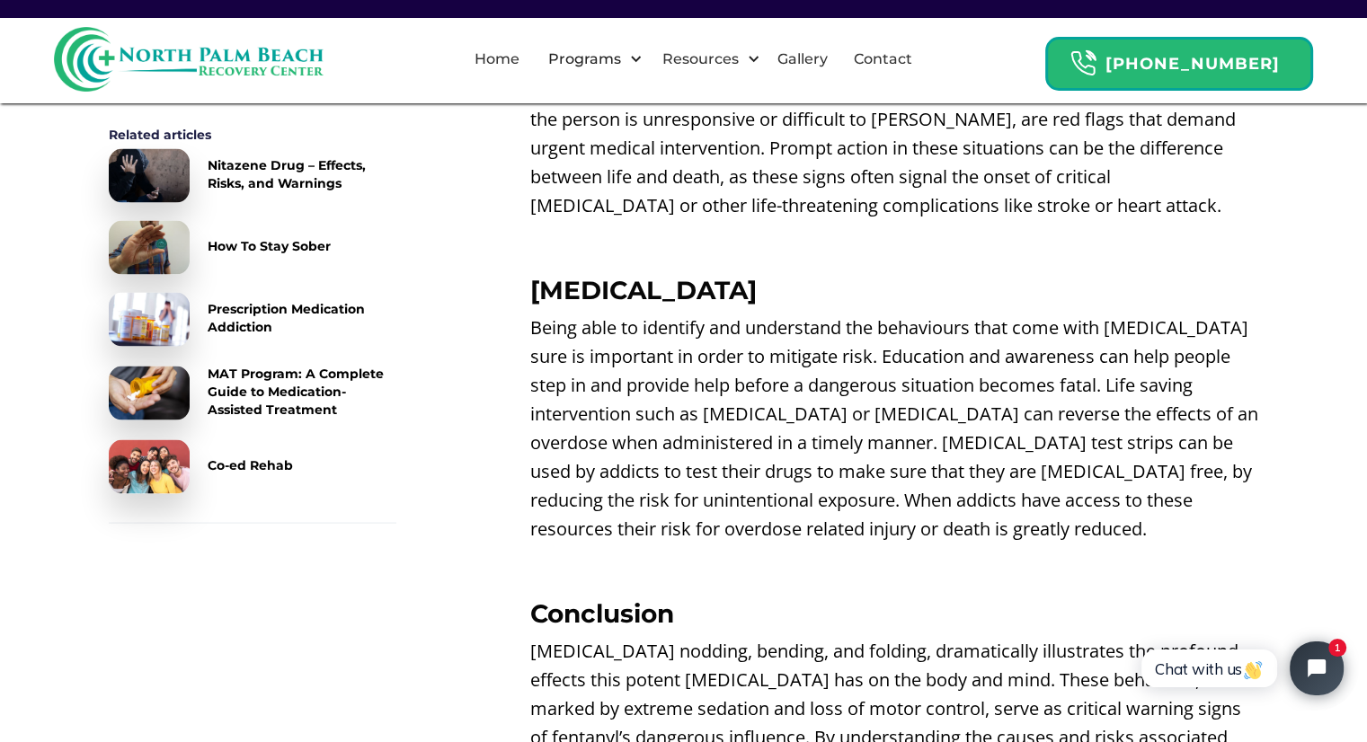
click at [806, 413] on p "Being able to identify and understand the behaviours that come with [MEDICAL_DA…" at bounding box center [894, 429] width 729 height 230
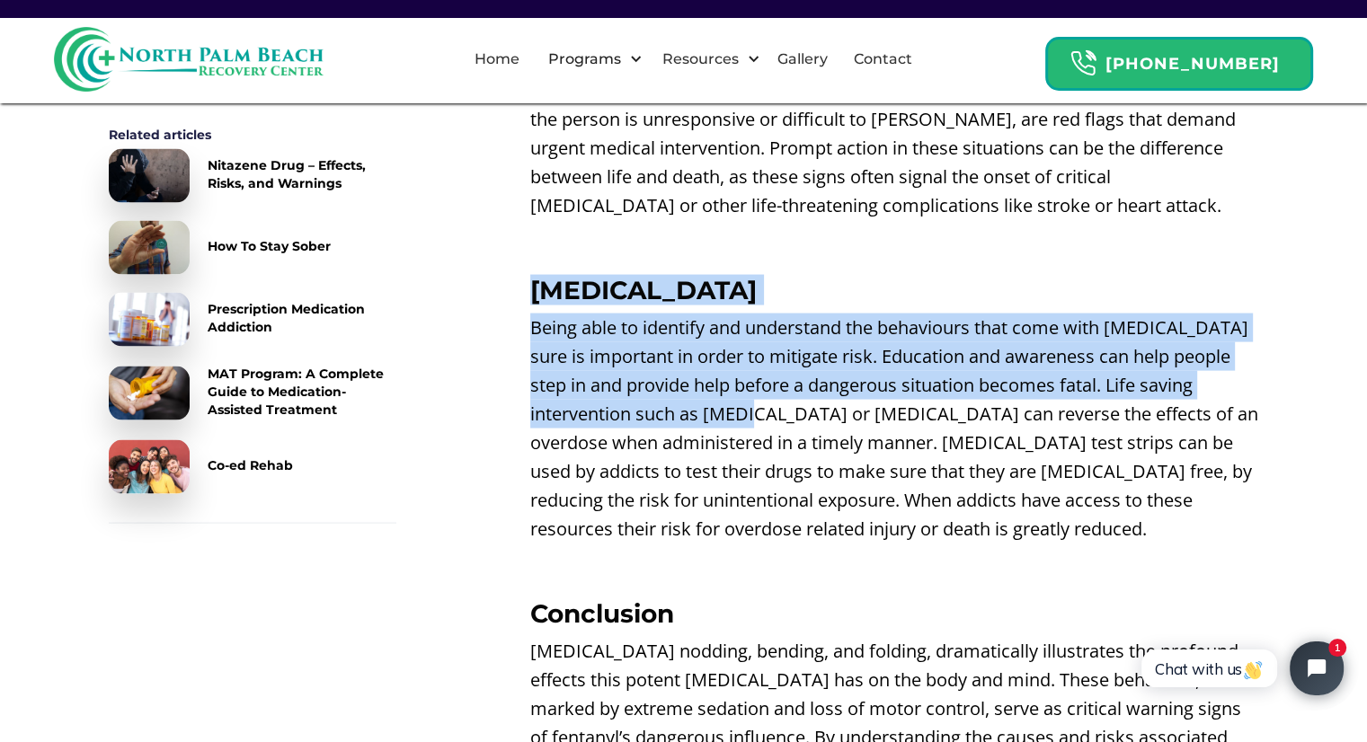
drag, startPoint x: 493, startPoint y: 189, endPoint x: 863, endPoint y: 413, distance: 432.4
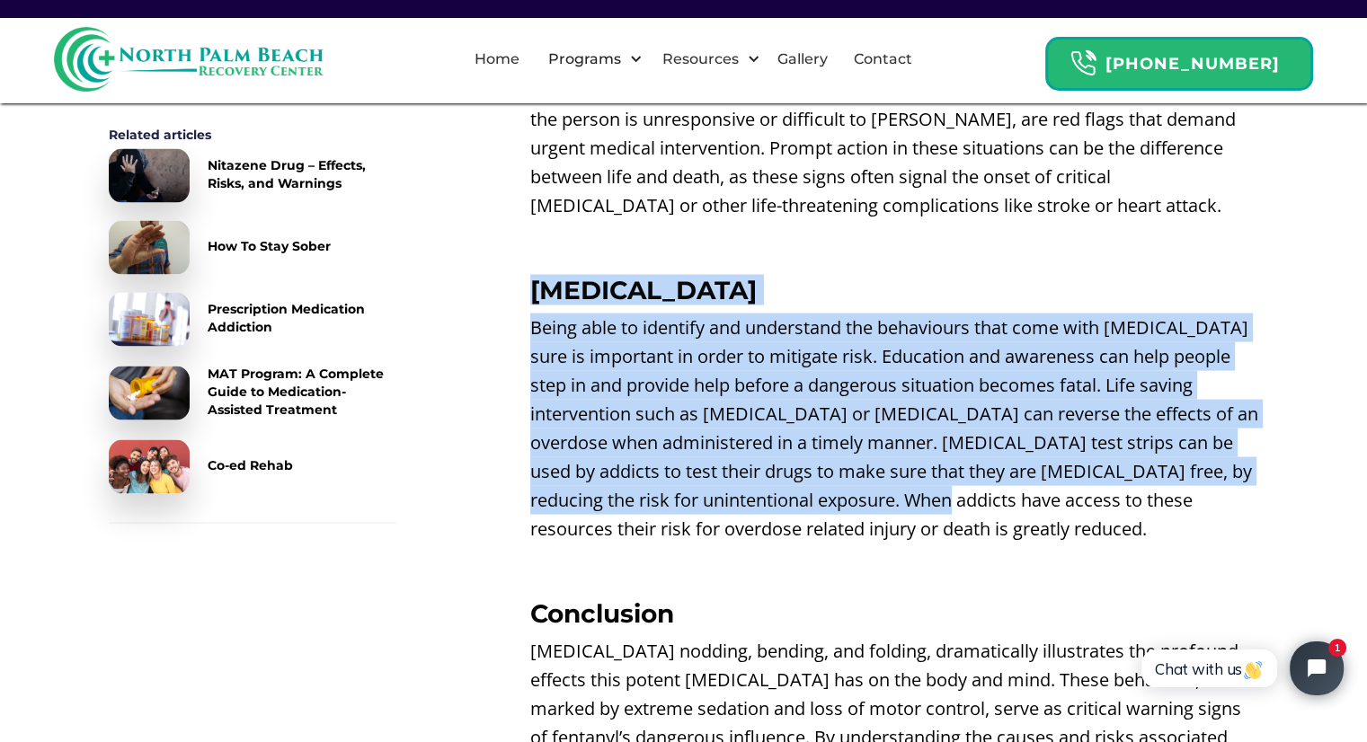
click at [830, 413] on p "Being able to identify and understand the behaviours that come with [MEDICAL_DA…" at bounding box center [894, 429] width 729 height 230
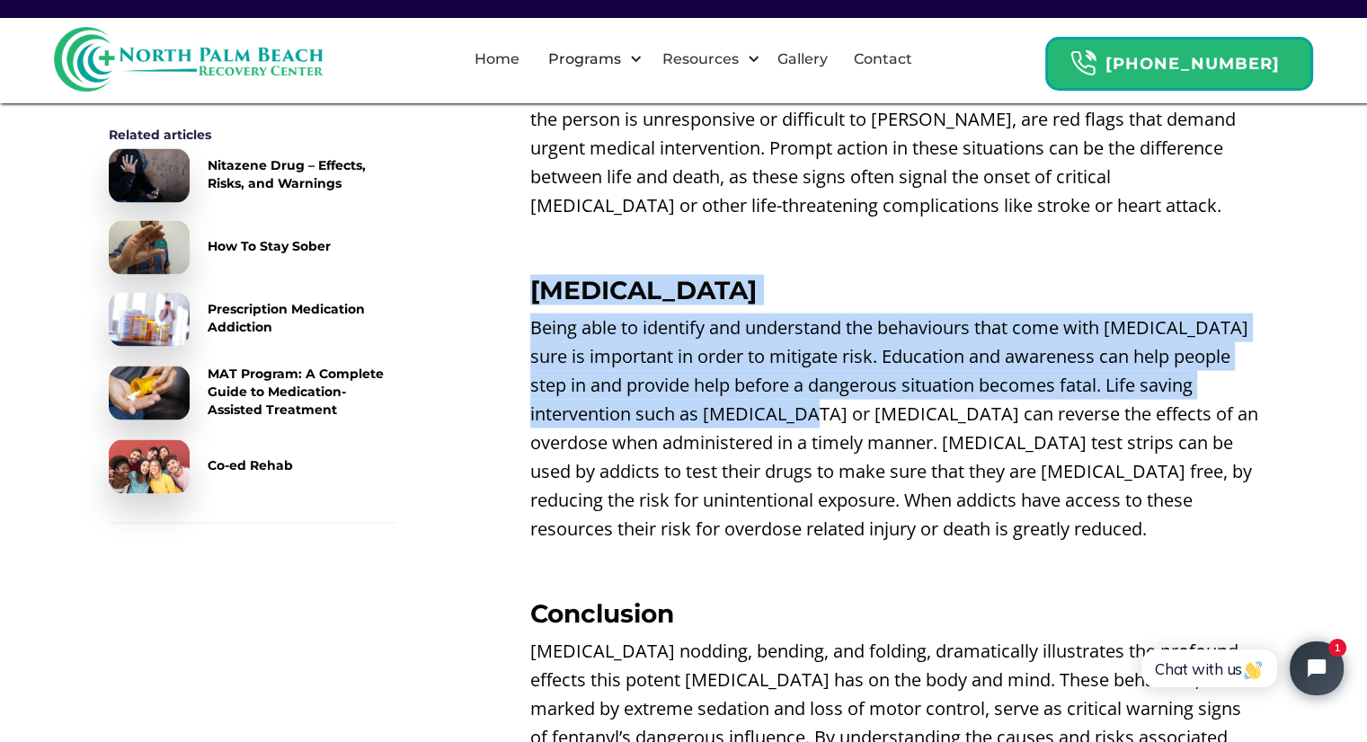
drag, startPoint x: 532, startPoint y: 194, endPoint x: 961, endPoint y: 444, distance: 496.3
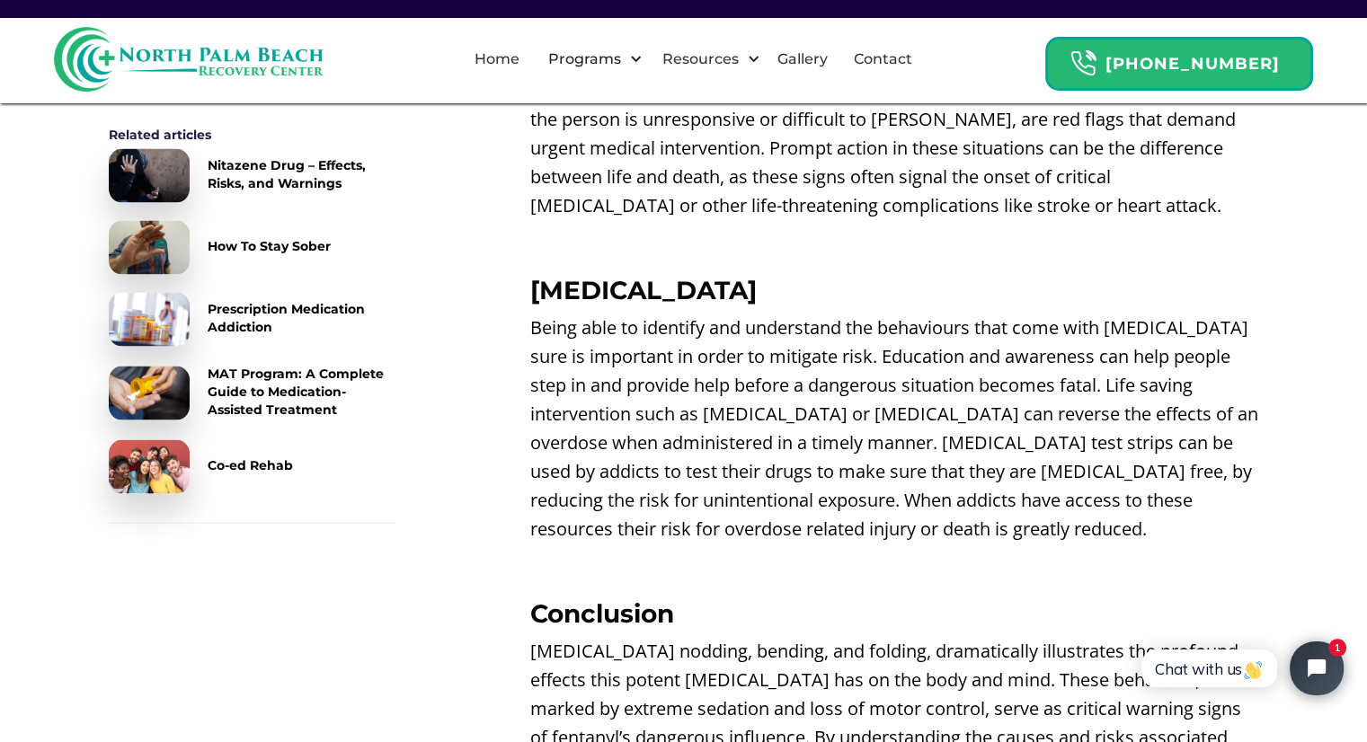
click at [882, 553] on p "‍" at bounding box center [894, 567] width 729 height 29
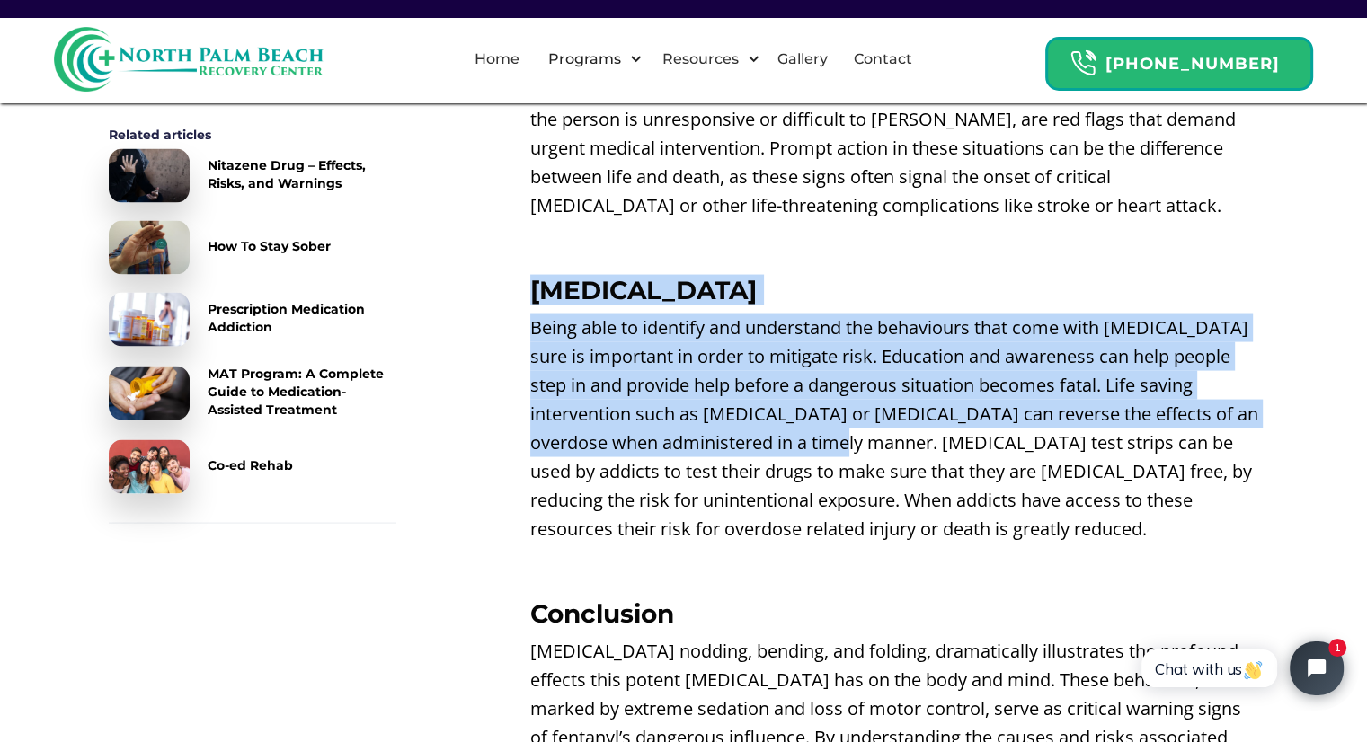
drag, startPoint x: 464, startPoint y: 210, endPoint x: 859, endPoint y: 403, distance: 439.8
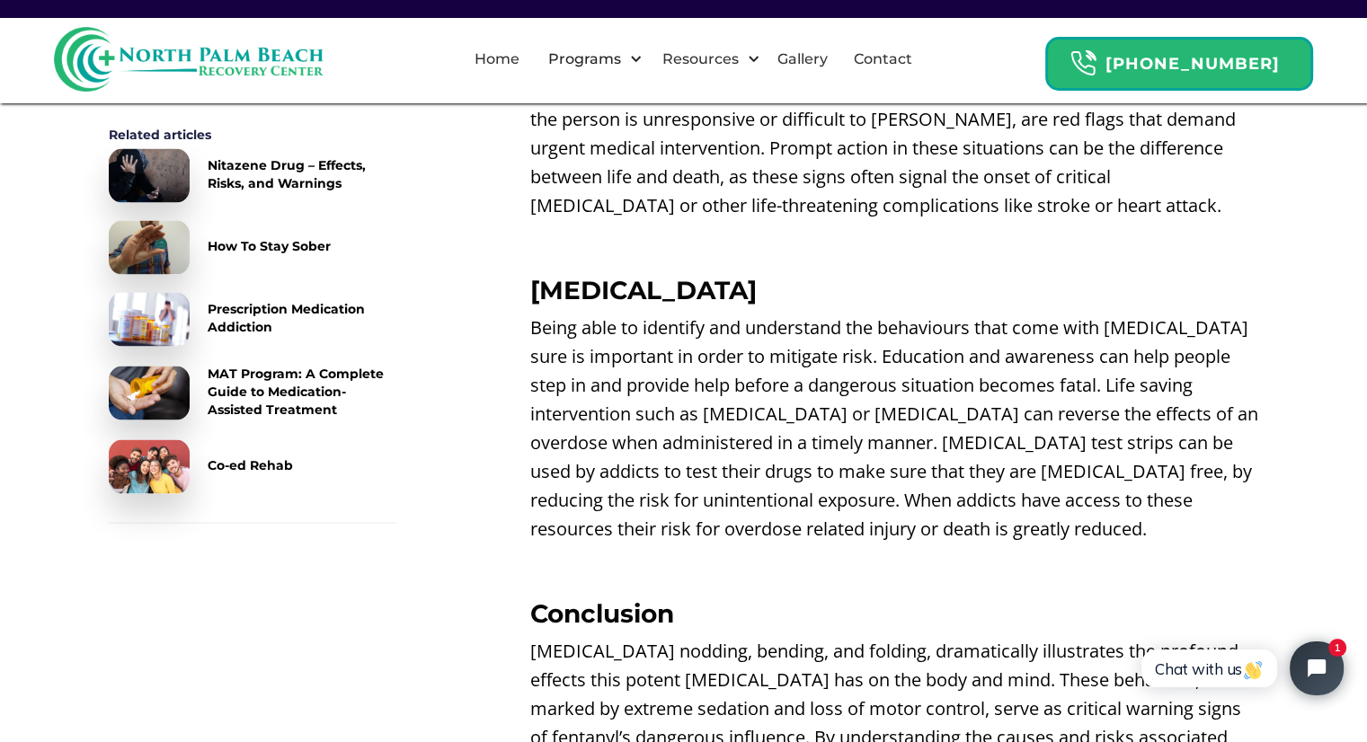
click at [731, 398] on p "Being able to identify and understand the behaviours that come with [MEDICAL_DA…" at bounding box center [894, 429] width 729 height 230
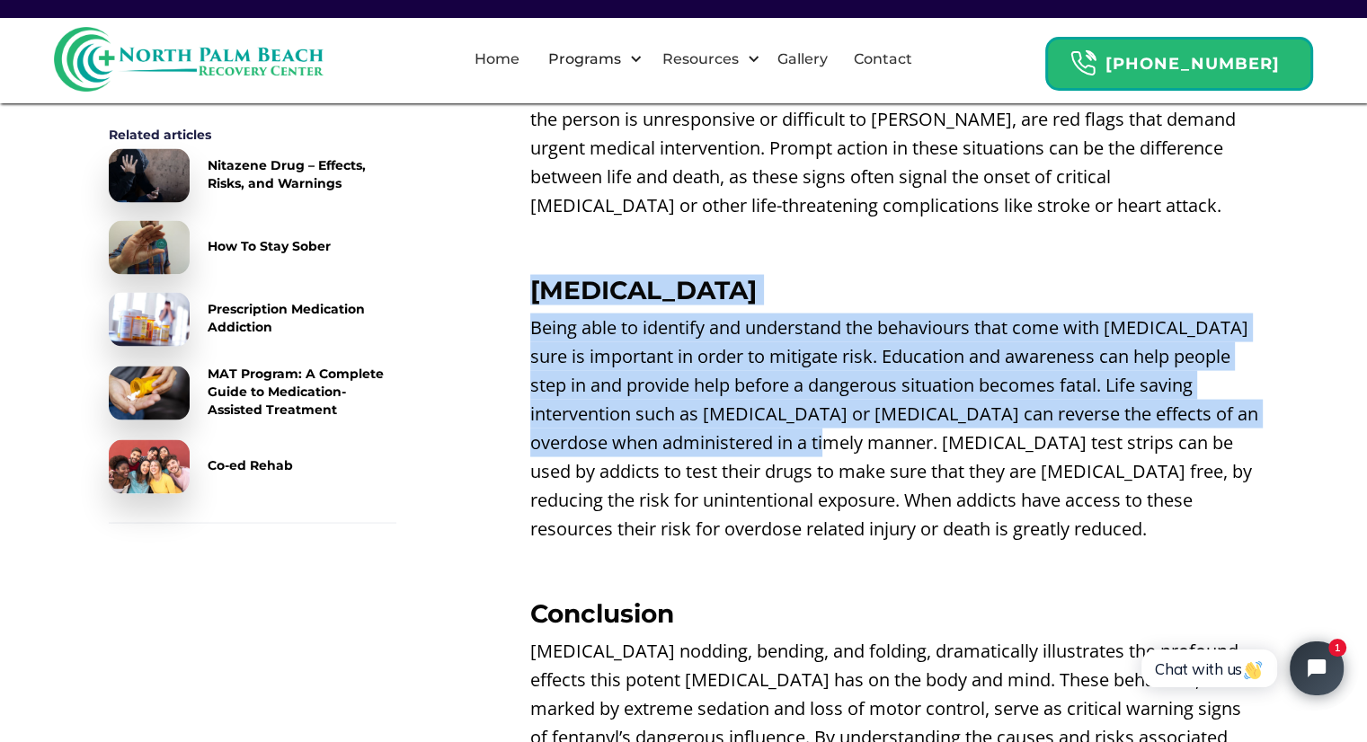
drag, startPoint x: 516, startPoint y: 191, endPoint x: 914, endPoint y: 476, distance: 489.7
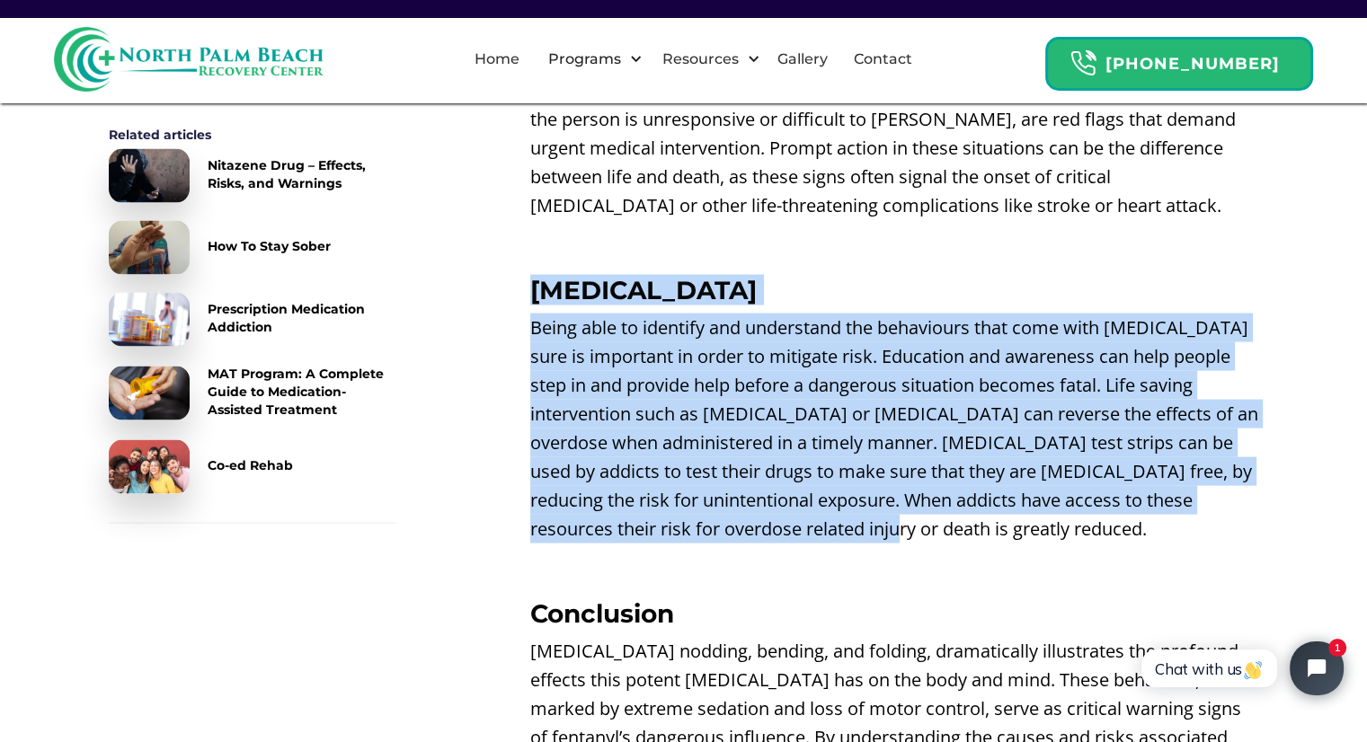
click at [612, 314] on p "Being able to identify and understand the behaviours that come with [MEDICAL_DA…" at bounding box center [894, 429] width 729 height 230
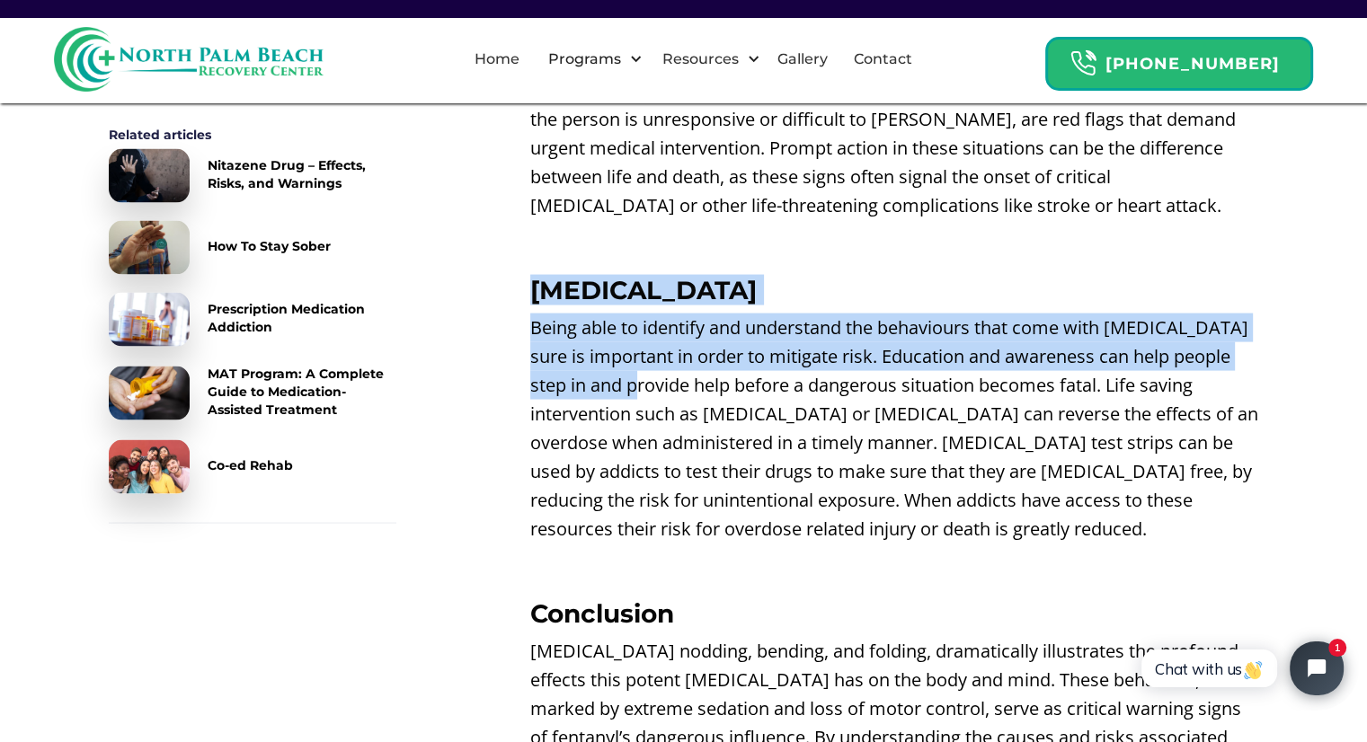
drag, startPoint x: 507, startPoint y: 206, endPoint x: 729, endPoint y: 357, distance: 268.5
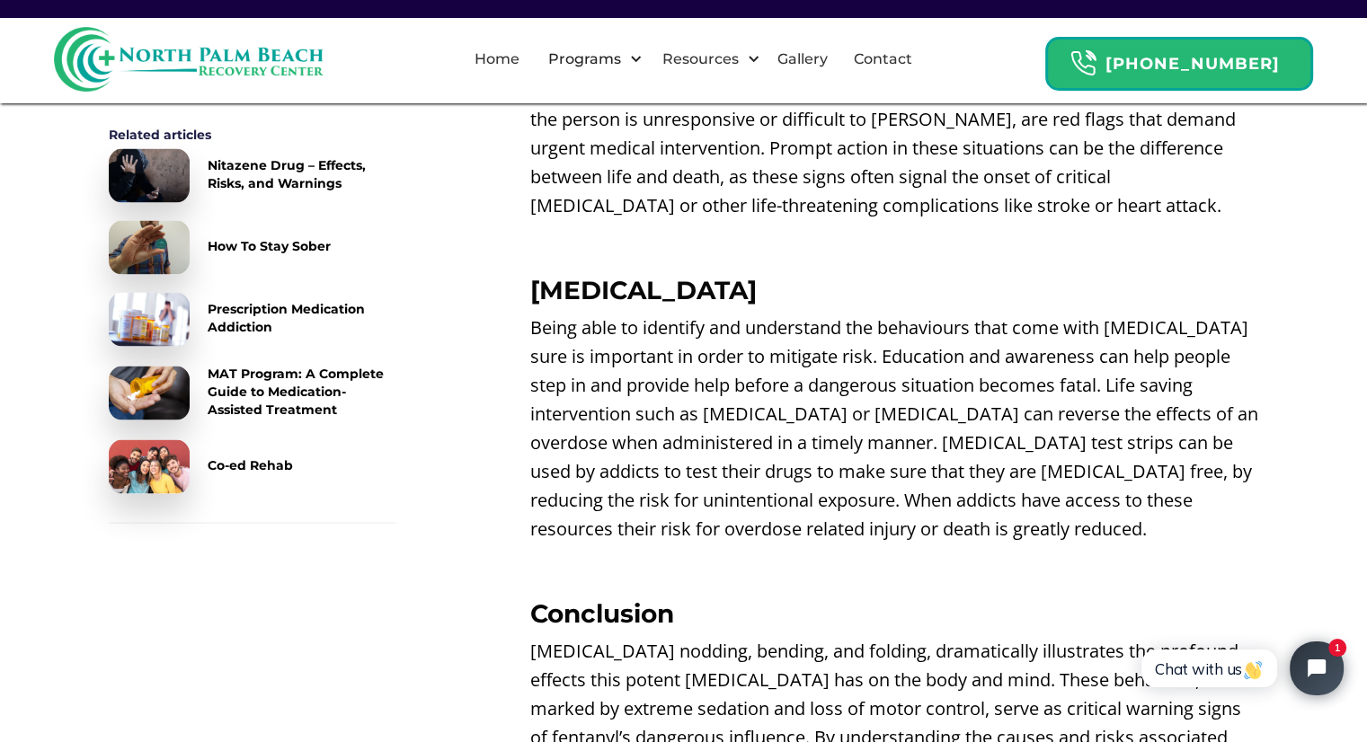
click at [752, 418] on p "Being able to identify and understand the behaviours that come with [MEDICAL_DA…" at bounding box center [894, 429] width 729 height 230
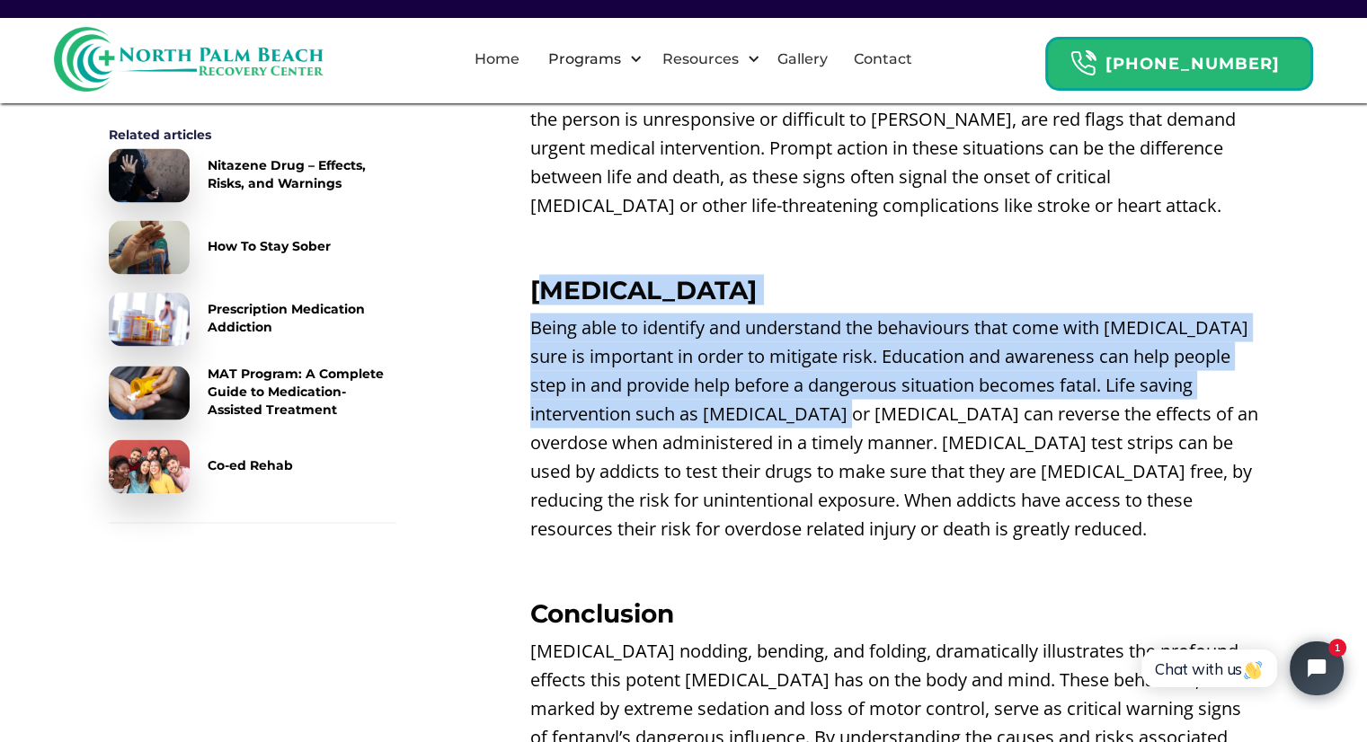
drag, startPoint x: 547, startPoint y: 177, endPoint x: 847, endPoint y: 366, distance: 354.6
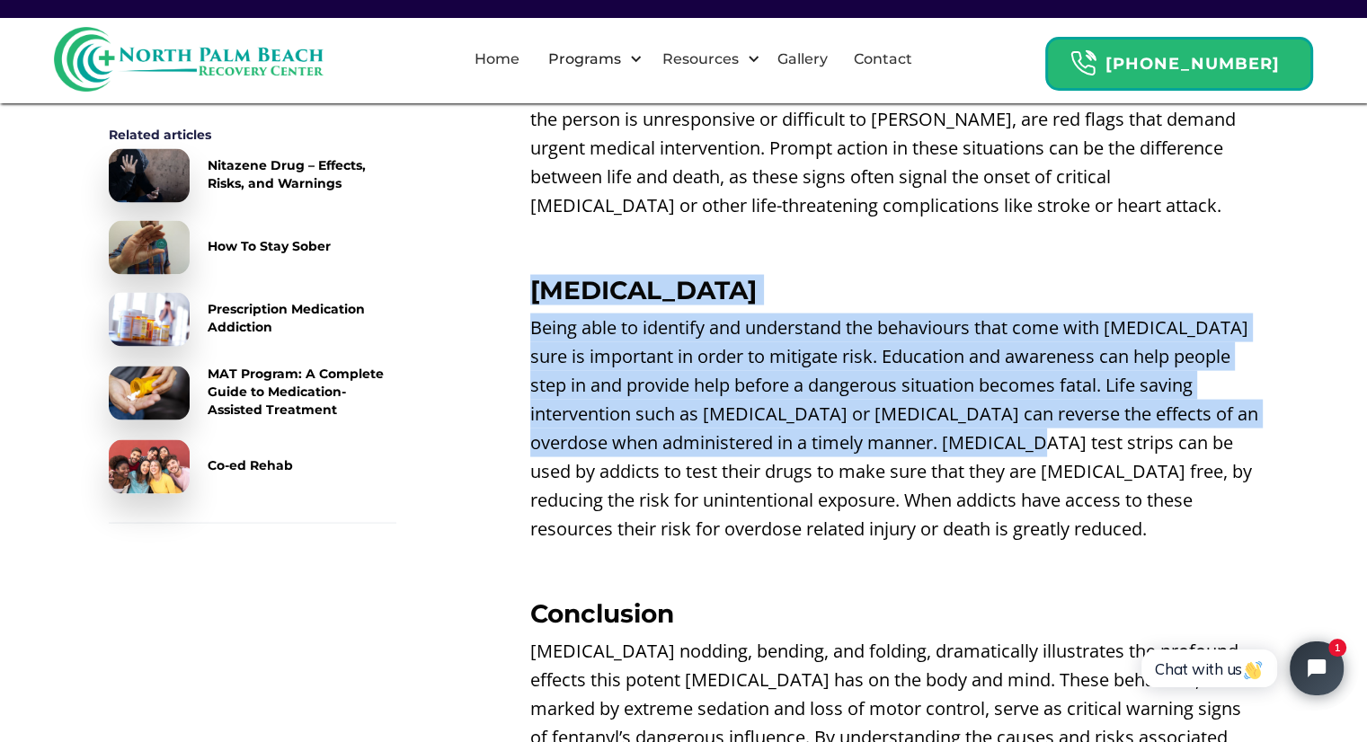
drag, startPoint x: 659, startPoint y: 236, endPoint x: 953, endPoint y: 360, distance: 319.0
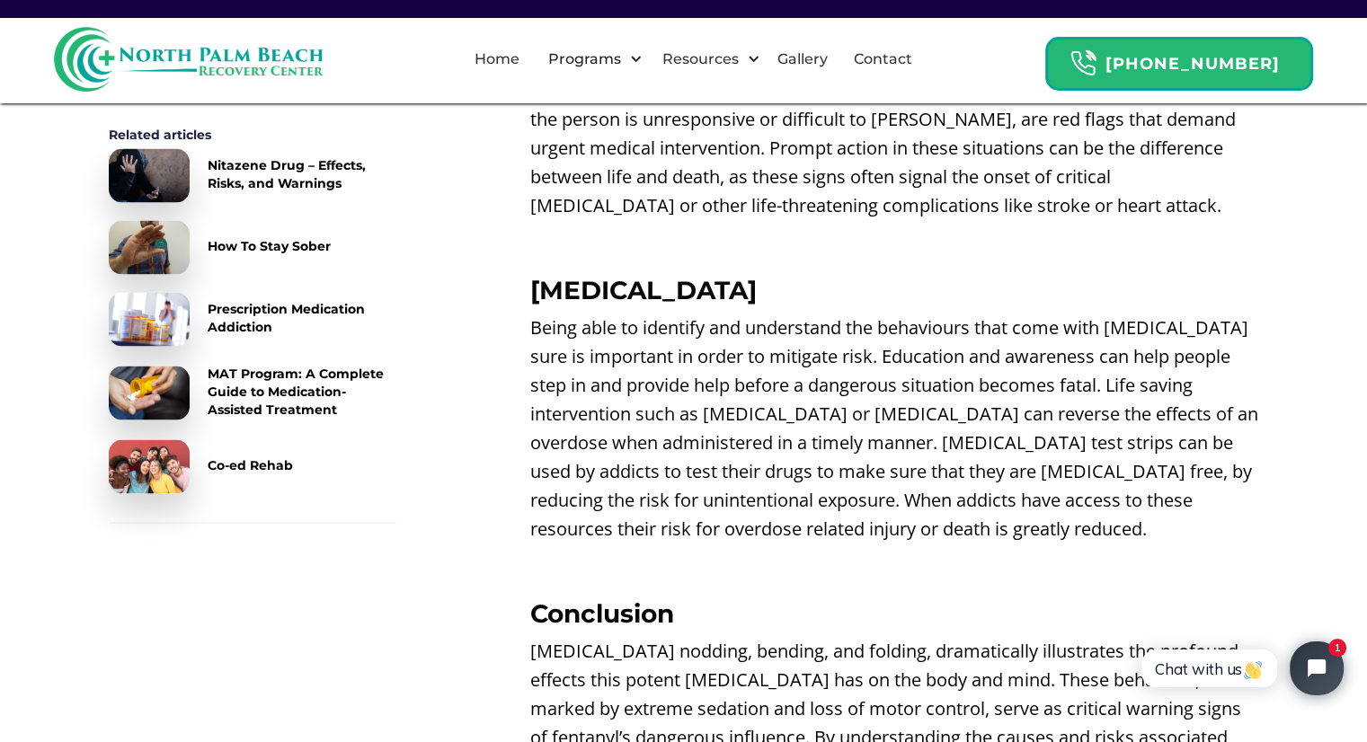
click at [706, 431] on p "Being able to identify and understand the behaviours that come with [MEDICAL_DA…" at bounding box center [894, 429] width 729 height 230
drag, startPoint x: 524, startPoint y: 200, endPoint x: 760, endPoint y: 314, distance: 261.3
click at [711, 360] on p "Being able to identify and understand the behaviours that come with [MEDICAL_DA…" at bounding box center [894, 429] width 729 height 230
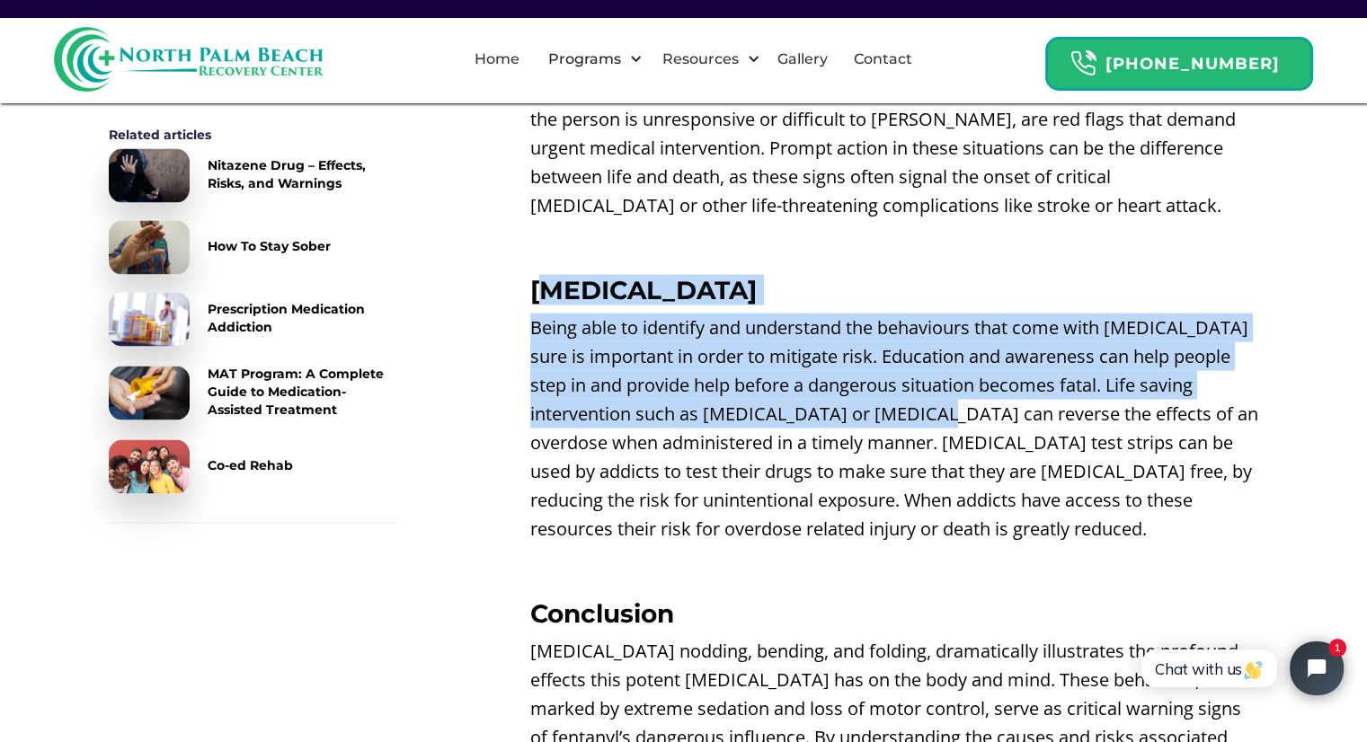
drag, startPoint x: 547, startPoint y: 194, endPoint x: 915, endPoint y: 333, distance: 394.0
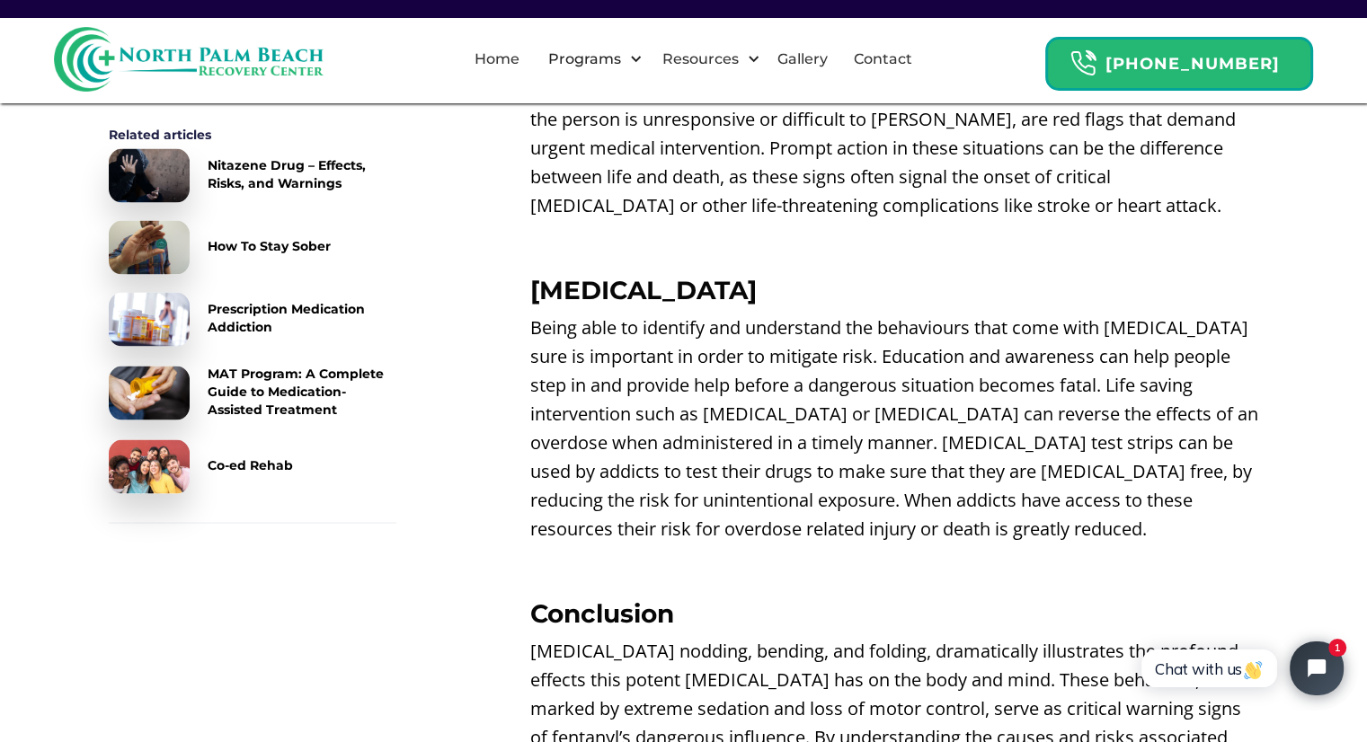
click at [910, 411] on p "Being able to identify and understand the behaviours that come with [MEDICAL_DA…" at bounding box center [894, 429] width 729 height 230
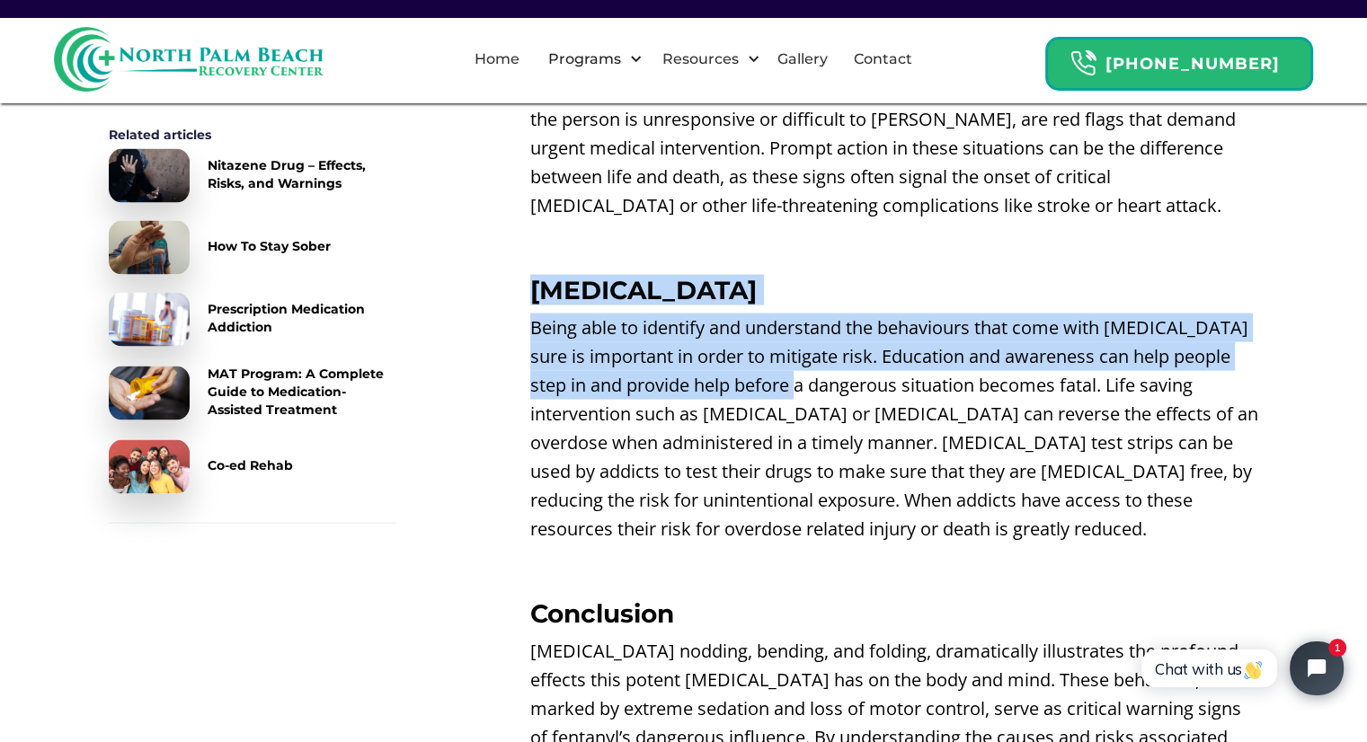
drag, startPoint x: 520, startPoint y: 200, endPoint x: 917, endPoint y: 325, distance: 415.9
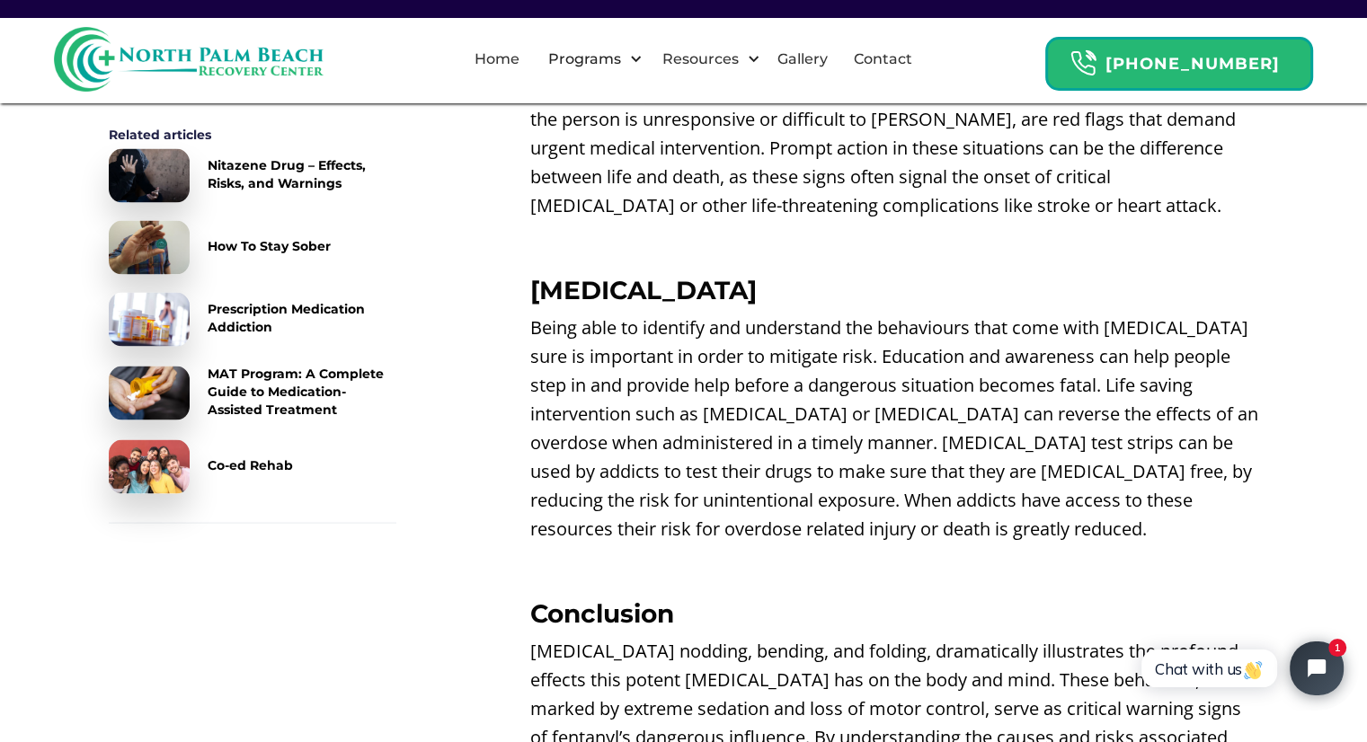
click at [622, 404] on p "Being able to identify and understand the behaviours that come with [MEDICAL_DA…" at bounding box center [894, 429] width 729 height 230
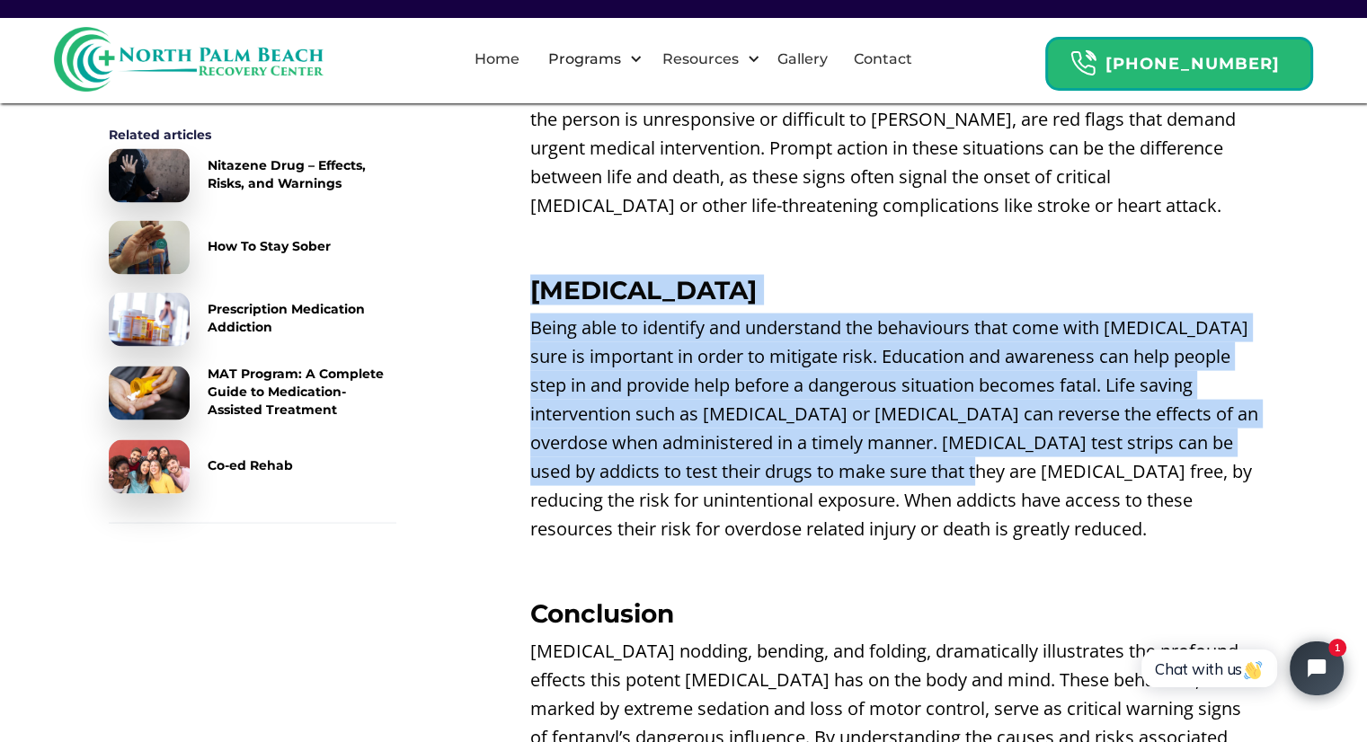
drag, startPoint x: 513, startPoint y: 190, endPoint x: 1059, endPoint y: 485, distance: 620.6
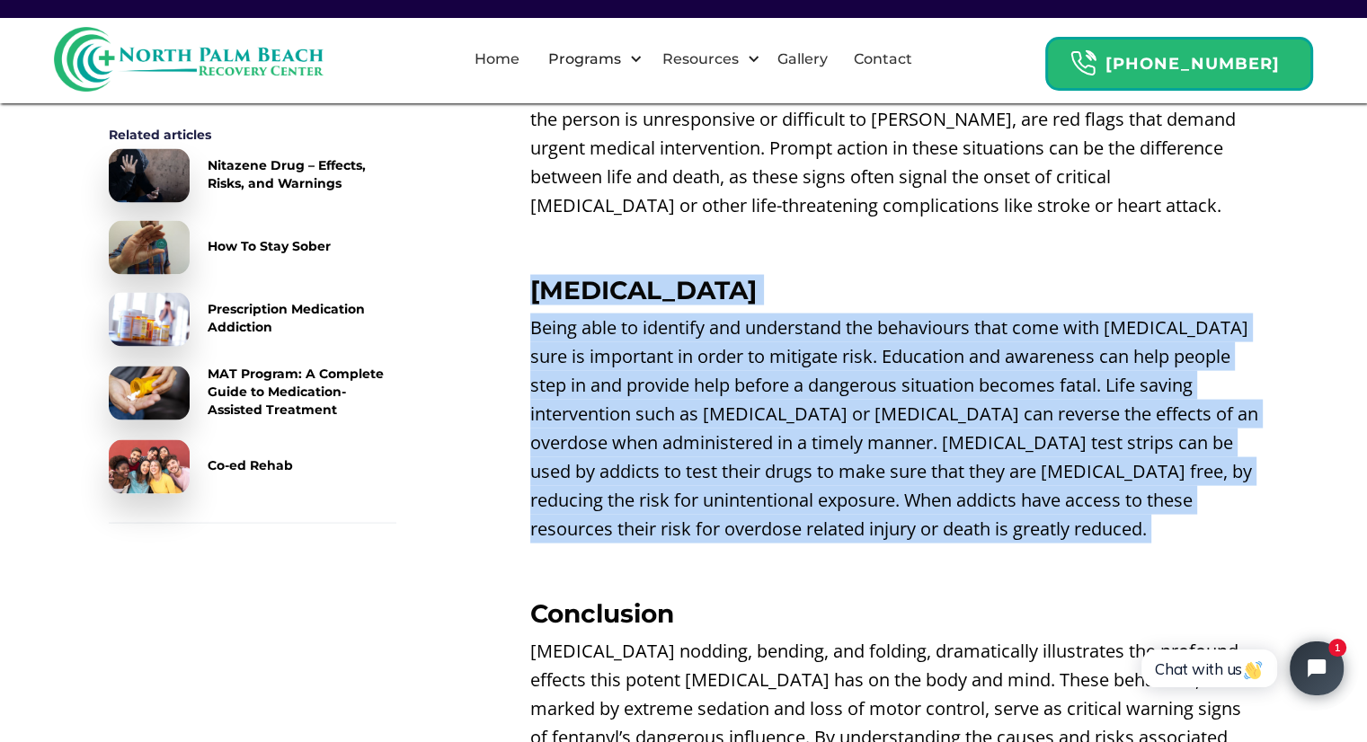
click at [828, 553] on p "‍" at bounding box center [894, 567] width 729 height 29
